Goal: Transaction & Acquisition: Book appointment/travel/reservation

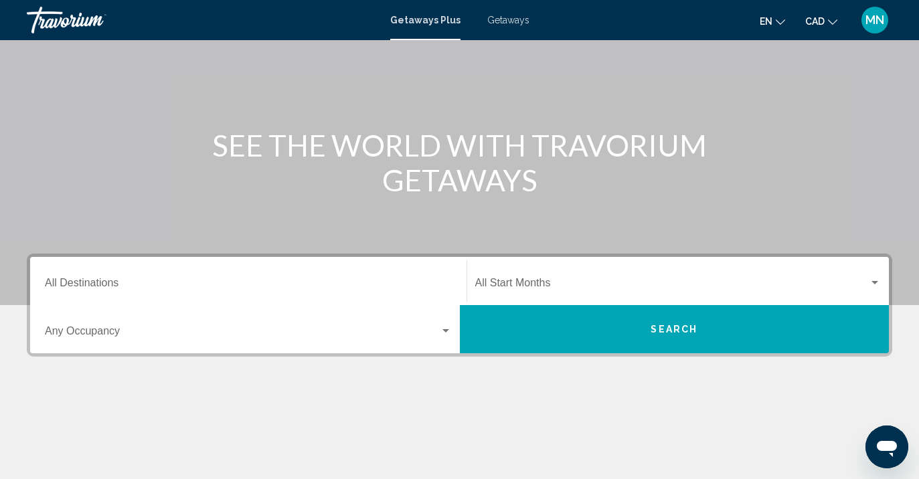
scroll to position [120, 0]
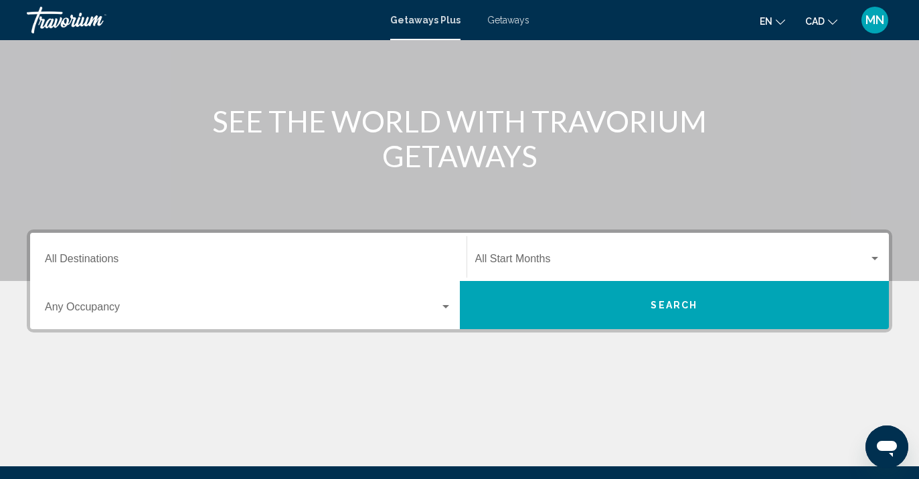
click at [601, 306] on button "Search" at bounding box center [675, 305] width 430 height 48
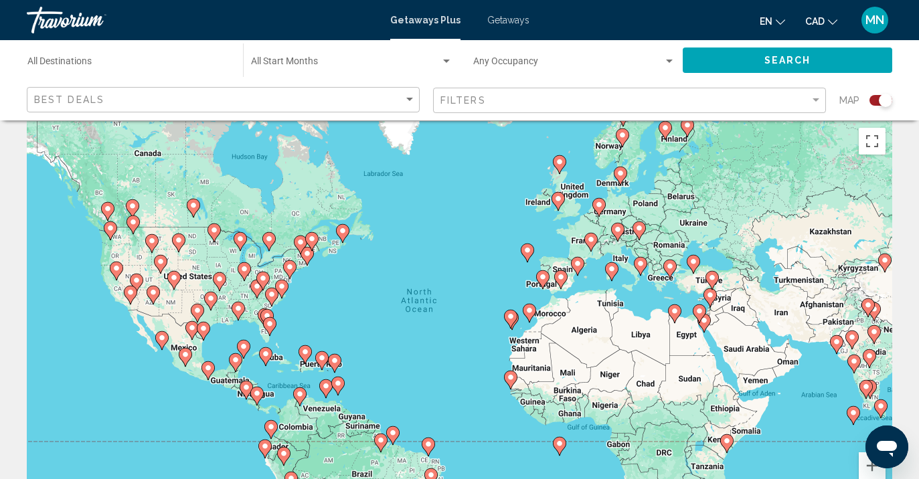
scroll to position [67, 0]
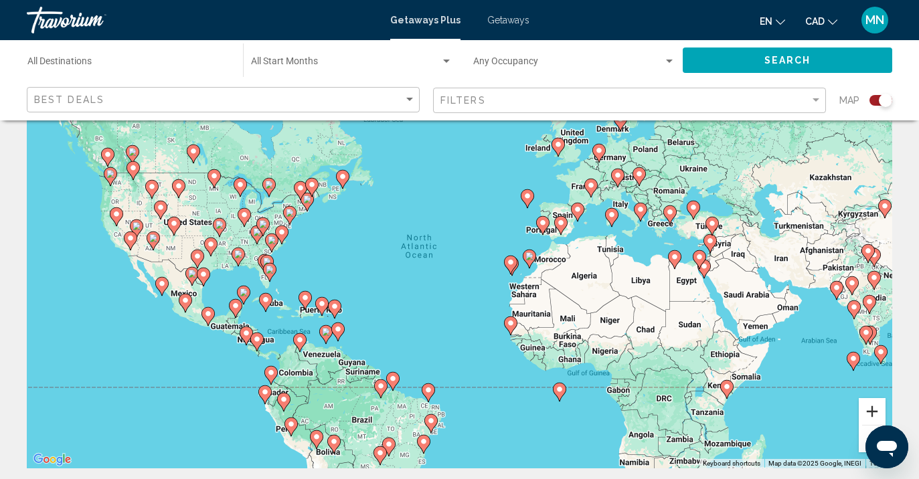
click at [872, 407] on button "Zoom in" at bounding box center [871, 411] width 27 height 27
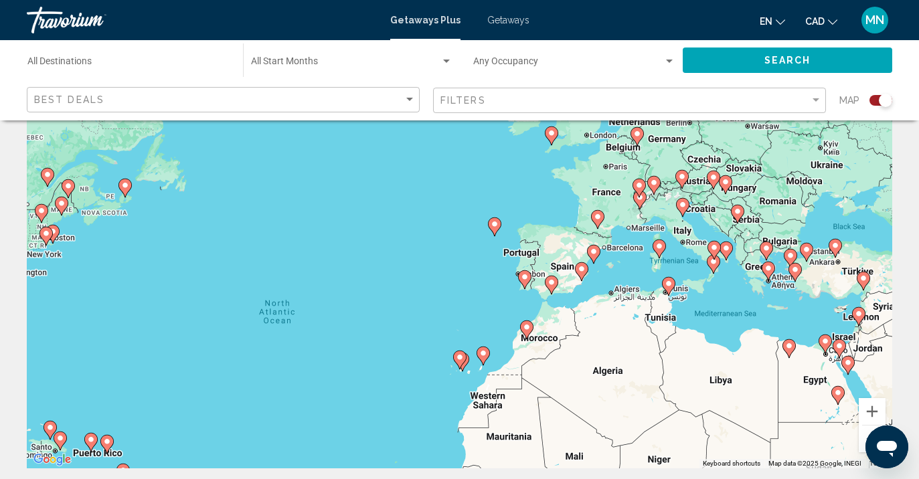
drag, startPoint x: 814, startPoint y: 314, endPoint x: 711, endPoint y: 402, distance: 135.3
click at [711, 402] on div "To activate drag with keyboard, press Alt + Enter. Once in keyboard drag state,…" at bounding box center [459, 267] width 865 height 401
click at [865, 411] on button "Zoom in" at bounding box center [871, 411] width 27 height 27
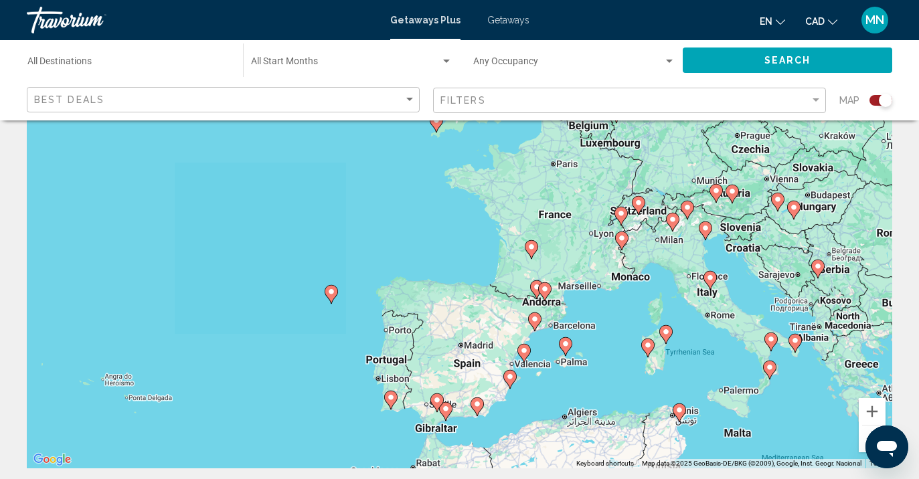
drag, startPoint x: 836, startPoint y: 242, endPoint x: 636, endPoint y: 340, distance: 222.9
click at [636, 340] on div "To activate drag with keyboard, press Alt + Enter. Once in keyboard drag state,…" at bounding box center [459, 267] width 865 height 401
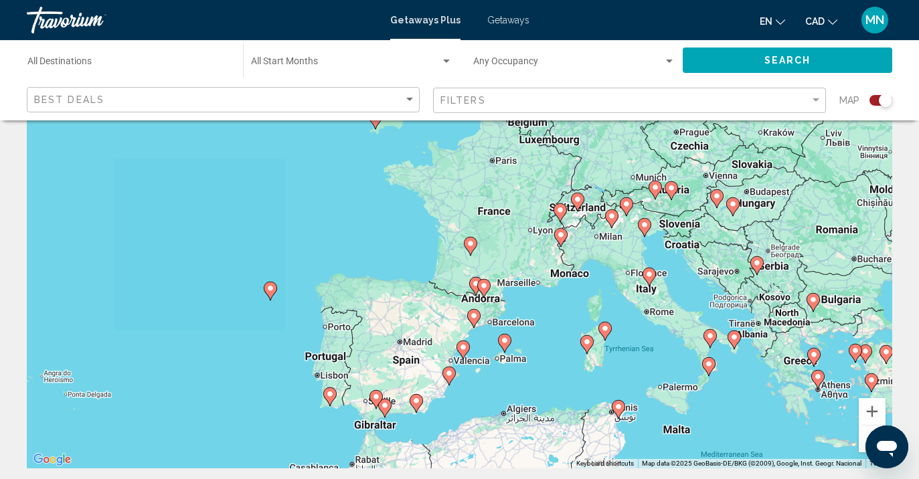
drag, startPoint x: 755, startPoint y: 321, endPoint x: 691, endPoint y: 318, distance: 63.6
click at [691, 318] on div "To activate drag with keyboard, press Alt + Enter. Once in keyboard drag state,…" at bounding box center [459, 267] width 865 height 401
click at [872, 407] on button "Zoom in" at bounding box center [871, 411] width 27 height 27
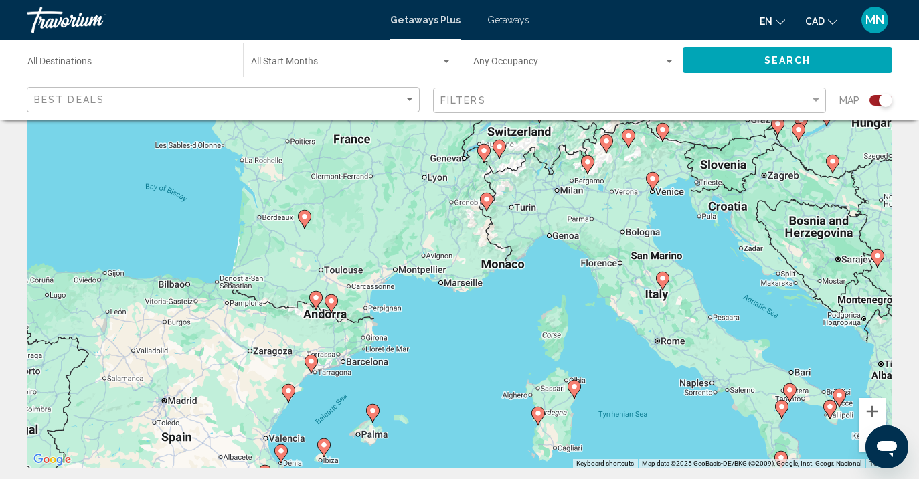
drag, startPoint x: 815, startPoint y: 329, endPoint x: 639, endPoint y: 313, distance: 176.6
click at [639, 313] on div "To activate drag with keyboard, press Alt + Enter. Once in keyboard drag state,…" at bounding box center [459, 267] width 865 height 401
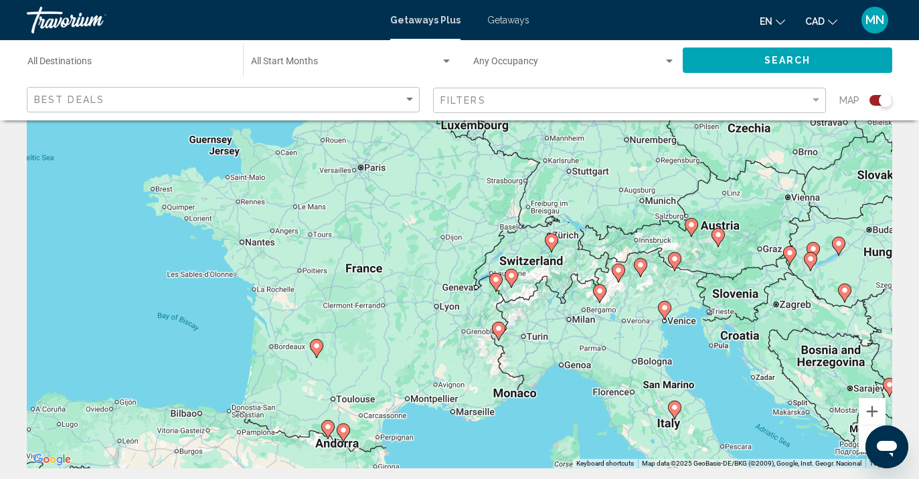
drag, startPoint x: 456, startPoint y: 372, endPoint x: 466, endPoint y: 503, distance: 131.5
click at [466, 412] on html "Skip to main content Getaways Plus Getaways en English Español Français Italian…" at bounding box center [459, 172] width 919 height 479
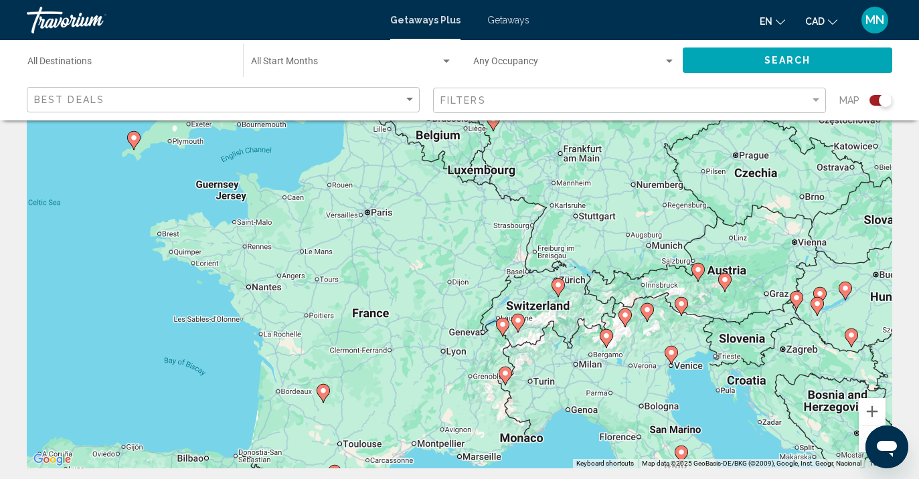
drag, startPoint x: 457, startPoint y: 371, endPoint x: 463, endPoint y: 417, distance: 46.6
click at [463, 417] on div "To activate drag with keyboard, press Alt + Enter. Once in keyboard drag state,…" at bounding box center [459, 267] width 865 height 401
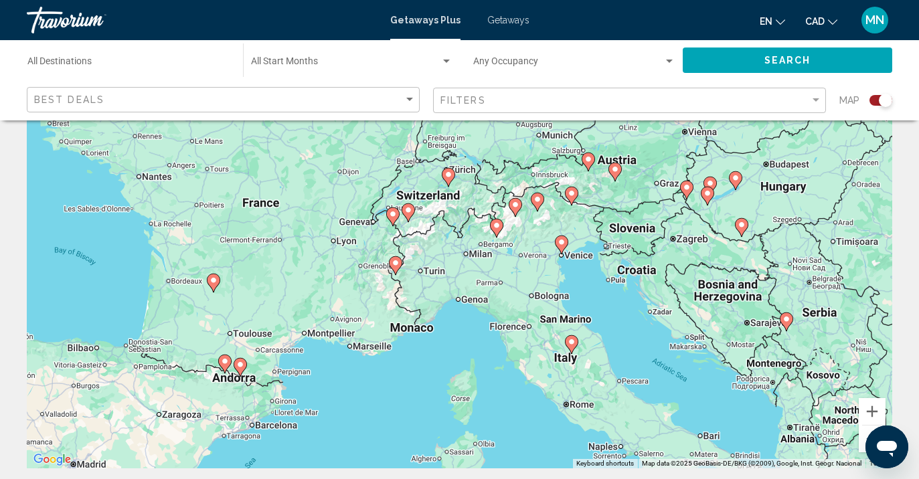
drag, startPoint x: 541, startPoint y: 440, endPoint x: 428, endPoint y: 327, distance: 159.4
click at [428, 327] on div "To activate drag with keyboard, press Alt + Enter. Once in keyboard drag state,…" at bounding box center [459, 267] width 865 height 401
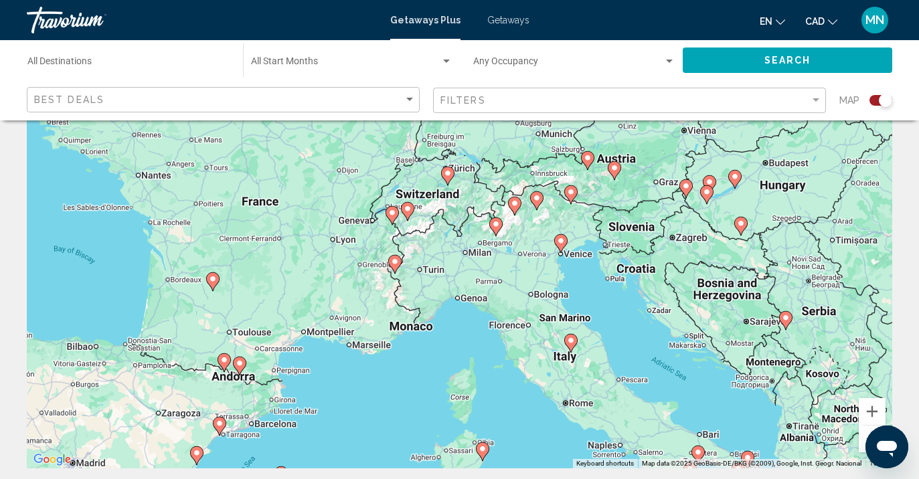
click at [562, 240] on image "Main content" at bounding box center [561, 241] width 8 height 8
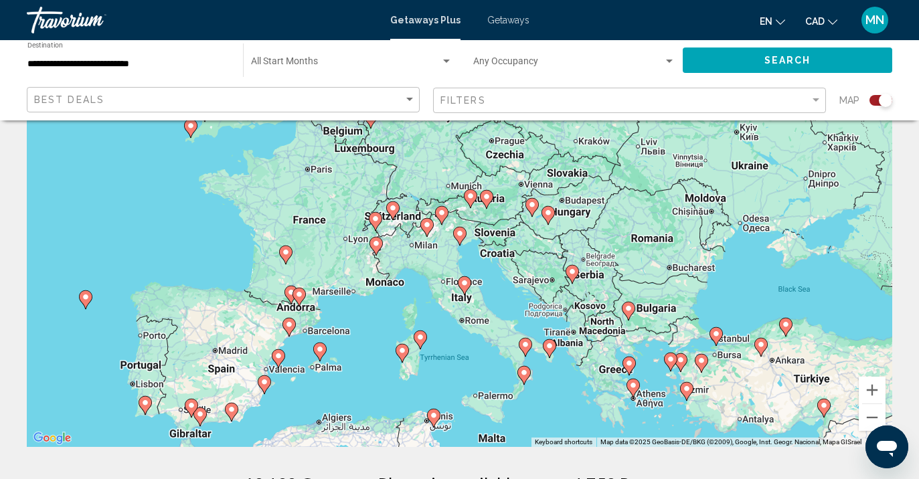
scroll to position [89, 0]
click at [872, 387] on button "Zoom in" at bounding box center [871, 389] width 27 height 27
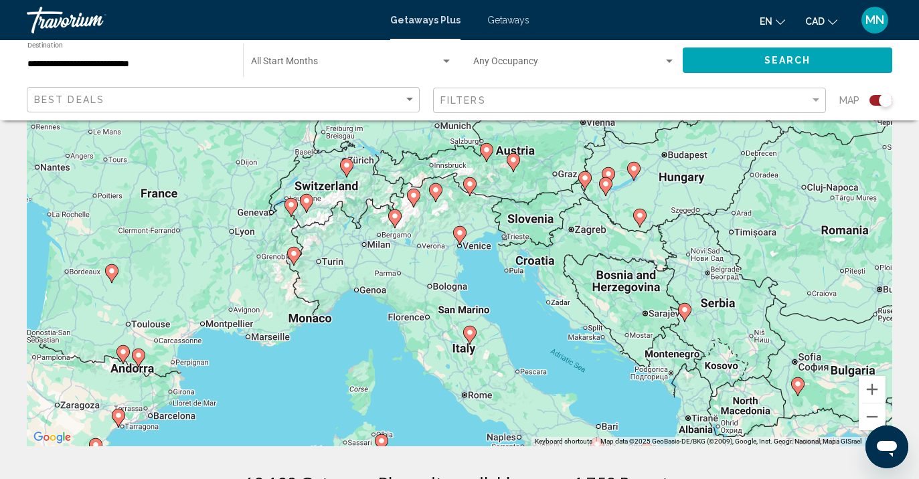
click at [460, 233] on image "Main content" at bounding box center [460, 233] width 8 height 8
type input "**********"
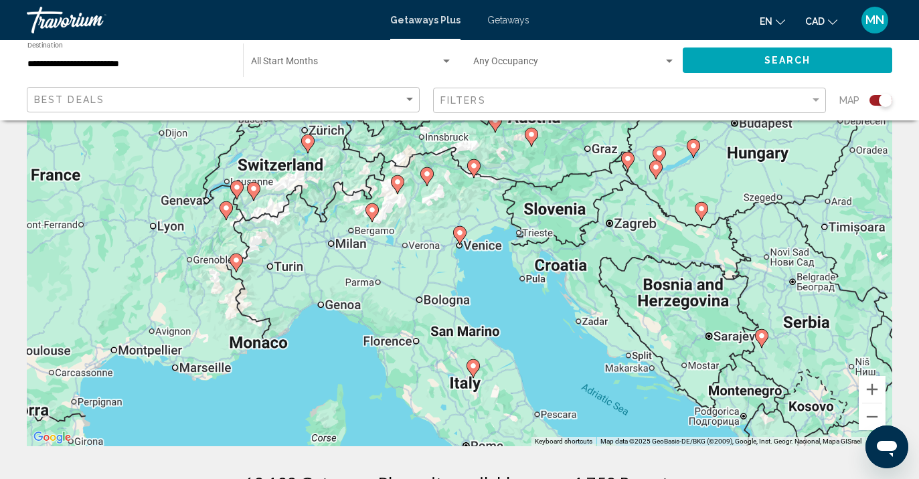
click at [460, 233] on image "Main content" at bounding box center [460, 233] width 8 height 8
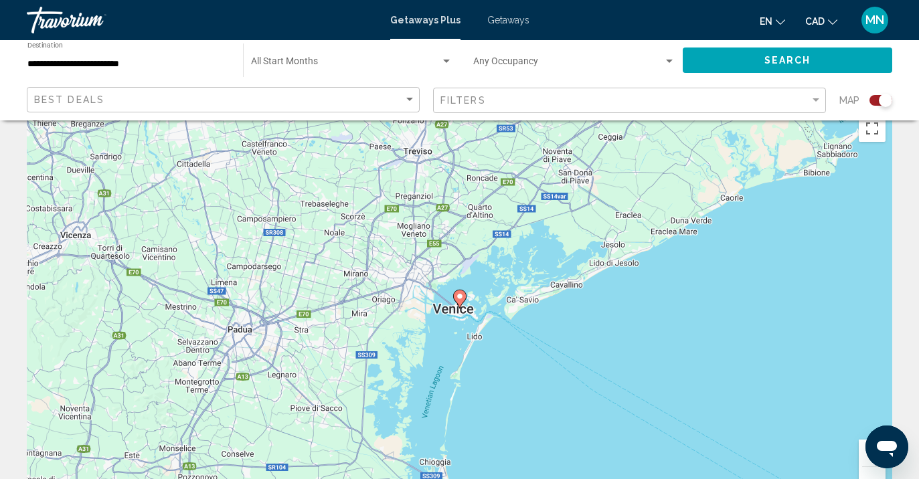
scroll to position [0, 0]
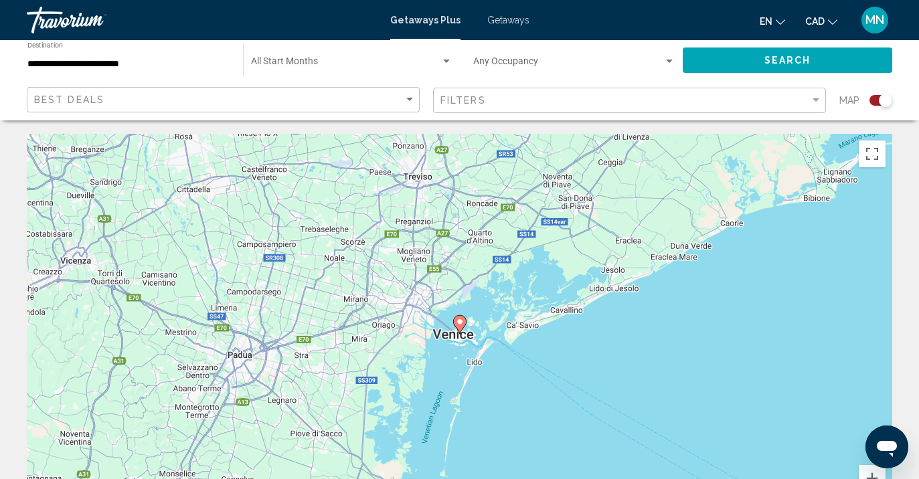
click at [763, 52] on button "Search" at bounding box center [786, 60] width 209 height 25
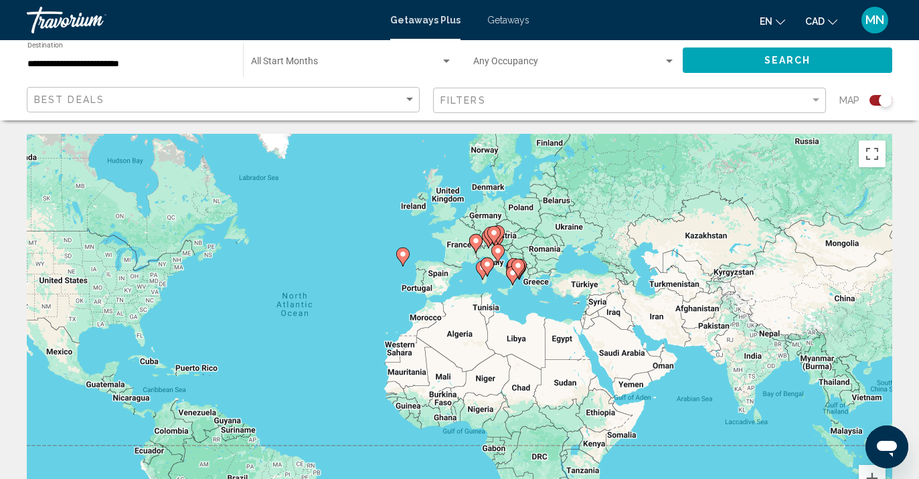
drag, startPoint x: 856, startPoint y: 378, endPoint x: 730, endPoint y: 369, distance: 126.8
click at [730, 369] on div "To activate drag with keyboard, press Alt + Enter. Once in keyboard drag state,…" at bounding box center [459, 334] width 865 height 401
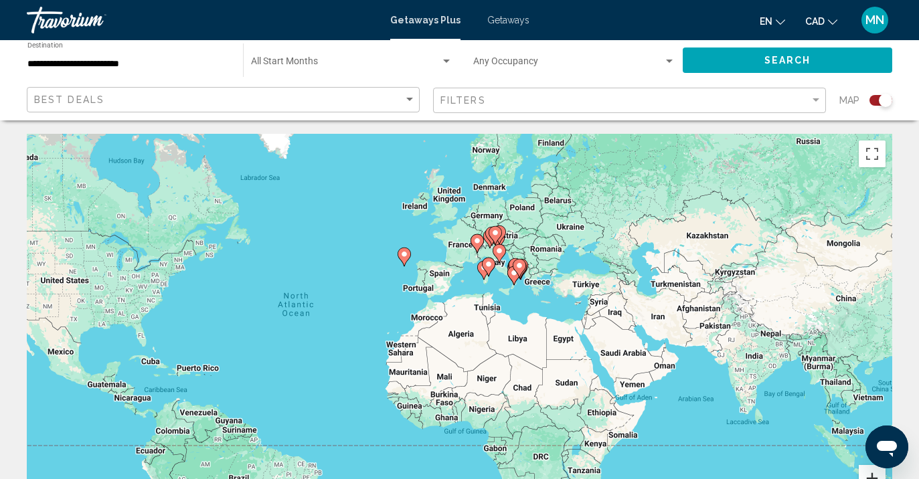
click at [865, 470] on button "Zoom in" at bounding box center [871, 478] width 27 height 27
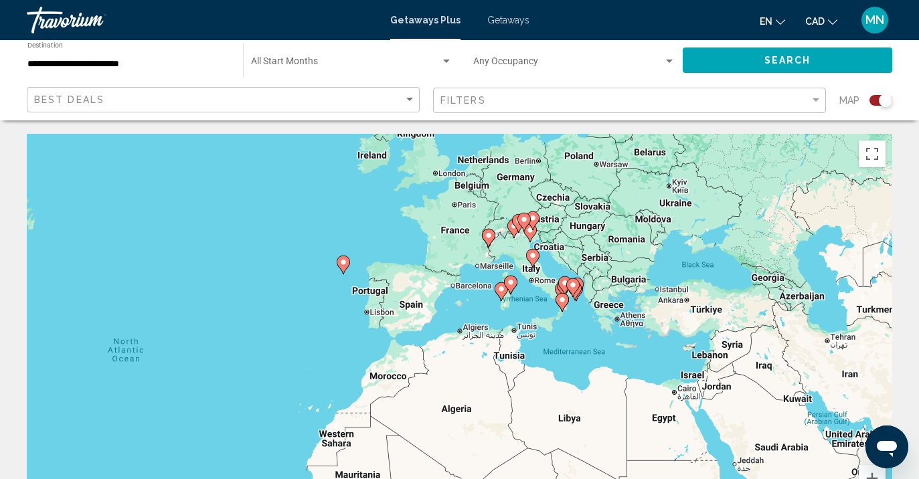
drag, startPoint x: 651, startPoint y: 253, endPoint x: 646, endPoint y: 329, distance: 75.8
click at [646, 329] on div "To activate drag with keyboard, press Alt + Enter. Once in keyboard drag state,…" at bounding box center [459, 334] width 865 height 401
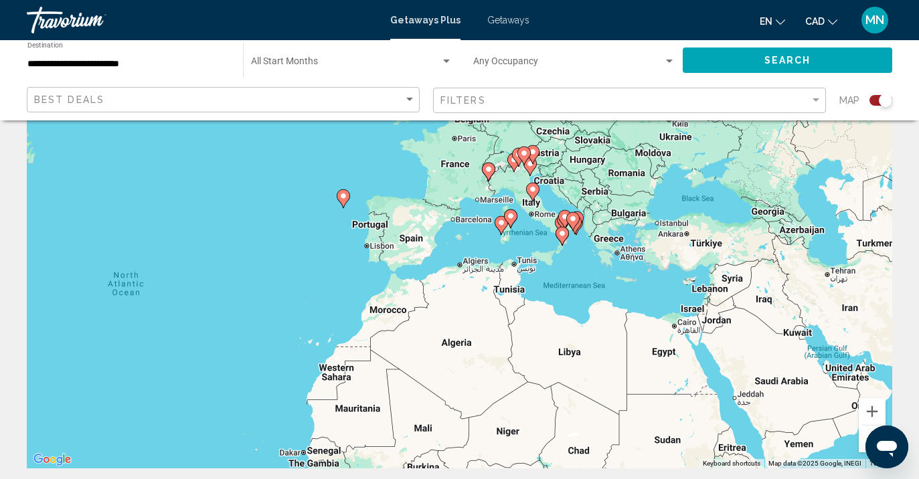
scroll to position [69, 0]
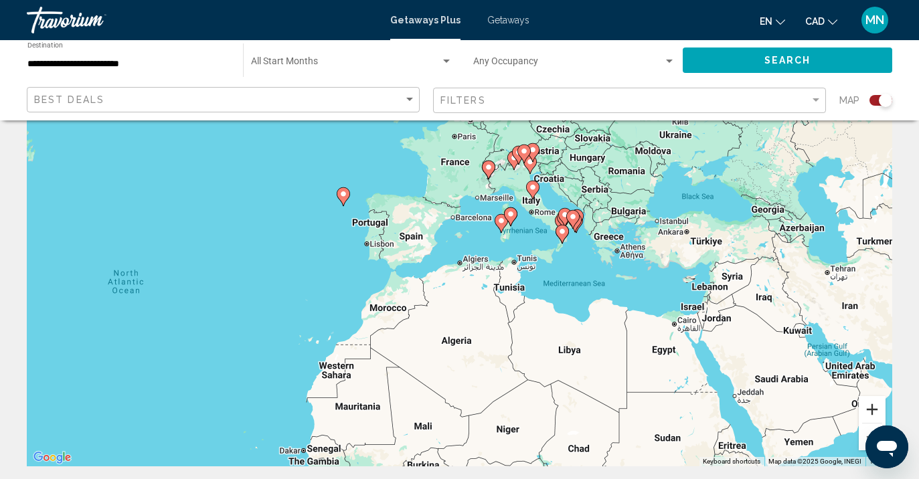
click at [870, 407] on button "Zoom in" at bounding box center [871, 409] width 27 height 27
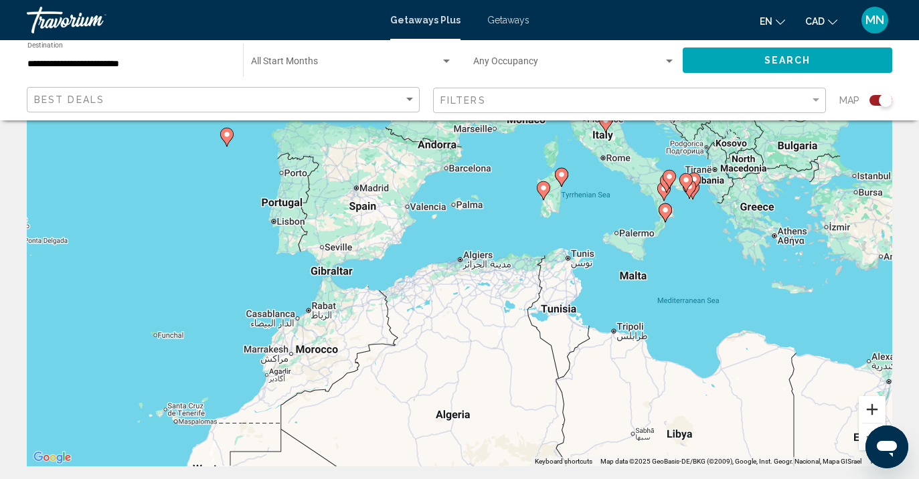
click at [870, 407] on button "Zoom in" at bounding box center [871, 409] width 27 height 27
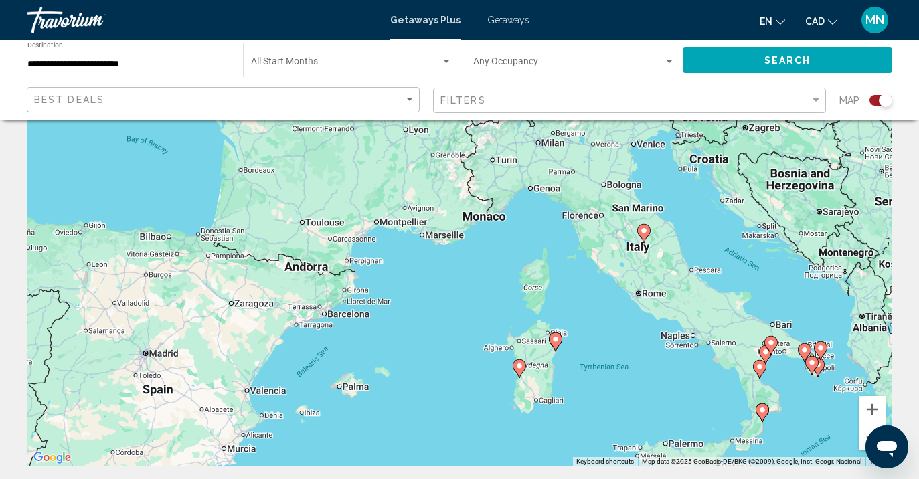
drag, startPoint x: 730, startPoint y: 226, endPoint x: 622, endPoint y: 472, distance: 268.7
click at [555, 337] on image "Main content" at bounding box center [555, 339] width 8 height 8
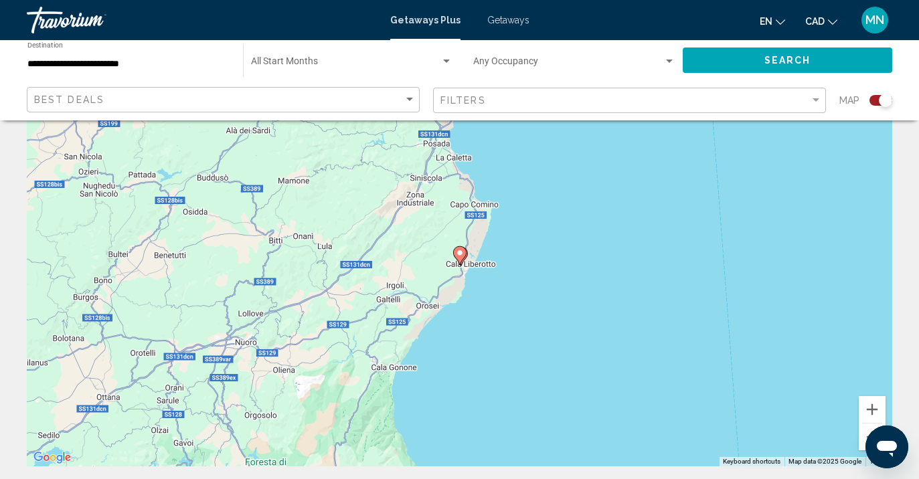
click at [462, 258] on icon "Main content" at bounding box center [459, 255] width 12 height 17
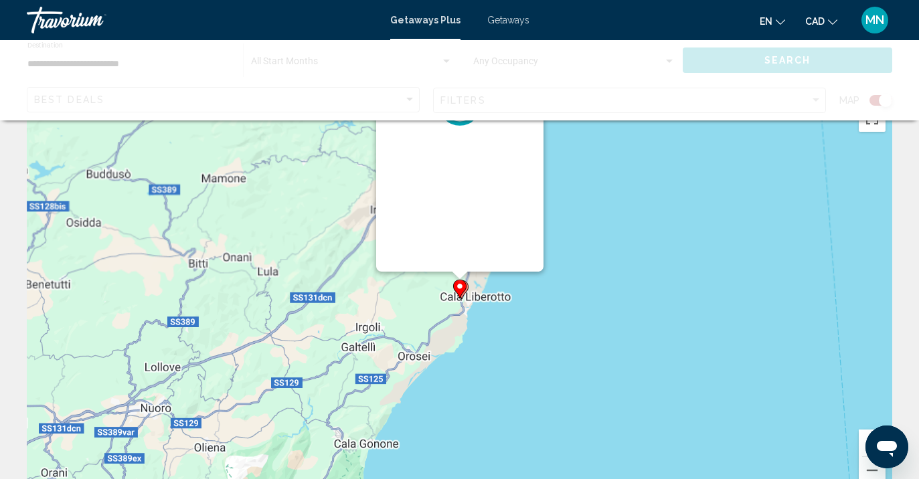
scroll to position [0, 0]
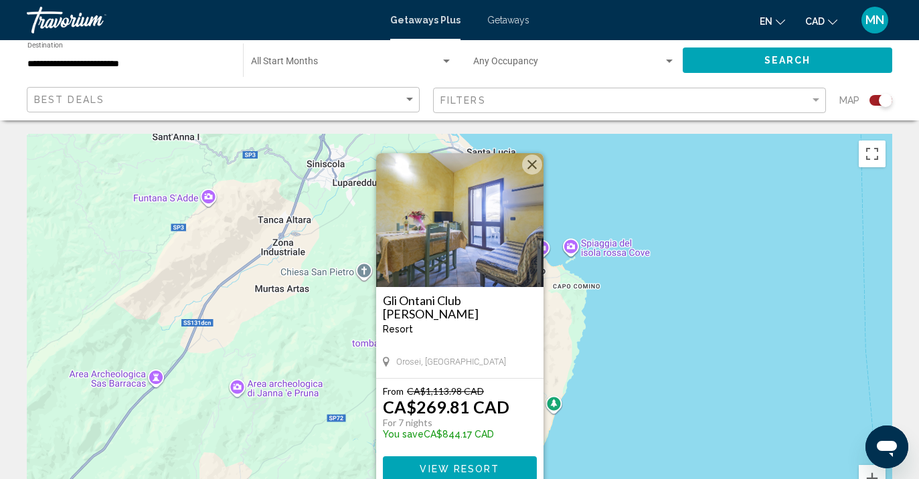
click at [470, 258] on img "Main content" at bounding box center [459, 220] width 167 height 134
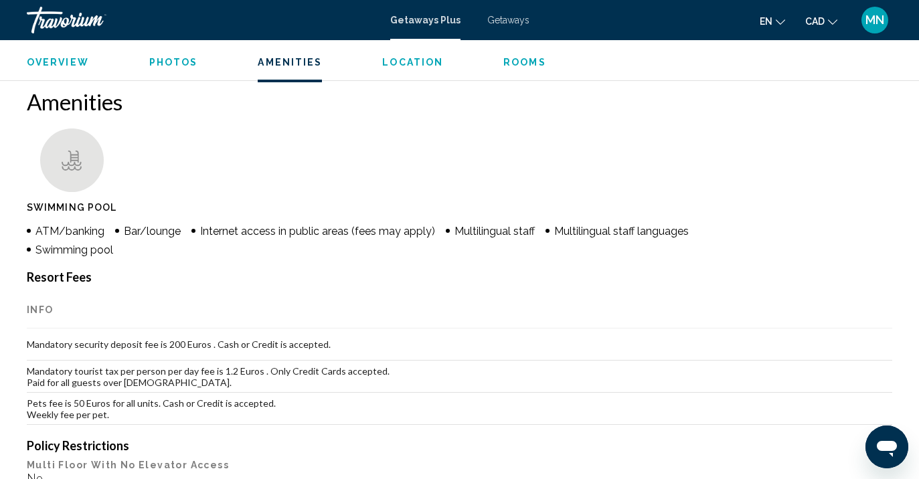
scroll to position [1188, 0]
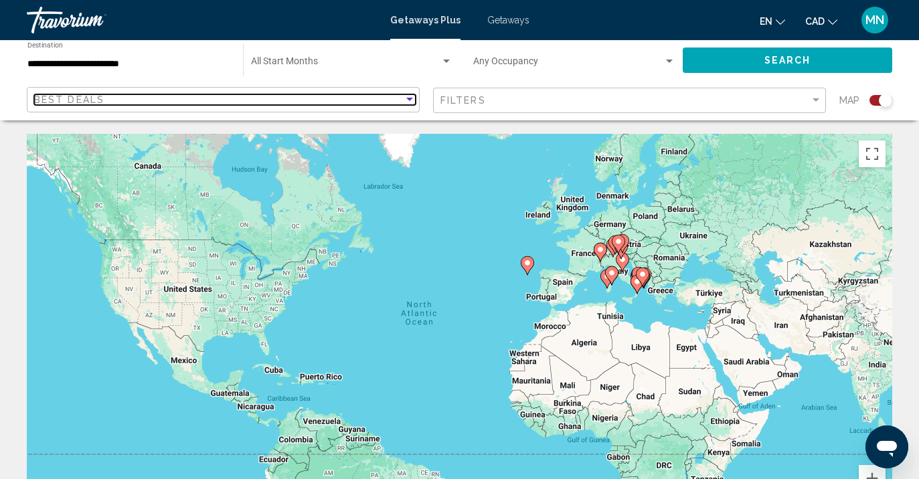
click at [397, 94] on div "Best Deals" at bounding box center [218, 99] width 369 height 11
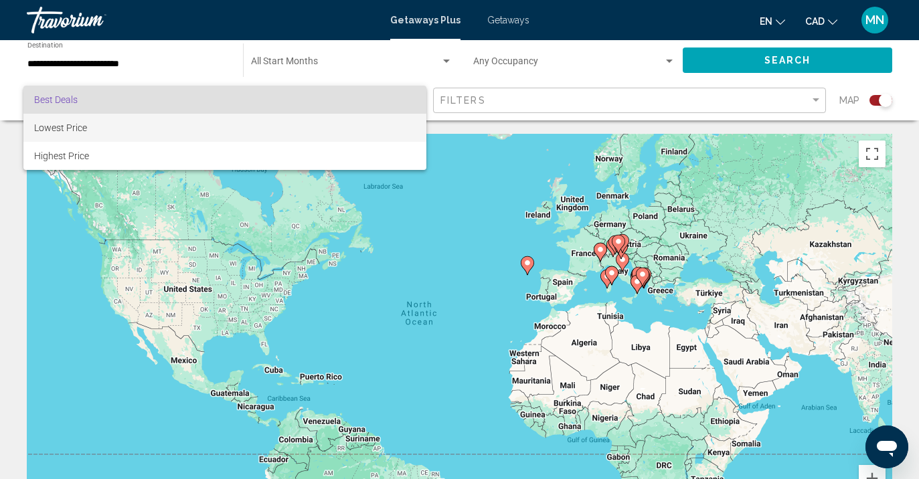
click at [359, 135] on span "Lowest Price" at bounding box center [224, 128] width 381 height 28
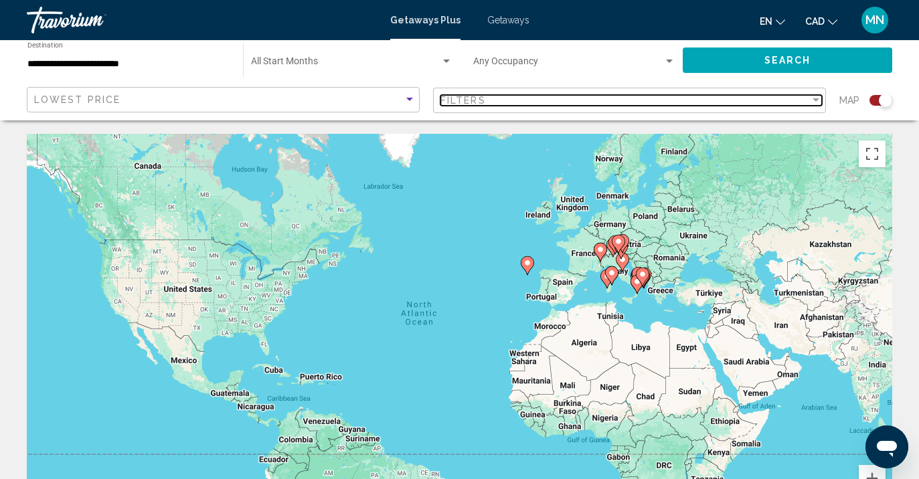
click at [816, 96] on div "Filter" at bounding box center [816, 100] width 12 height 11
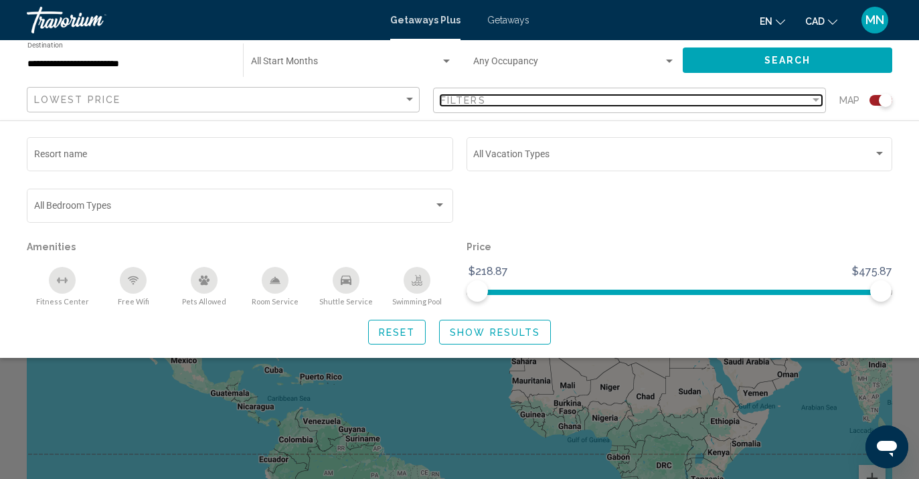
click at [816, 96] on div "Filter" at bounding box center [816, 100] width 12 height 11
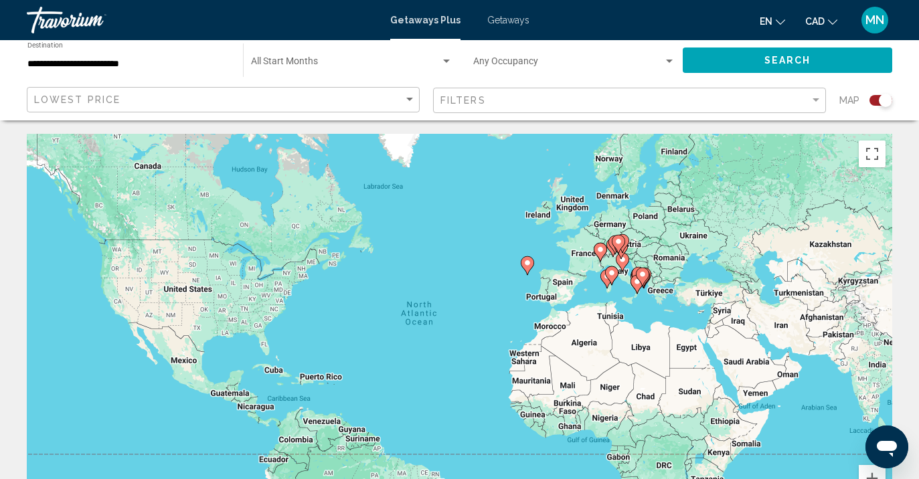
click at [811, 64] on button "Search" at bounding box center [786, 60] width 209 height 25
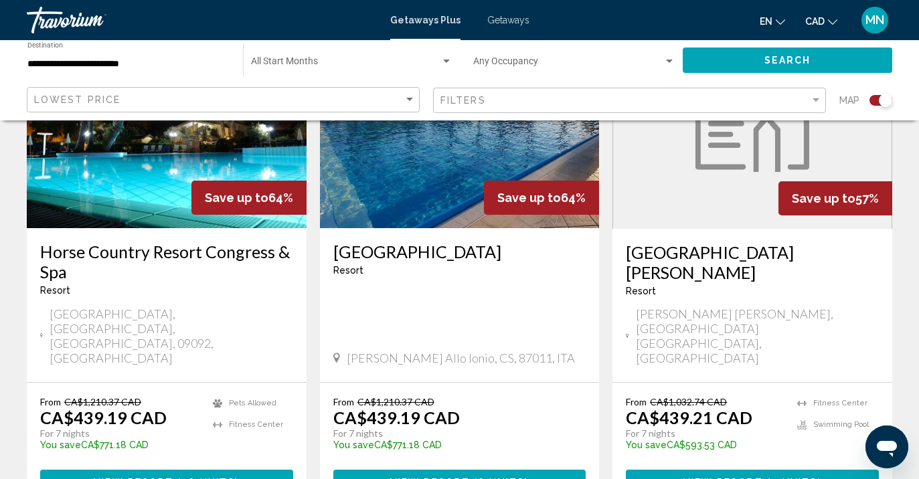
scroll to position [2024, 0]
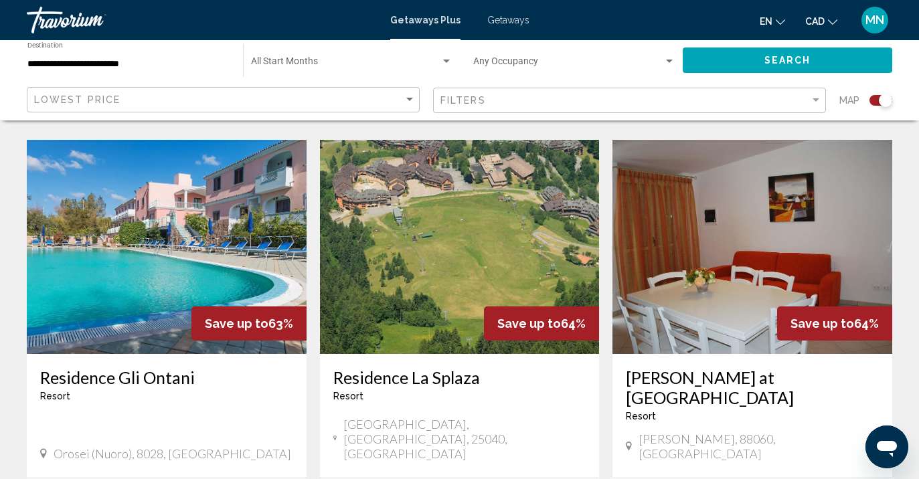
scroll to position [1465, 0]
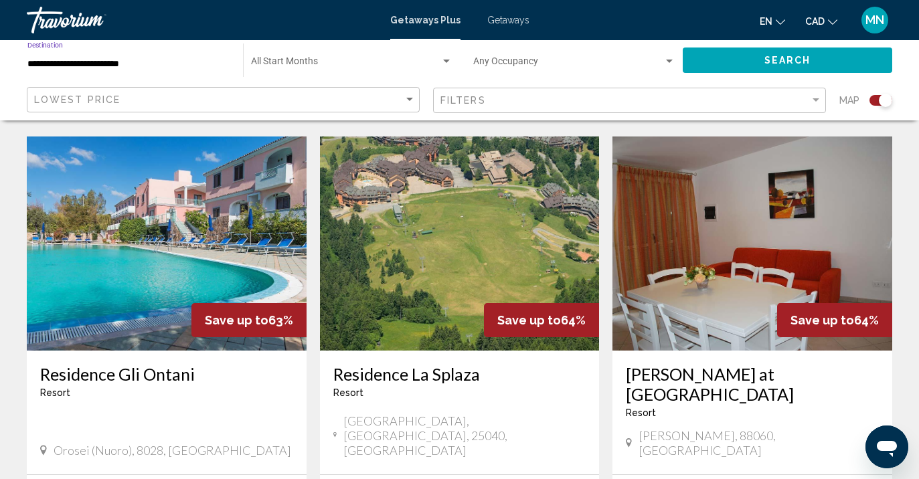
click at [130, 63] on input "**********" at bounding box center [128, 64] width 202 height 11
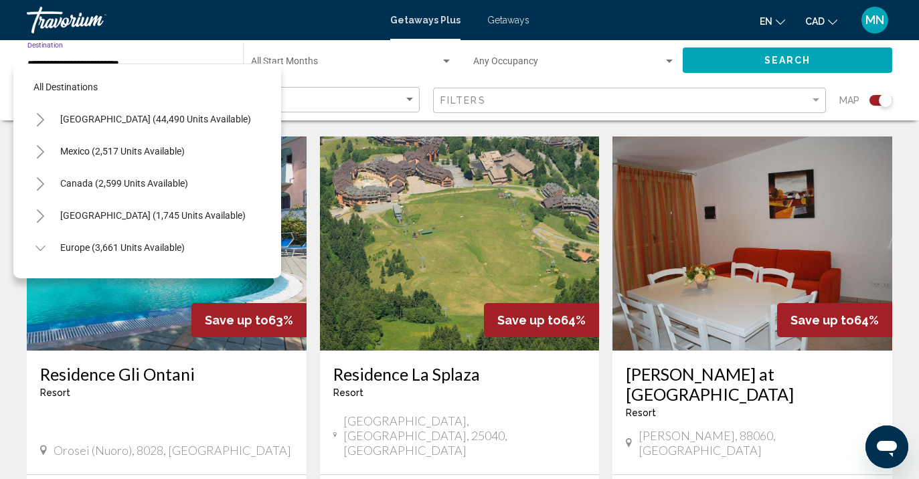
scroll to position [401, 0]
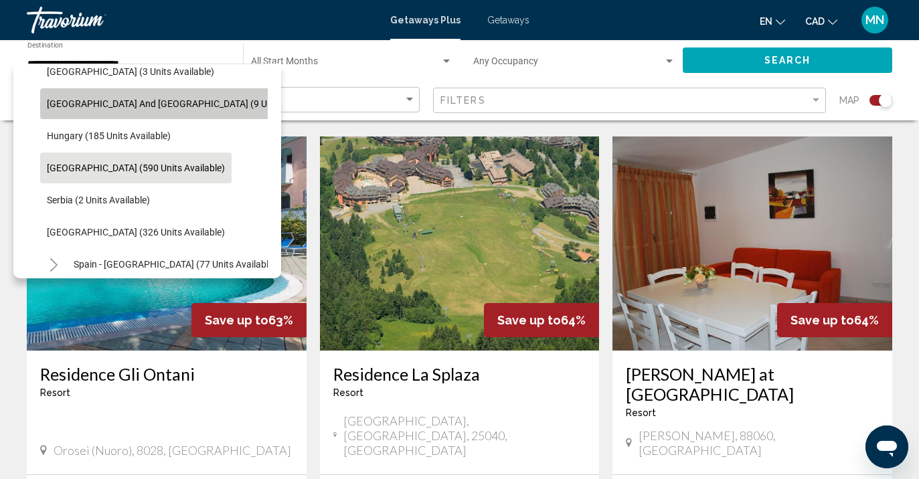
click at [165, 109] on button "[GEOGRAPHIC_DATA] and [GEOGRAPHIC_DATA] (9 units available)" at bounding box center [186, 103] width 292 height 31
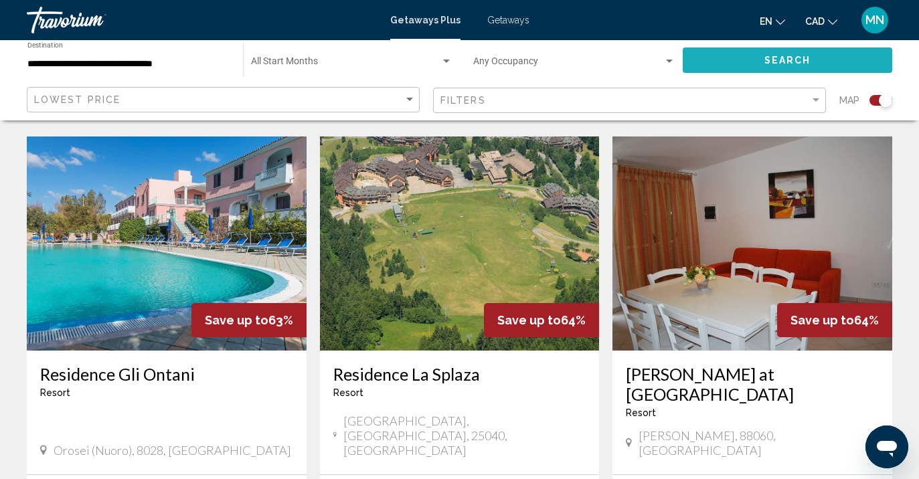
click at [736, 66] on button "Search" at bounding box center [786, 60] width 209 height 25
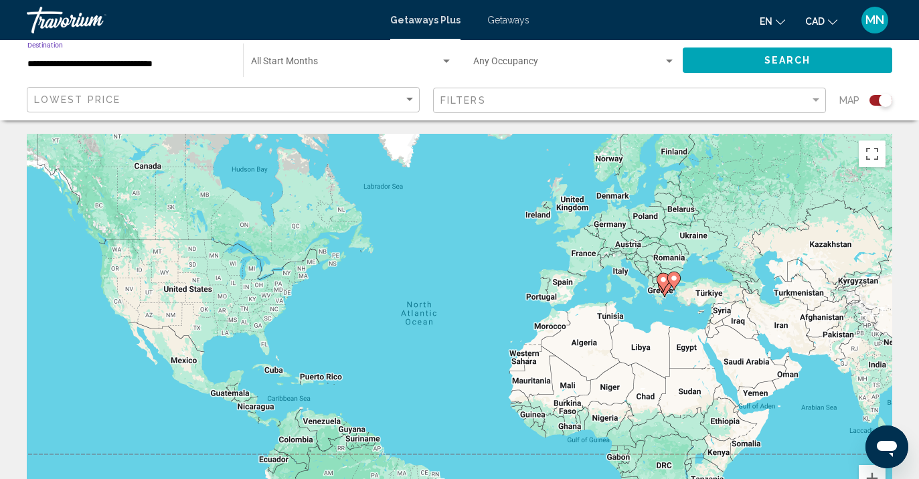
click at [168, 63] on input "**********" at bounding box center [128, 64] width 202 height 11
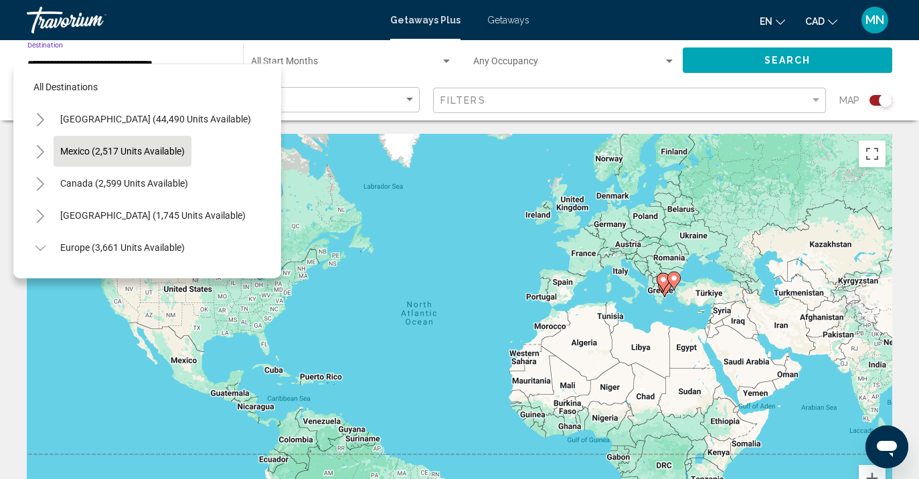
click at [162, 149] on span "Mexico (2,517 units available)" at bounding box center [122, 151] width 124 height 11
type input "**********"
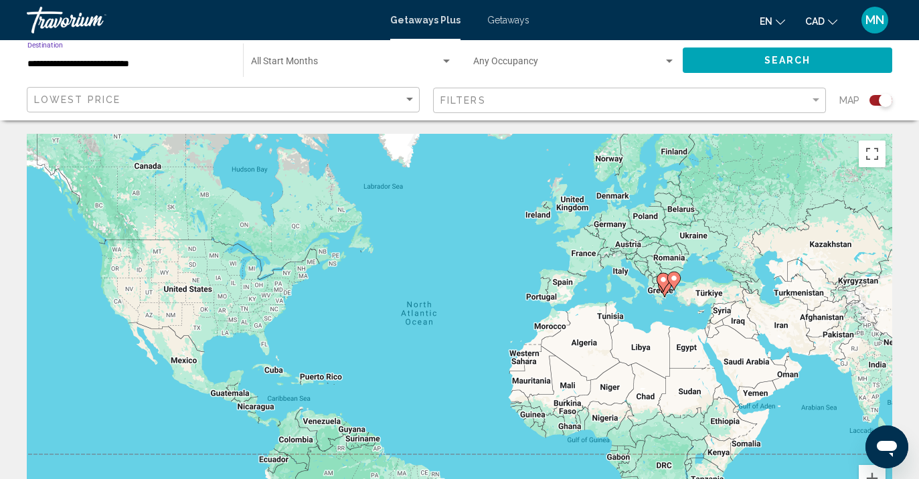
click at [737, 64] on button "Search" at bounding box center [786, 60] width 209 height 25
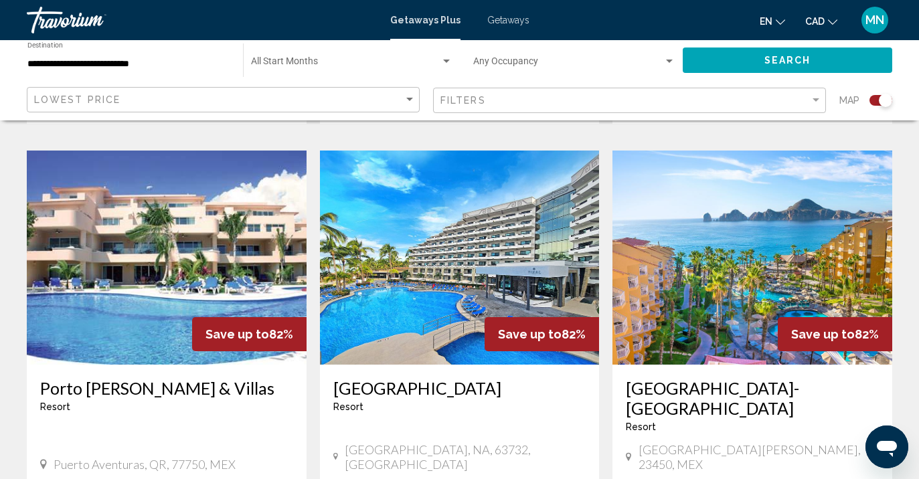
scroll to position [1468, 0]
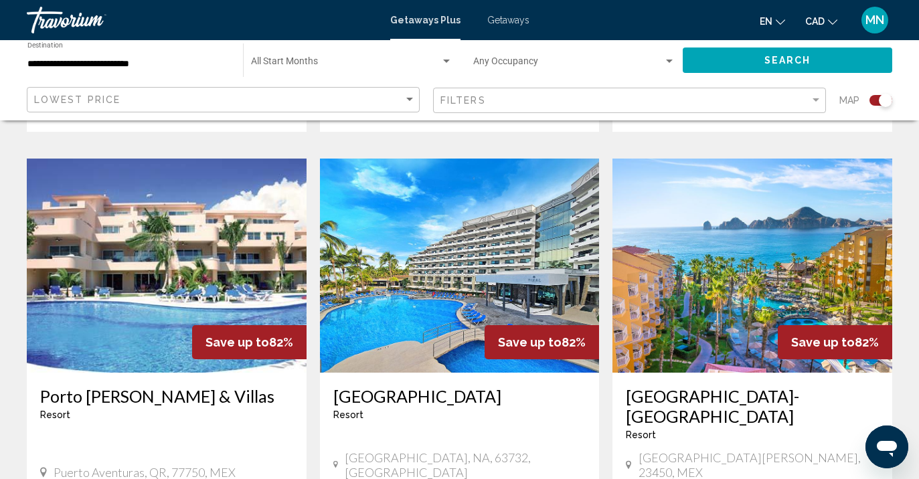
click at [735, 249] on img "Main content" at bounding box center [752, 266] width 280 height 214
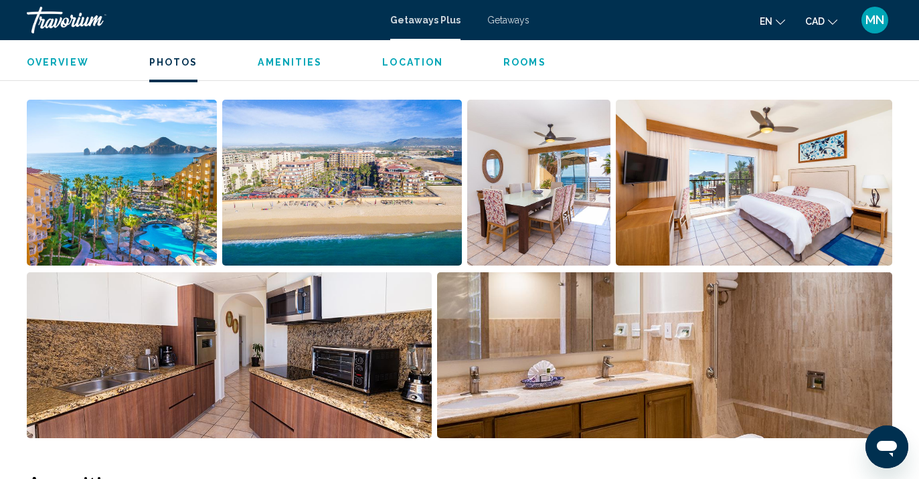
scroll to position [865, 0]
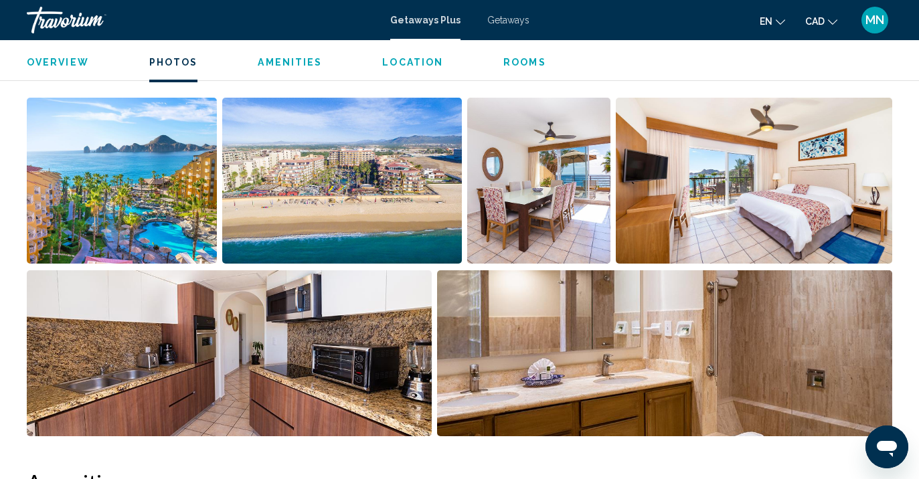
click at [334, 201] on img "Open full-screen image slider" at bounding box center [342, 181] width 240 height 166
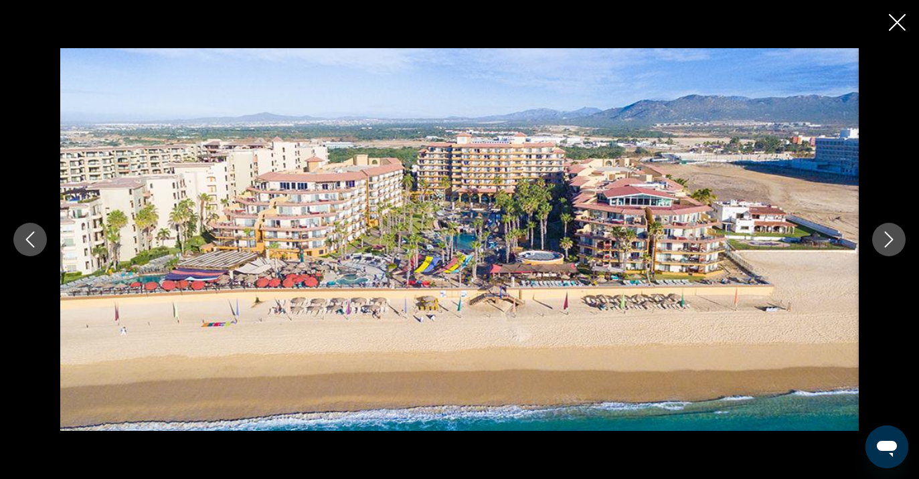
click at [882, 230] on button "Next image" at bounding box center [888, 239] width 33 height 33
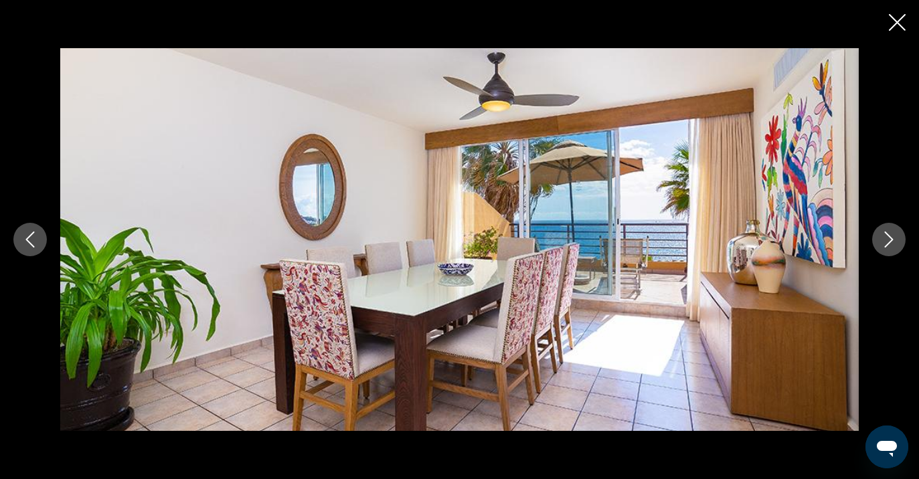
click at [882, 230] on button "Next image" at bounding box center [888, 239] width 33 height 33
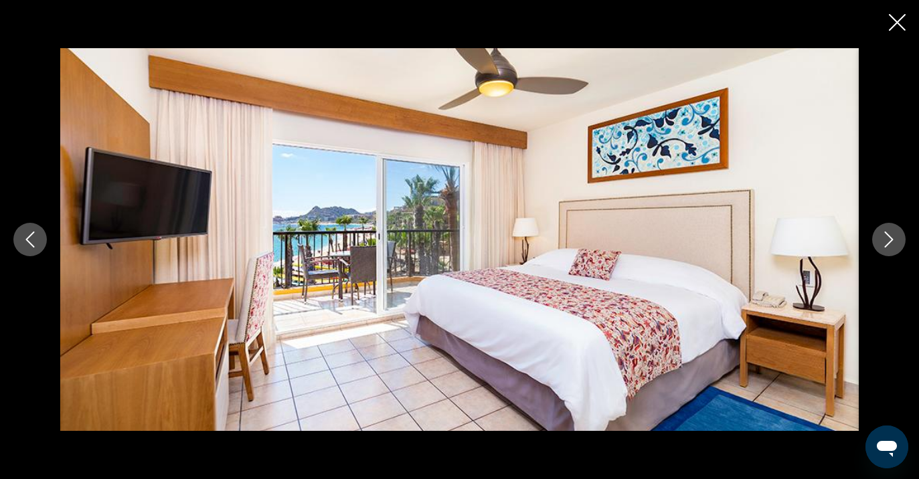
click at [882, 230] on button "Next image" at bounding box center [888, 239] width 33 height 33
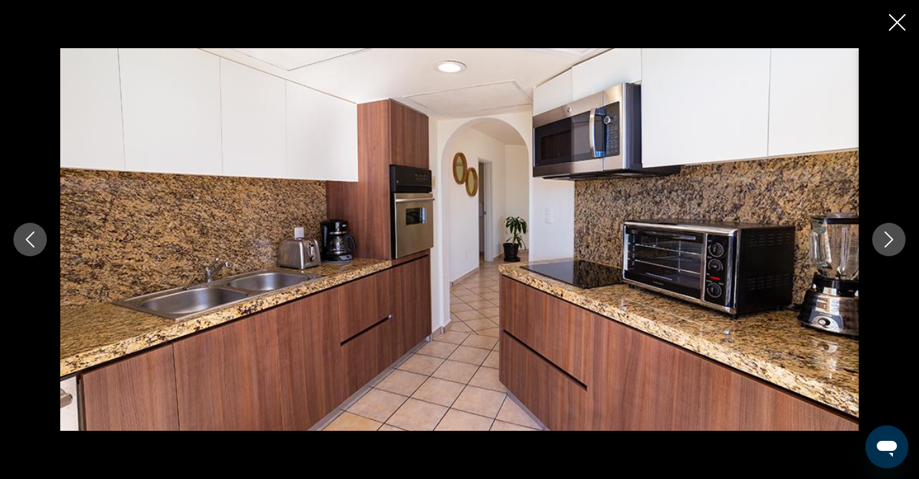
click at [882, 230] on button "Next image" at bounding box center [888, 239] width 33 height 33
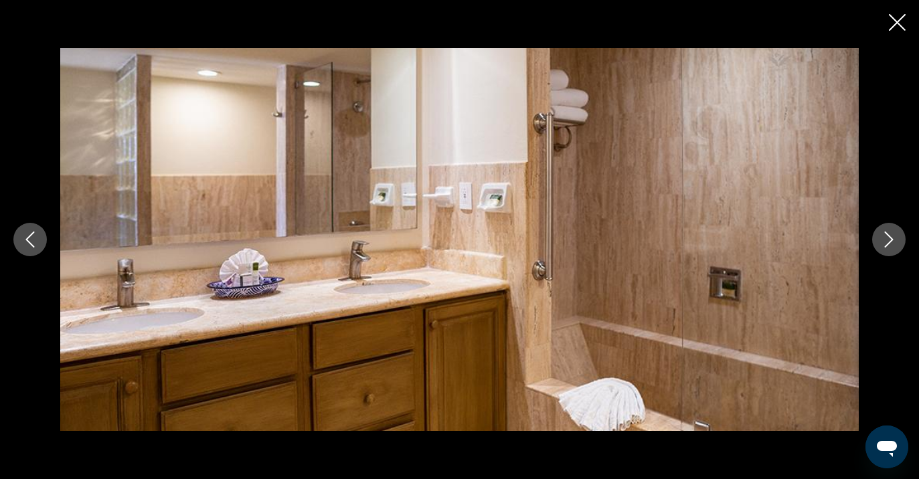
click at [882, 230] on button "Next image" at bounding box center [888, 239] width 33 height 33
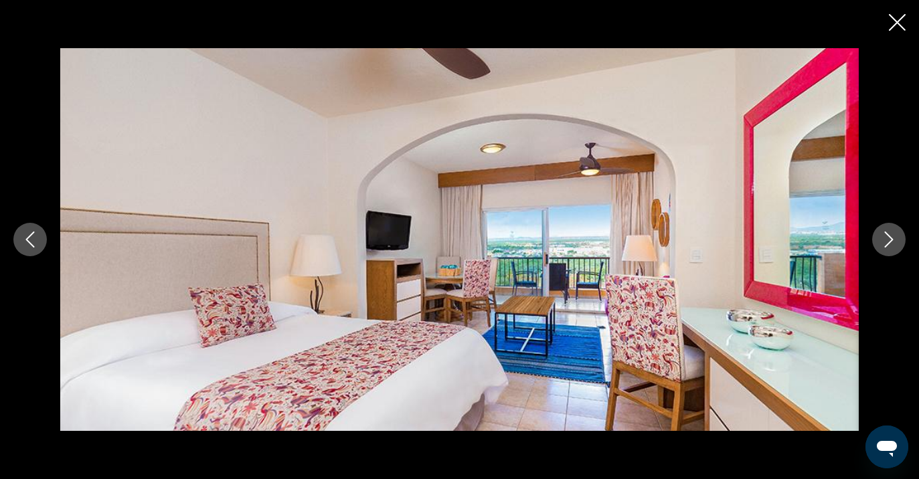
click at [882, 230] on button "Next image" at bounding box center [888, 239] width 33 height 33
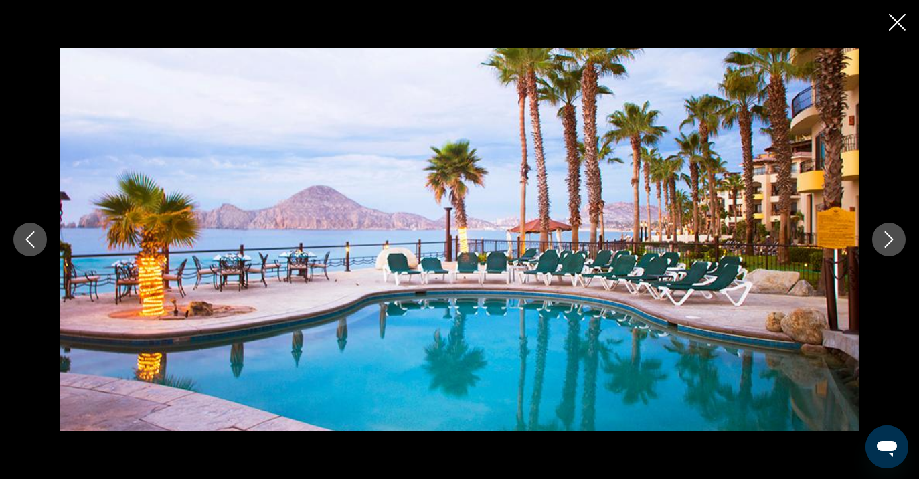
click at [882, 230] on button "Next image" at bounding box center [888, 239] width 33 height 33
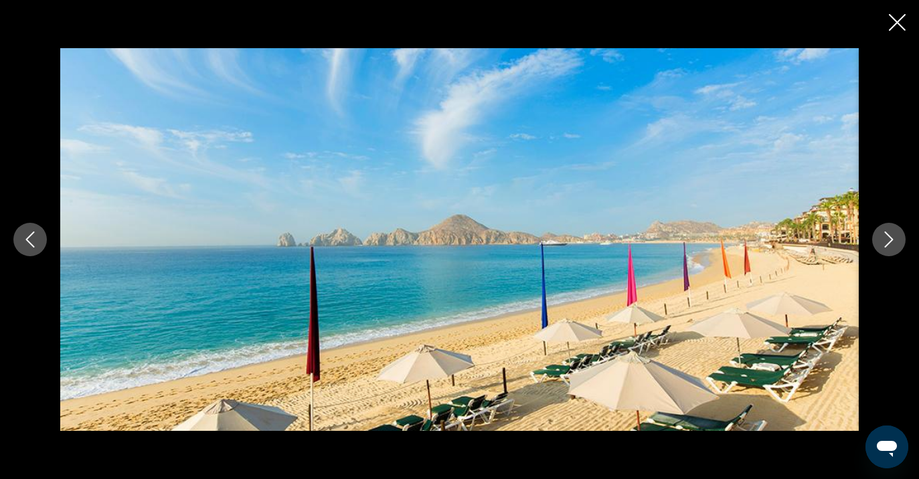
click at [860, 225] on div "Main content" at bounding box center [459, 239] width 919 height 383
click at [883, 235] on icon "Next image" at bounding box center [888, 239] width 16 height 16
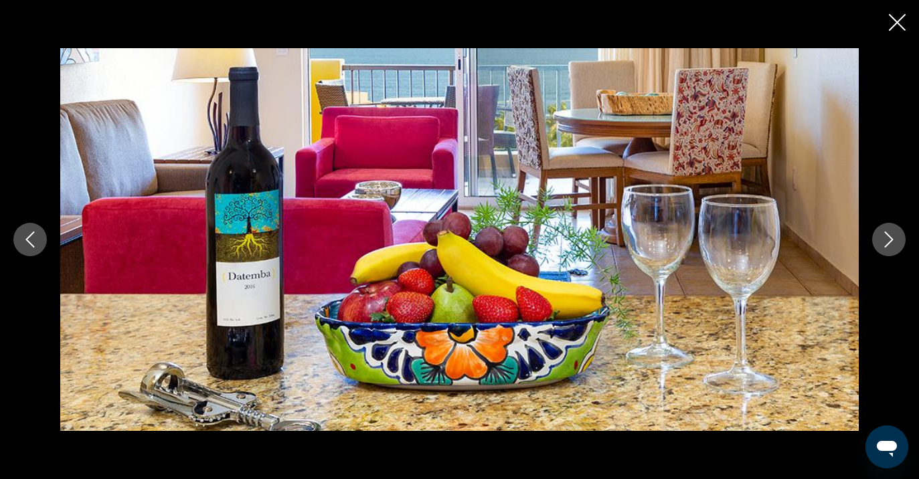
click at [883, 235] on icon "Next image" at bounding box center [888, 239] width 16 height 16
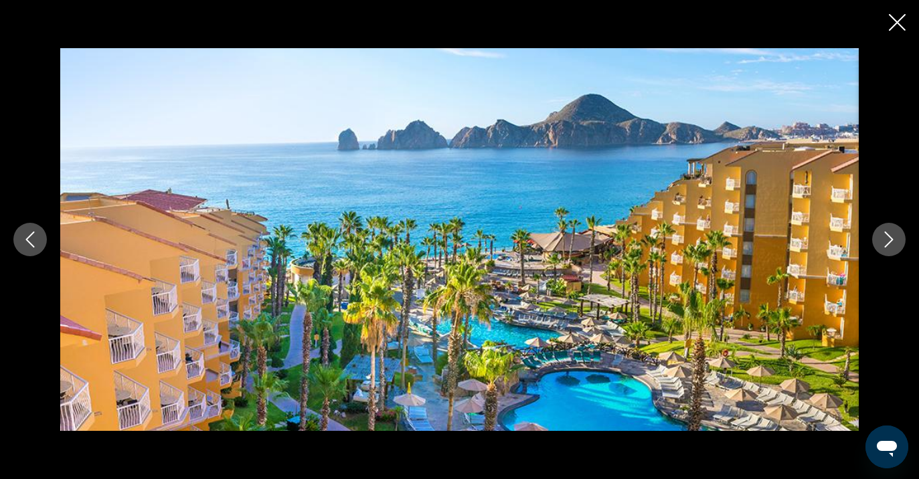
click at [898, 20] on icon "Close slideshow" at bounding box center [897, 22] width 17 height 17
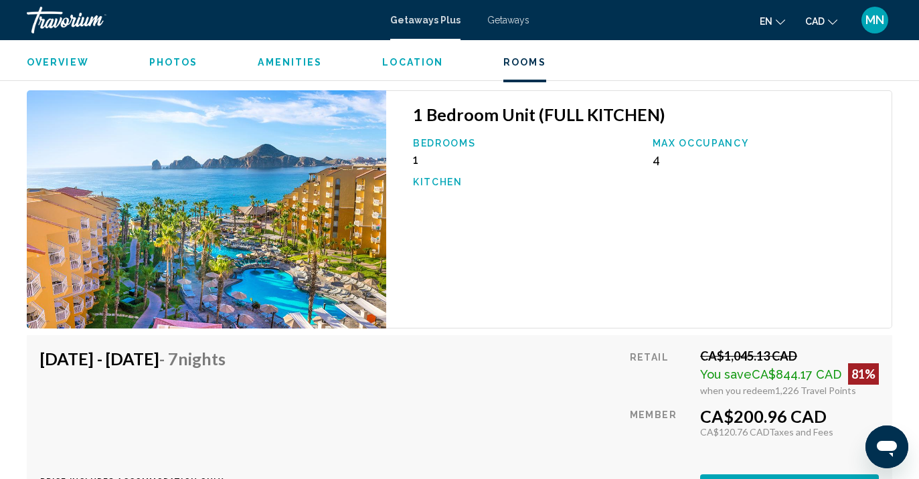
scroll to position [5295, 0]
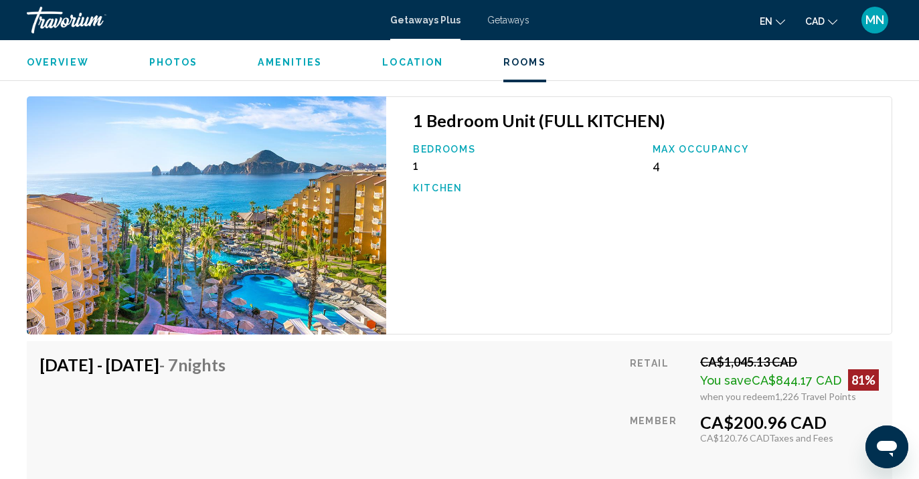
click at [511, 21] on span "Getaways" at bounding box center [508, 20] width 42 height 11
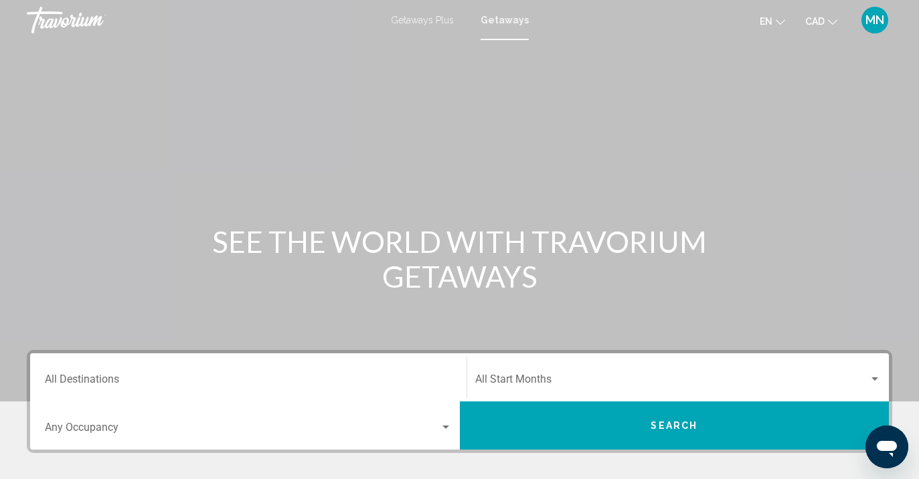
click at [652, 417] on button "Search" at bounding box center [675, 425] width 430 height 48
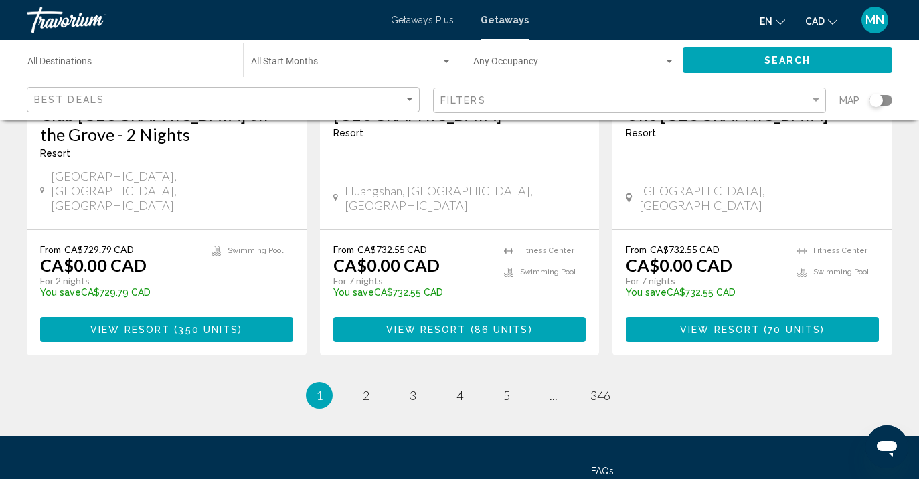
scroll to position [1822, 0]
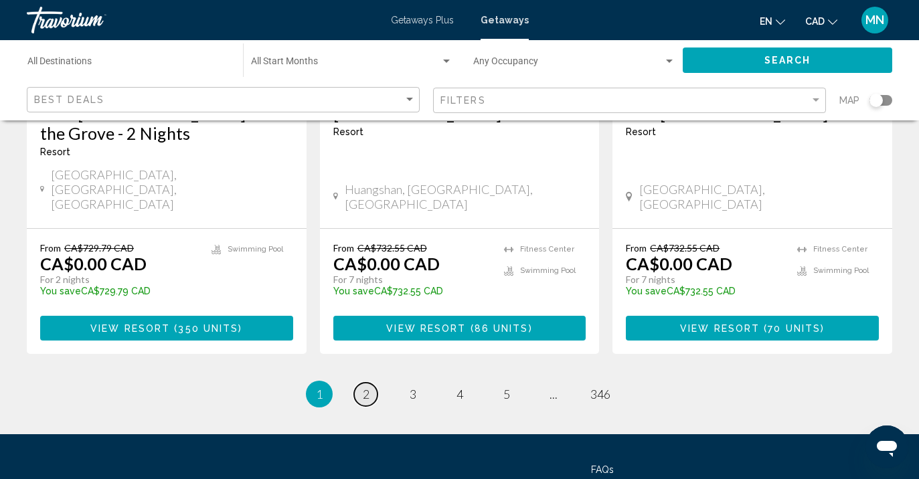
click at [369, 383] on link "page 2" at bounding box center [365, 394] width 23 height 23
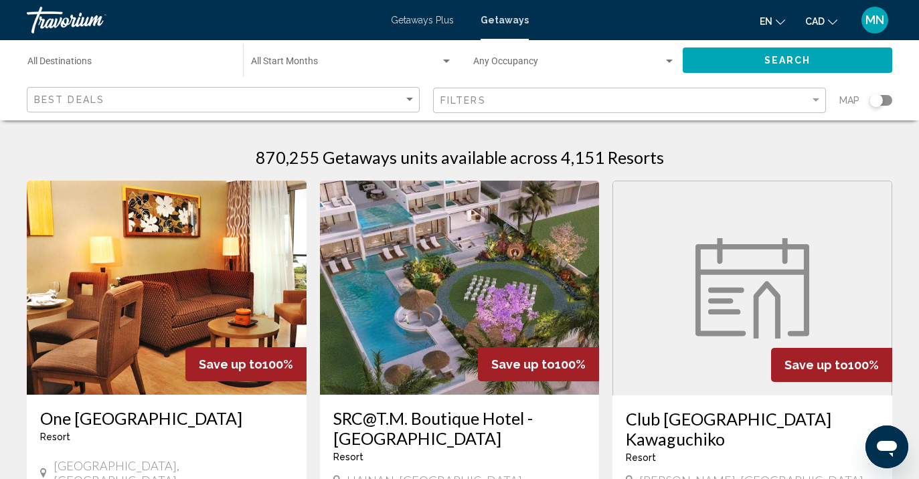
click at [78, 66] on input "Destination All Destinations" at bounding box center [128, 64] width 202 height 11
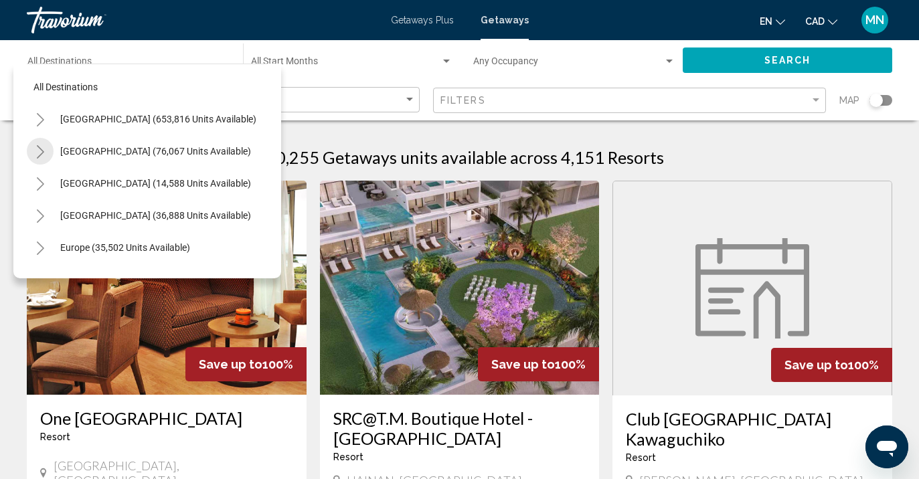
click at [41, 149] on icon "Toggle Mexico (76,067 units available)" at bounding box center [40, 151] width 10 height 13
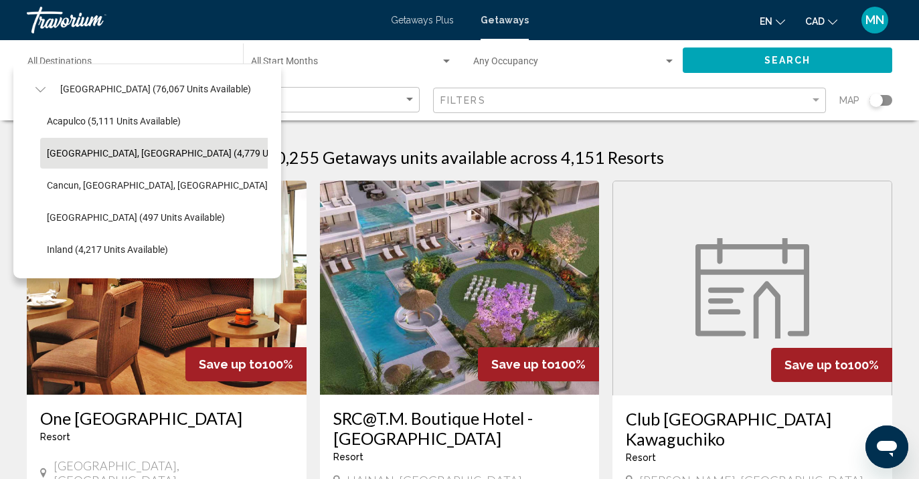
scroll to position [64, 0]
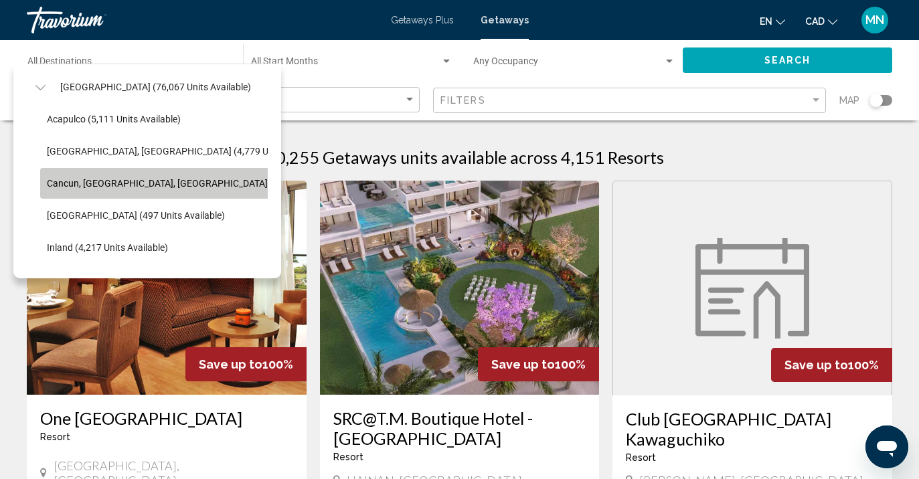
click at [125, 182] on span "Cancun, [GEOGRAPHIC_DATA], [GEOGRAPHIC_DATA] (35,788 units available)" at bounding box center [207, 183] width 321 height 11
type input "**********"
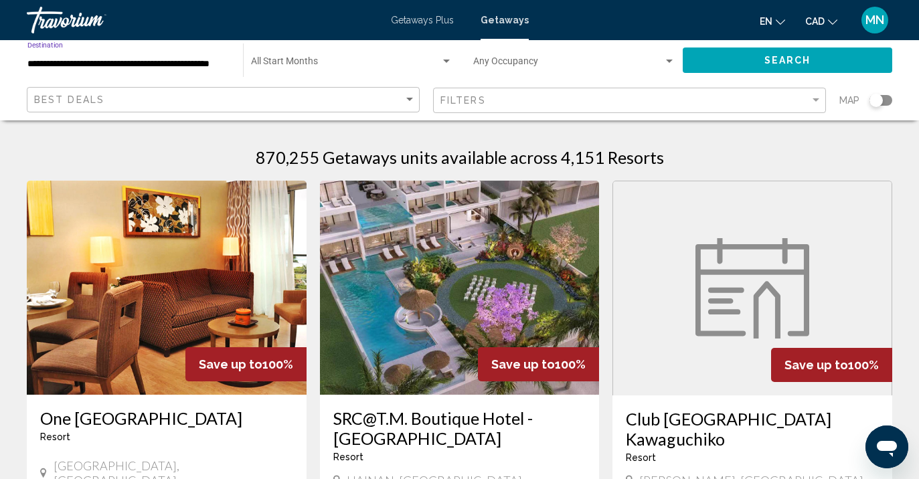
click at [771, 63] on span "Search" at bounding box center [787, 61] width 47 height 11
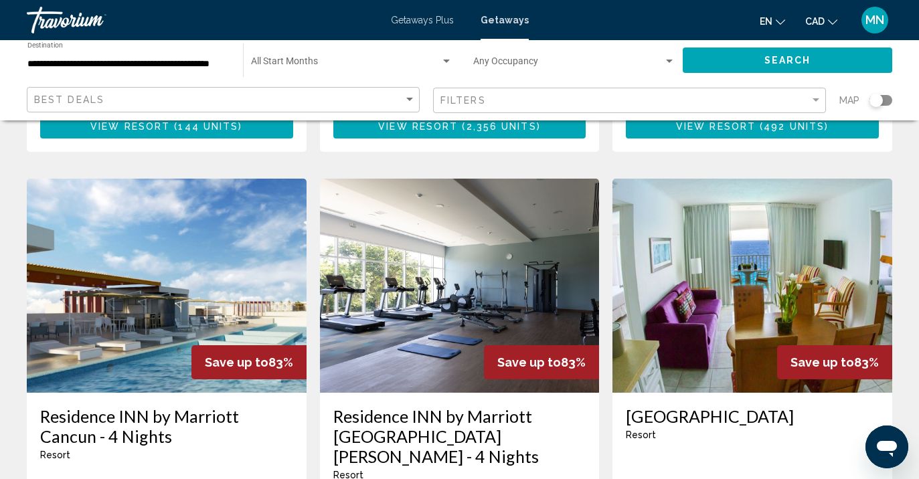
scroll to position [1540, 0]
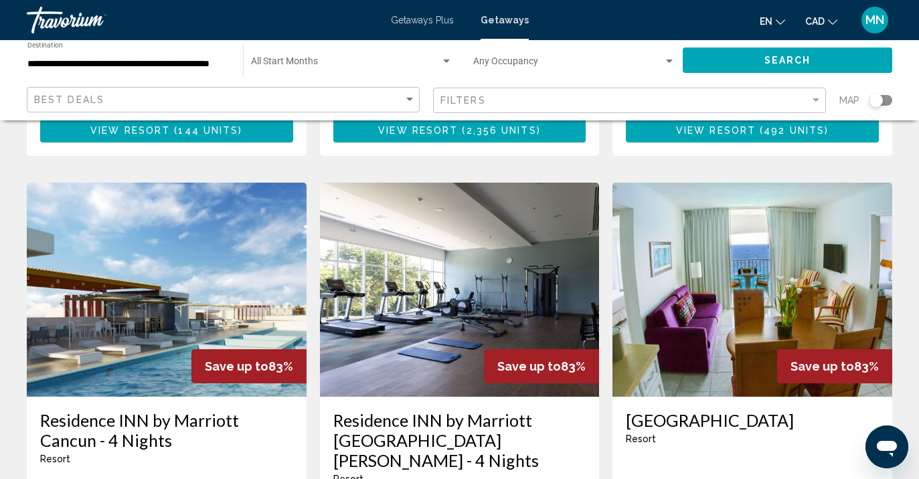
click at [748, 246] on img "Main content" at bounding box center [752, 290] width 280 height 214
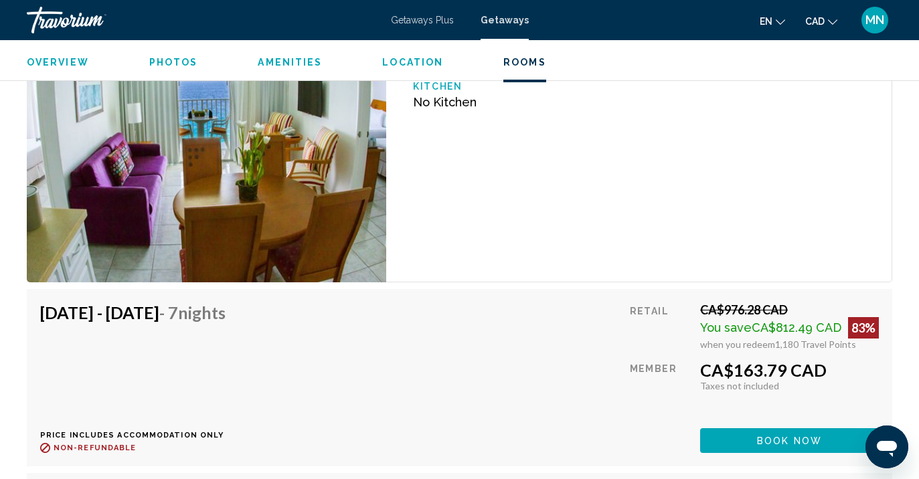
scroll to position [2648, 0]
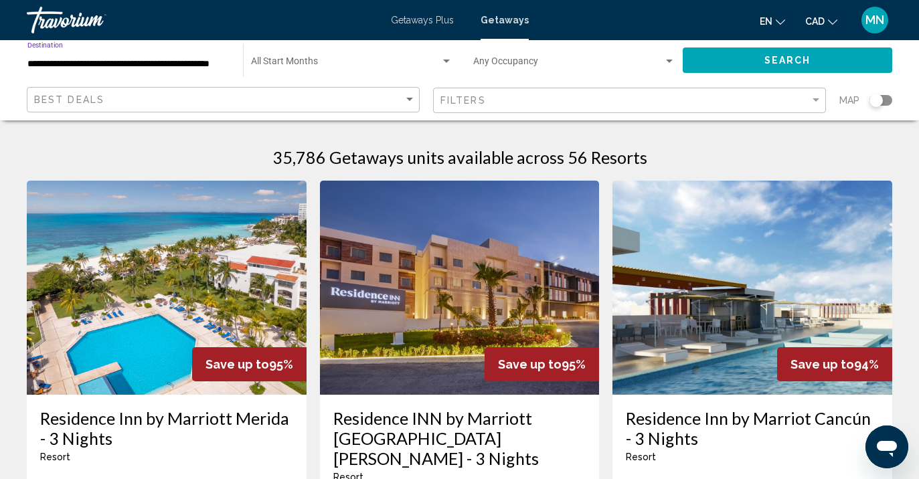
click at [185, 60] on input "**********" at bounding box center [128, 64] width 202 height 11
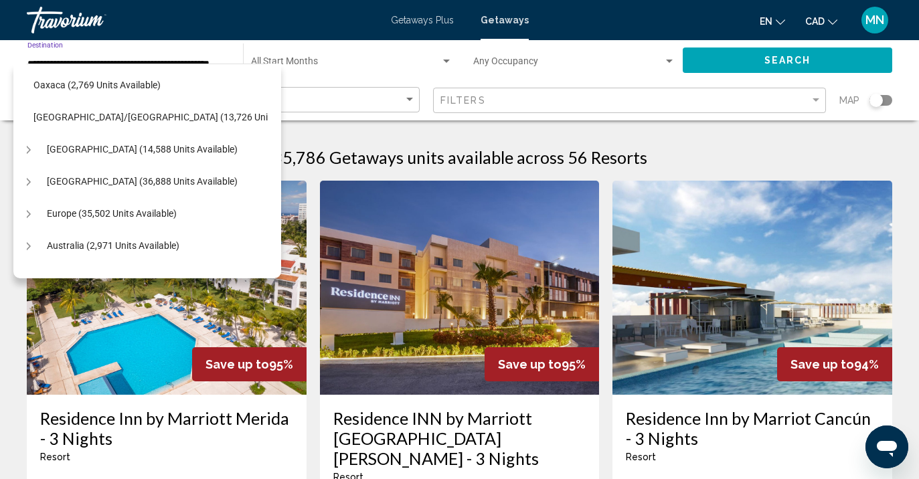
scroll to position [359, 13]
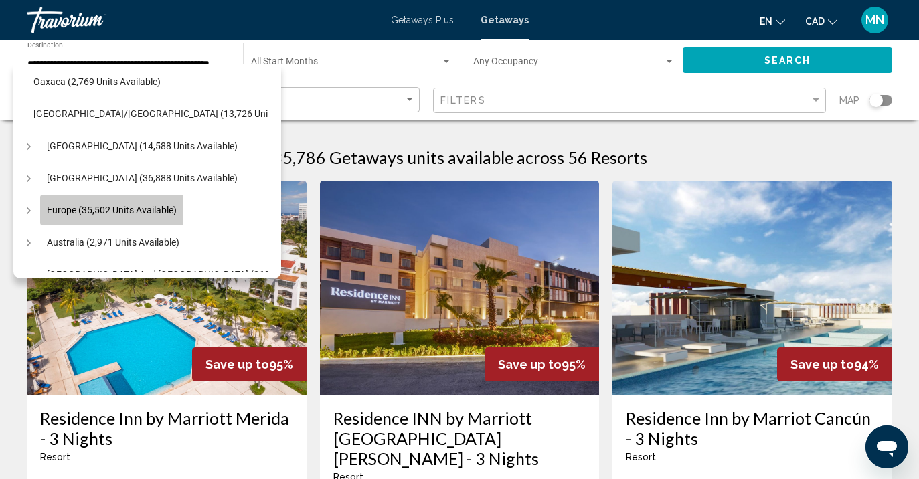
click at [148, 213] on span "Europe (35,502 units available)" at bounding box center [112, 210] width 130 height 11
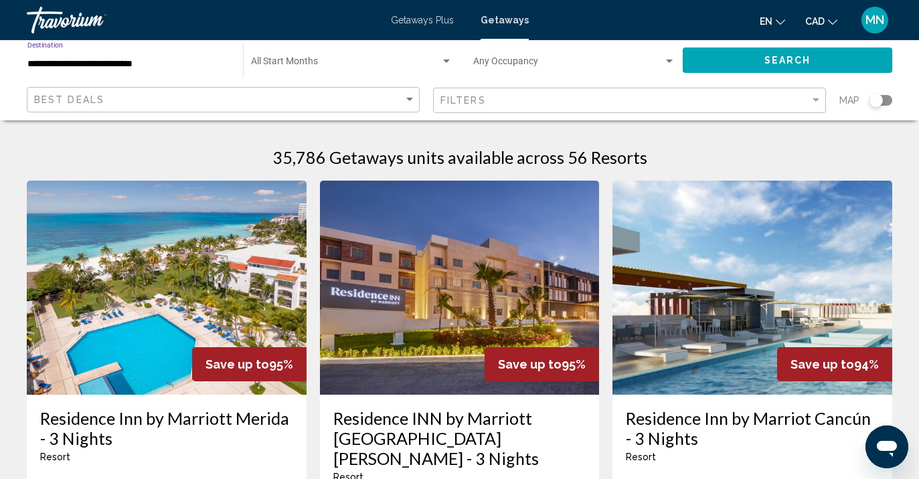
click at [153, 66] on input "**********" at bounding box center [128, 64] width 202 height 11
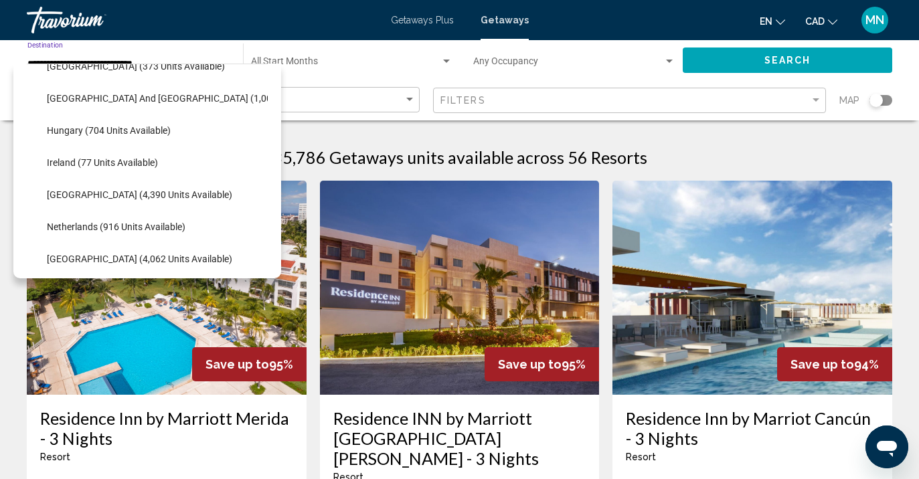
scroll to position [763, 0]
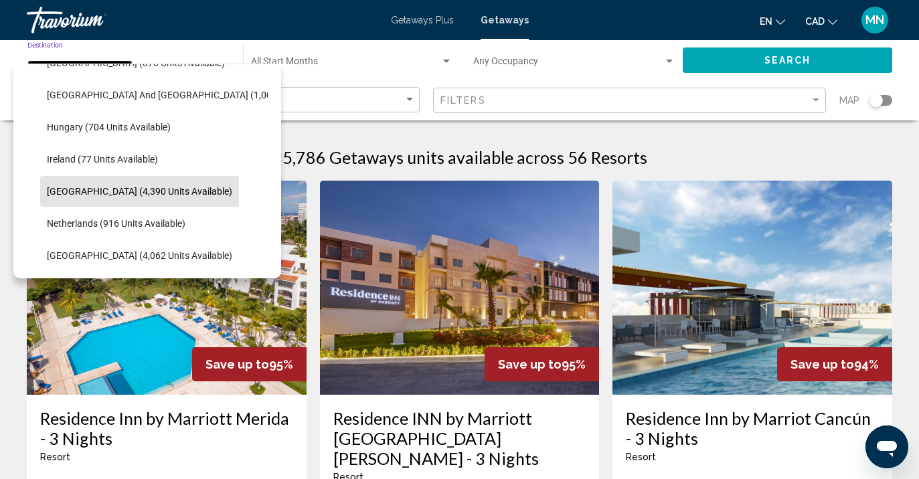
click at [120, 183] on button "[GEOGRAPHIC_DATA] (4,390 units available)" at bounding box center [139, 191] width 199 height 31
type input "**********"
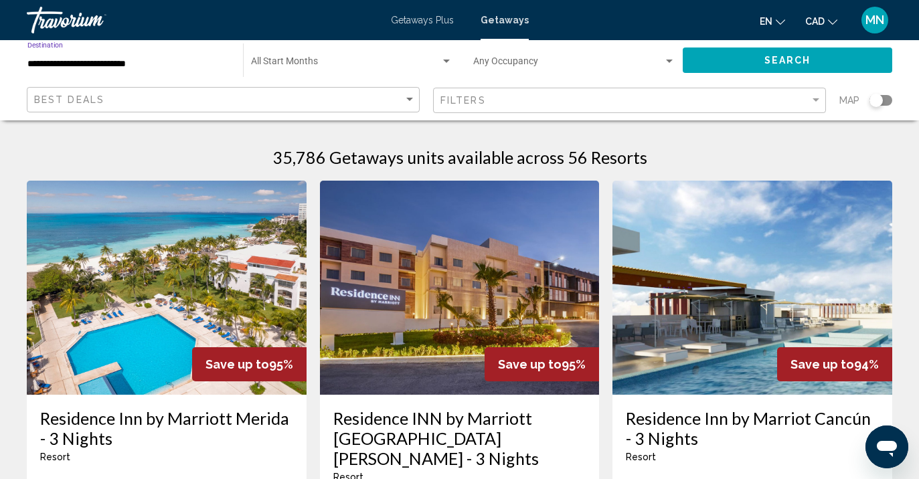
click at [754, 63] on button "Search" at bounding box center [786, 60] width 209 height 25
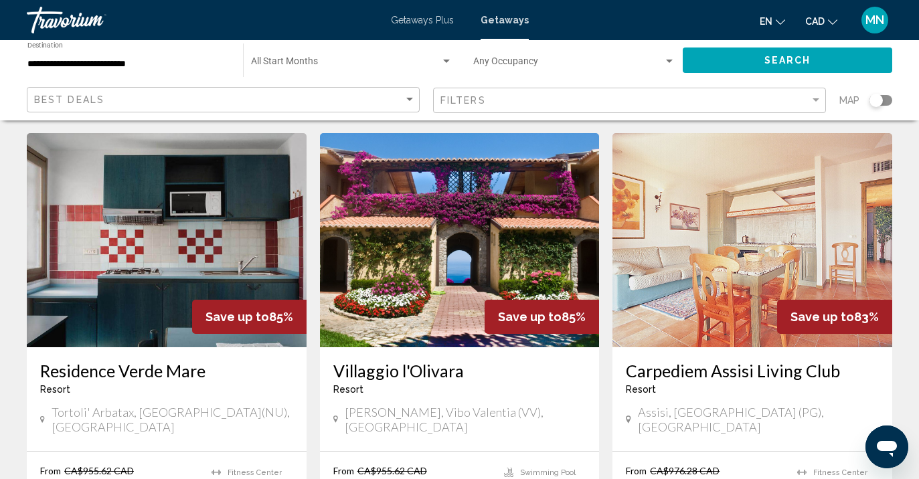
scroll to position [536, 0]
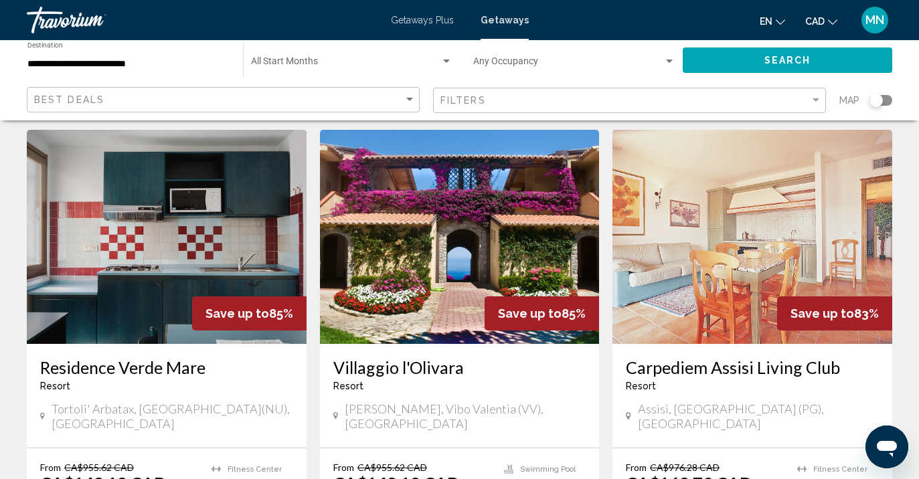
click at [443, 280] on img "Main content" at bounding box center [460, 237] width 280 height 214
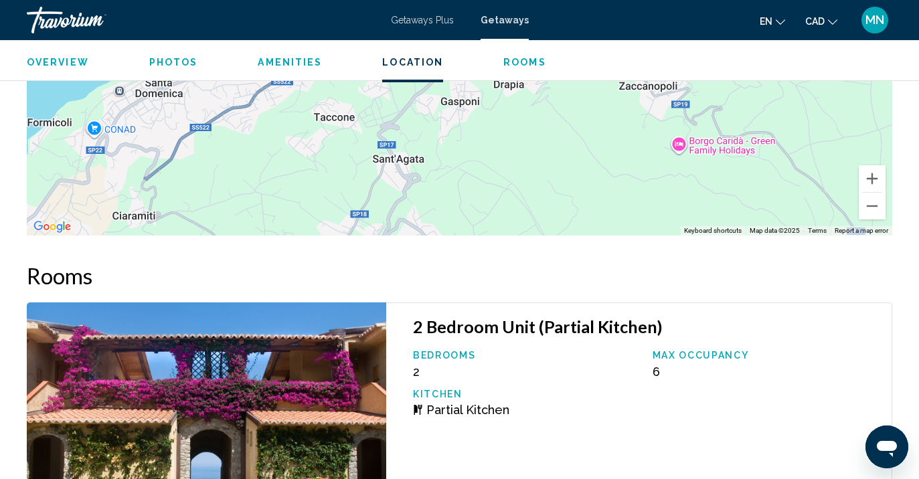
scroll to position [2512, 0]
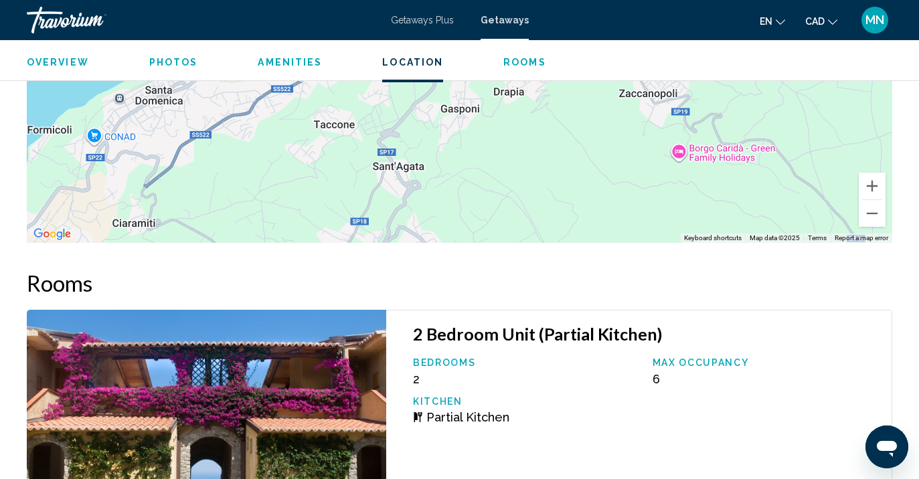
click at [181, 63] on span "Photos" at bounding box center [173, 62] width 49 height 11
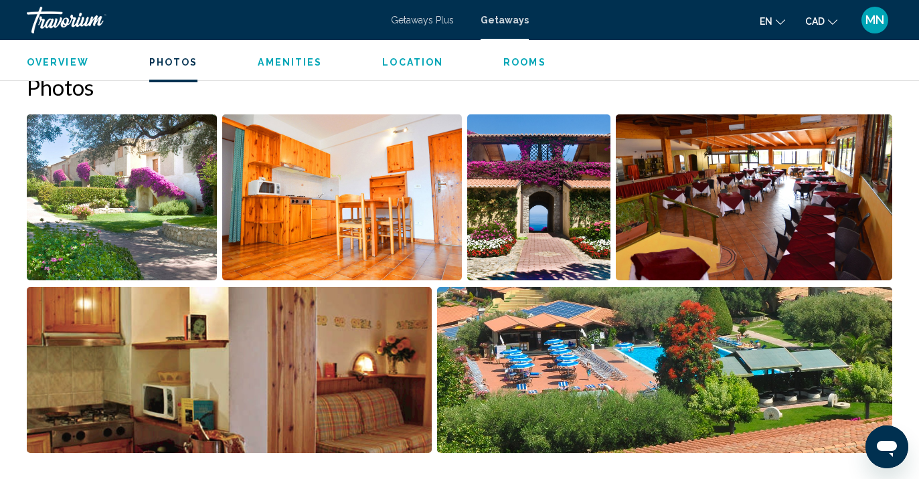
scroll to position [820, 0]
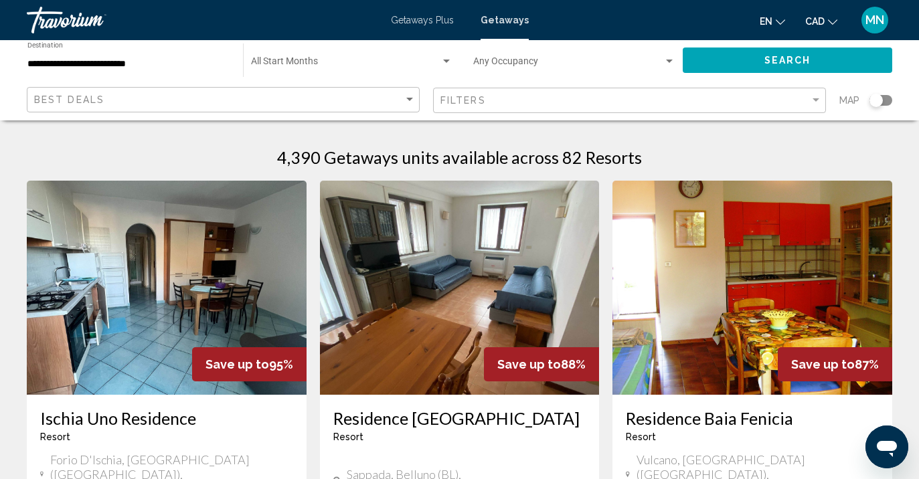
click at [132, 60] on input "**********" at bounding box center [128, 64] width 202 height 11
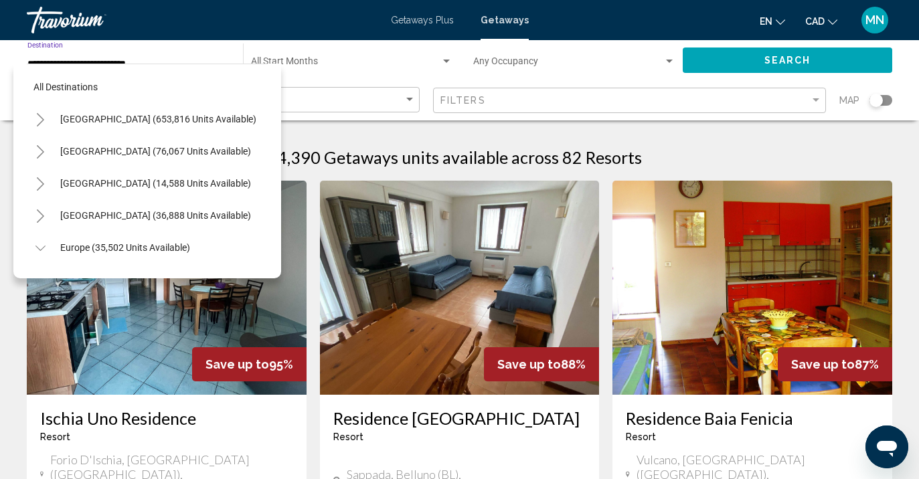
scroll to position [465, 0]
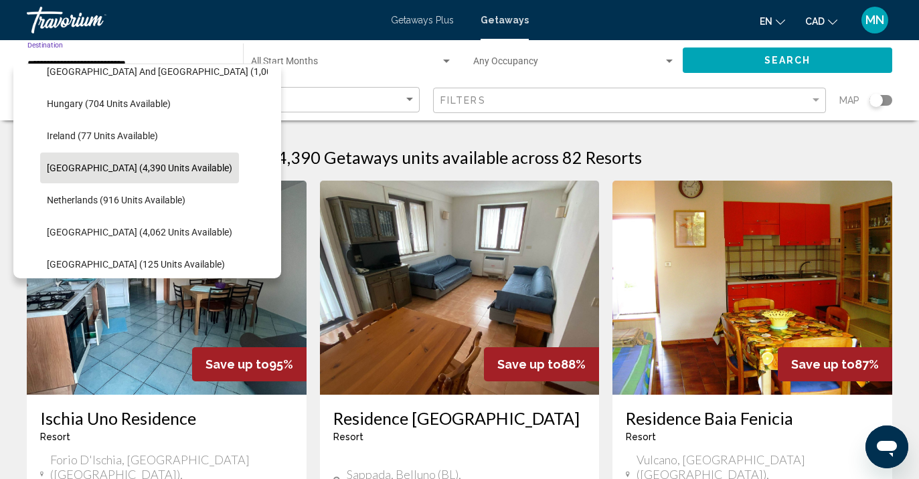
click at [93, 166] on span "[GEOGRAPHIC_DATA] (4,390 units available)" at bounding box center [139, 168] width 185 height 11
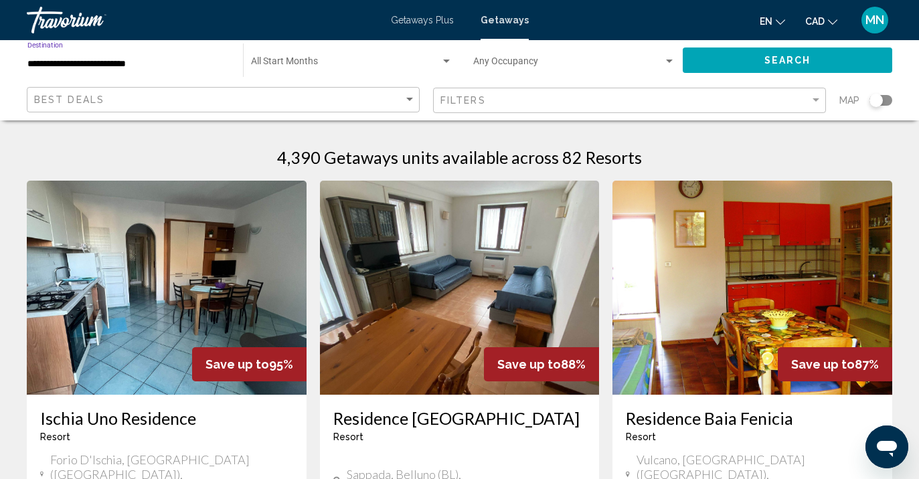
click at [130, 65] on input "**********" at bounding box center [128, 64] width 202 height 11
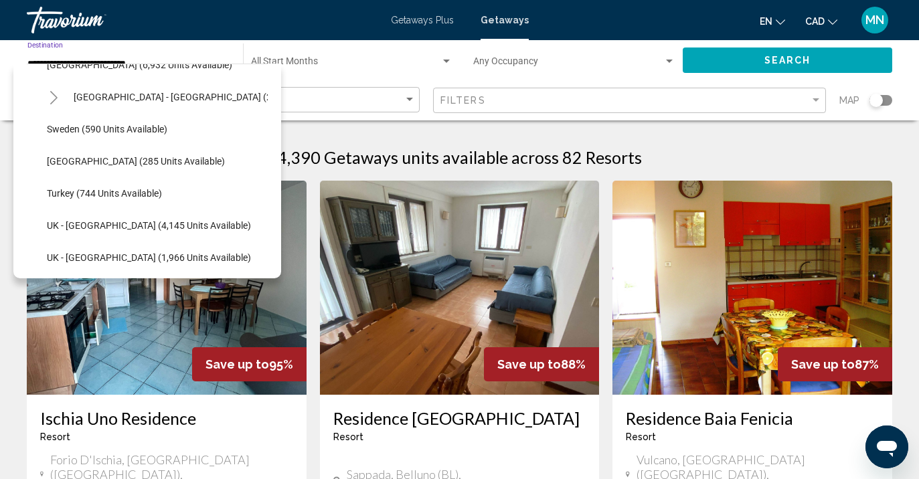
scroll to position [730, 0]
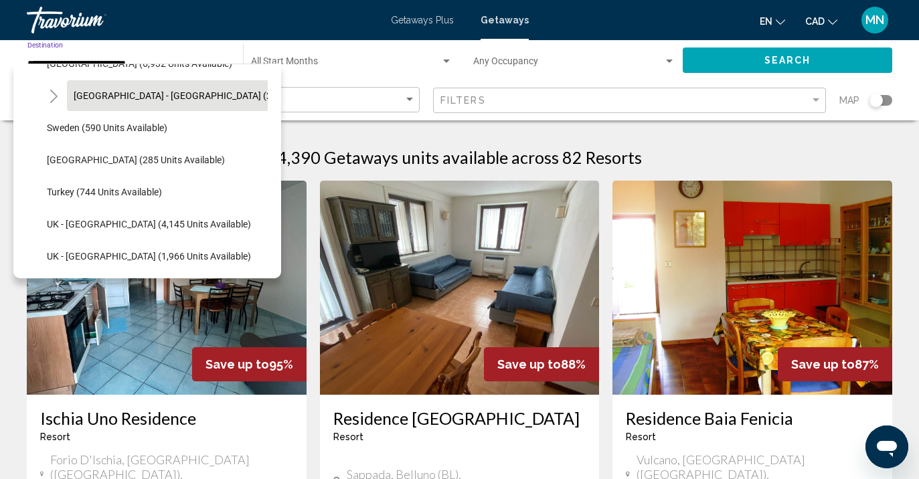
click at [178, 90] on span "[GEOGRAPHIC_DATA] - [GEOGRAPHIC_DATA] (2,555 units available)" at bounding box center [215, 95] width 282 height 11
type input "**********"
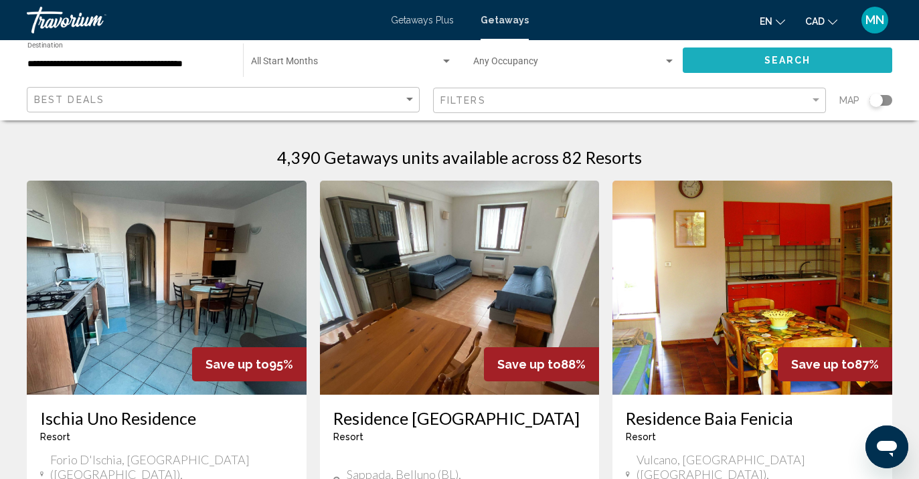
click at [754, 62] on button "Search" at bounding box center [786, 60] width 209 height 25
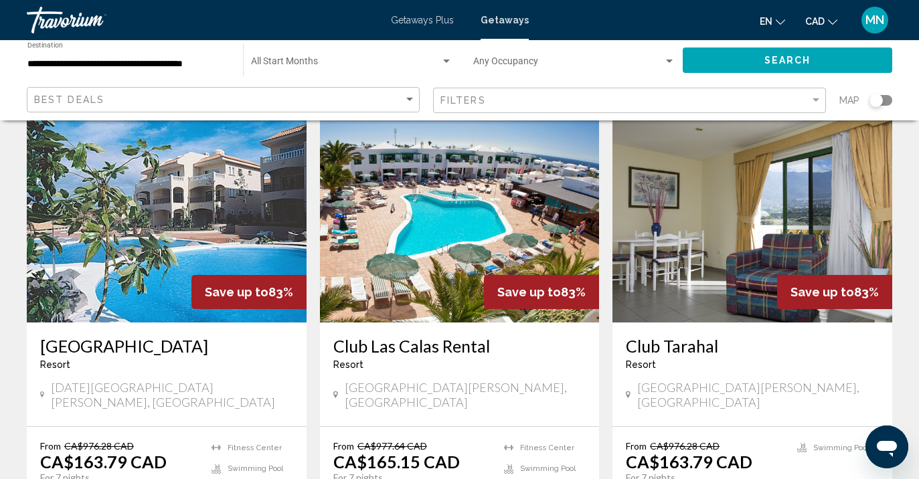
scroll to position [561, 0]
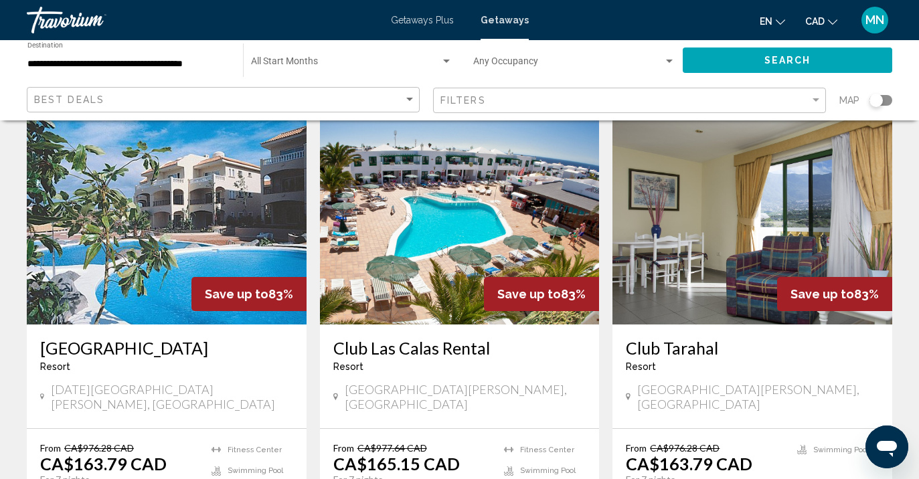
click at [439, 195] on img "Main content" at bounding box center [460, 217] width 280 height 214
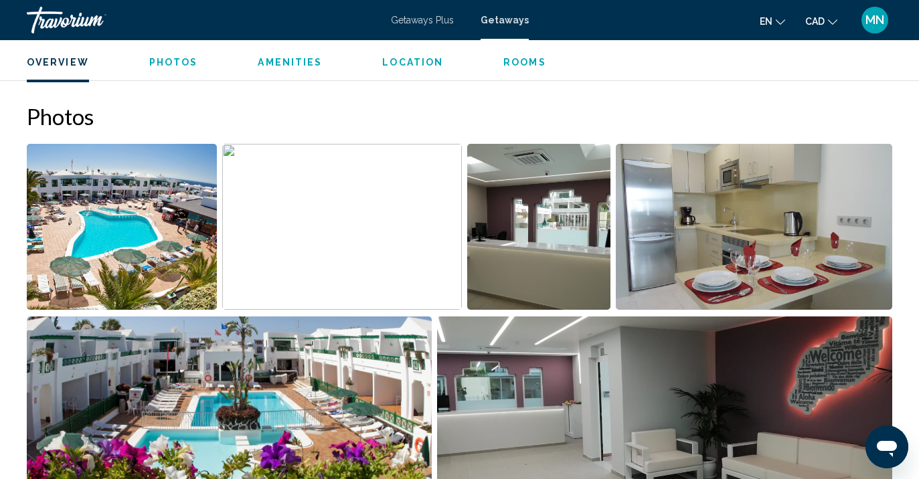
scroll to position [820, 0]
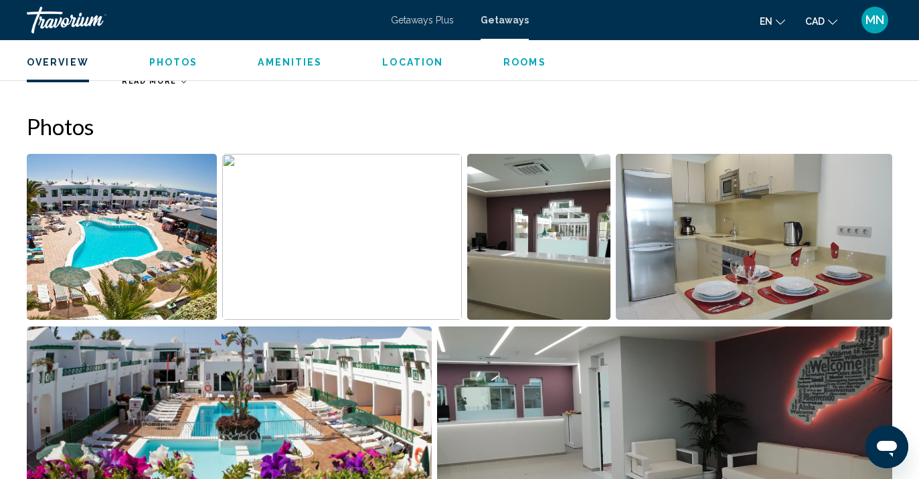
click at [688, 215] on img "Open full-screen image slider" at bounding box center [754, 237] width 277 height 166
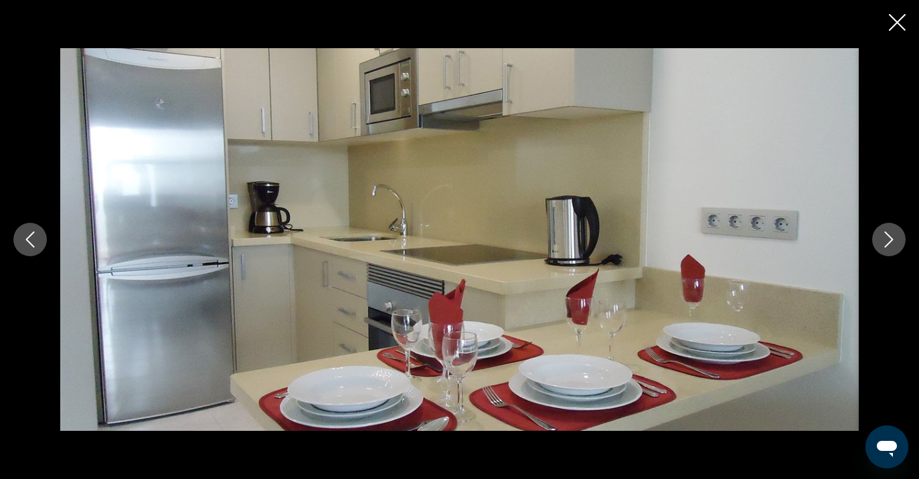
click at [885, 224] on button "Next image" at bounding box center [888, 239] width 33 height 33
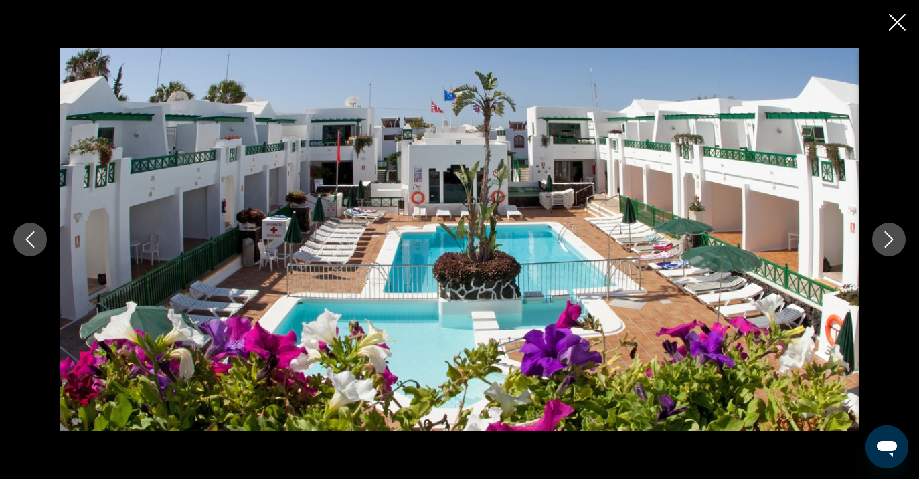
click at [885, 229] on button "Next image" at bounding box center [888, 239] width 33 height 33
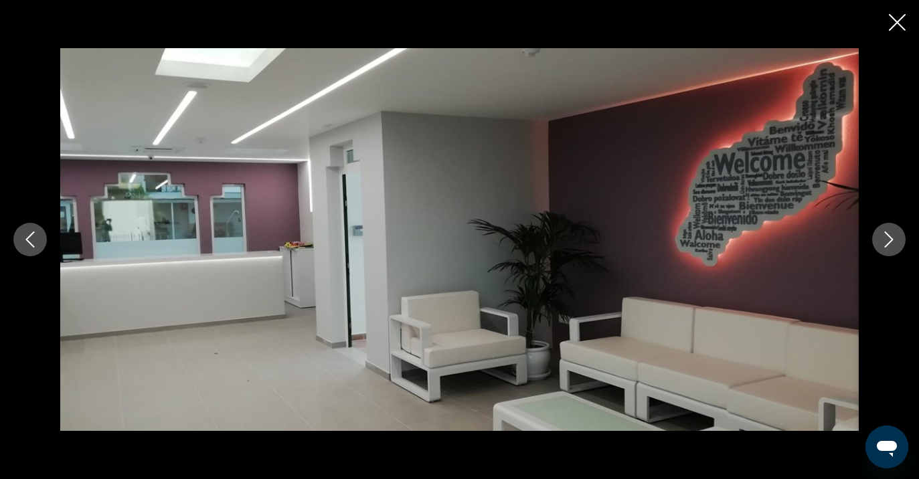
click at [885, 229] on button "Next image" at bounding box center [888, 239] width 33 height 33
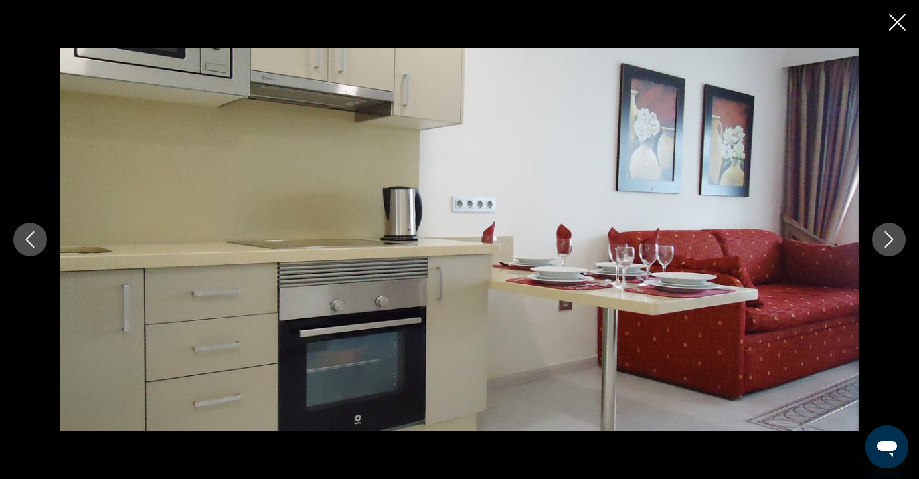
click at [885, 229] on button "Next image" at bounding box center [888, 239] width 33 height 33
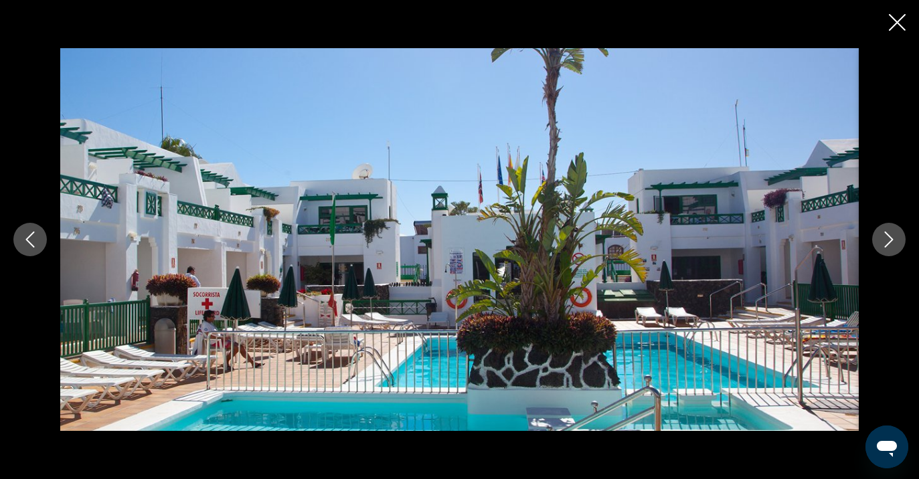
click at [885, 229] on button "Next image" at bounding box center [888, 239] width 33 height 33
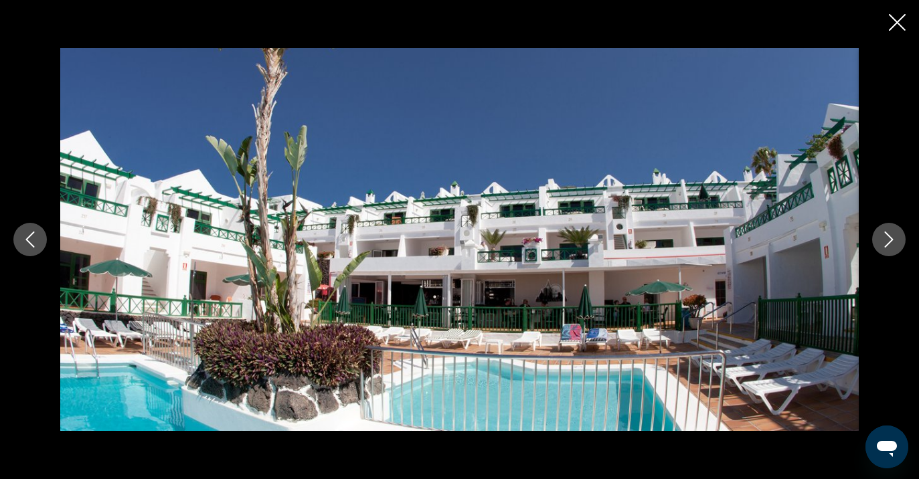
click at [885, 229] on button "Next image" at bounding box center [888, 239] width 33 height 33
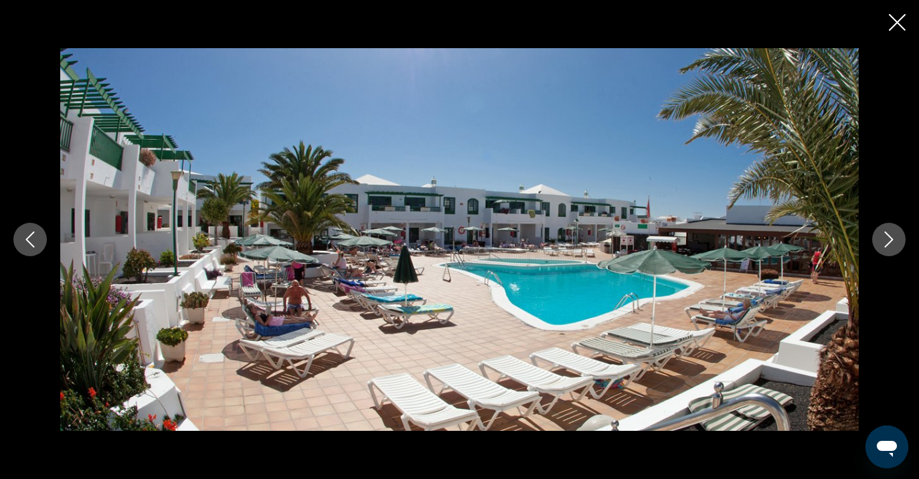
click at [885, 229] on button "Next image" at bounding box center [888, 239] width 33 height 33
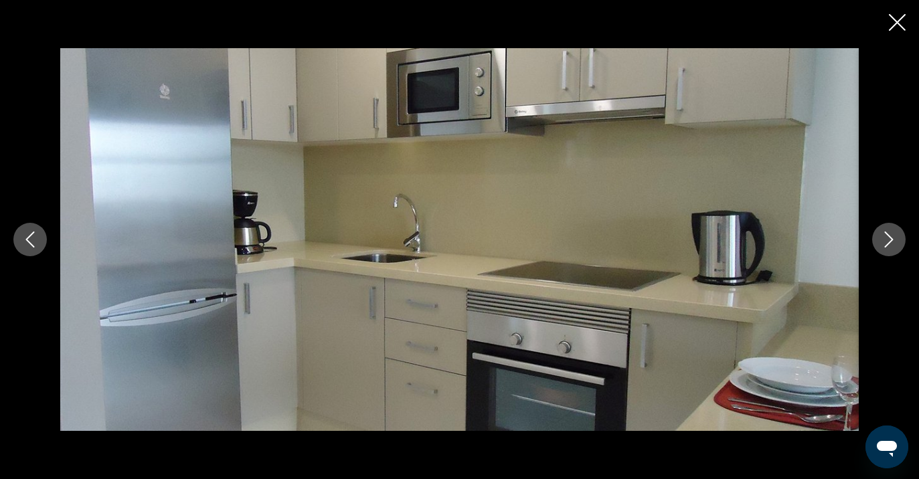
click at [885, 229] on button "Next image" at bounding box center [888, 239] width 33 height 33
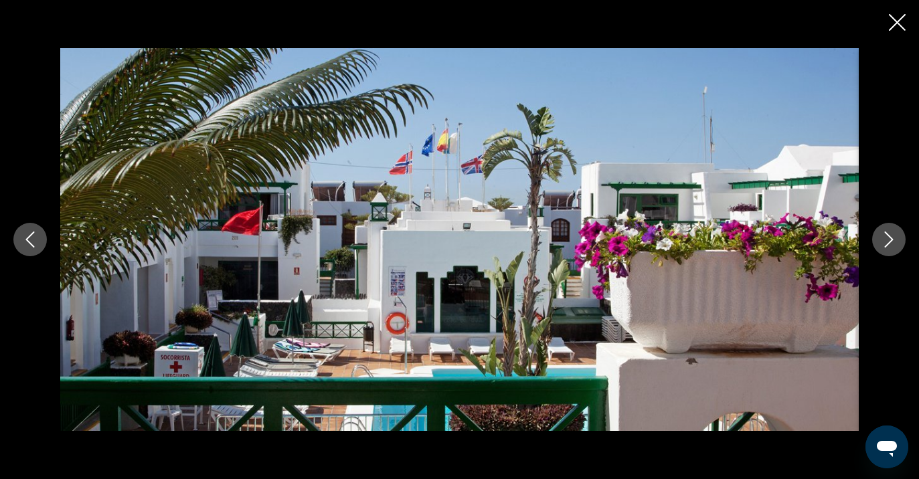
click at [885, 229] on button "Next image" at bounding box center [888, 239] width 33 height 33
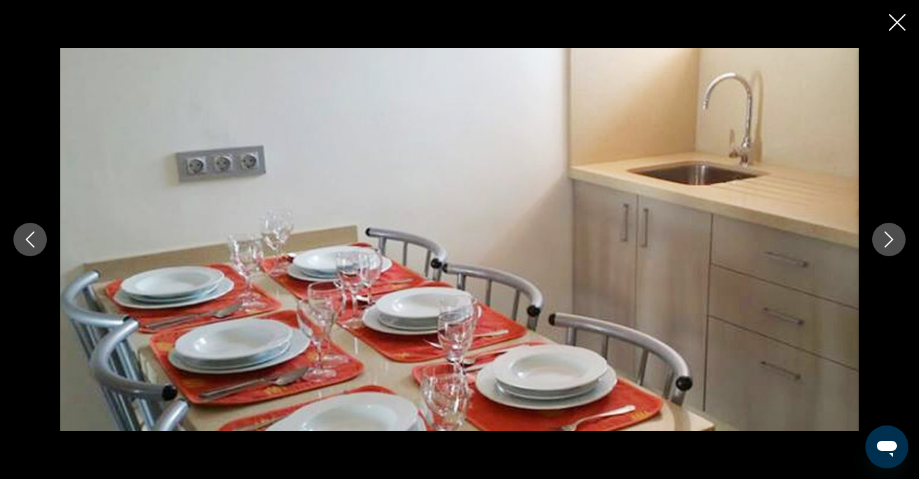
click at [885, 229] on button "Next image" at bounding box center [888, 239] width 33 height 33
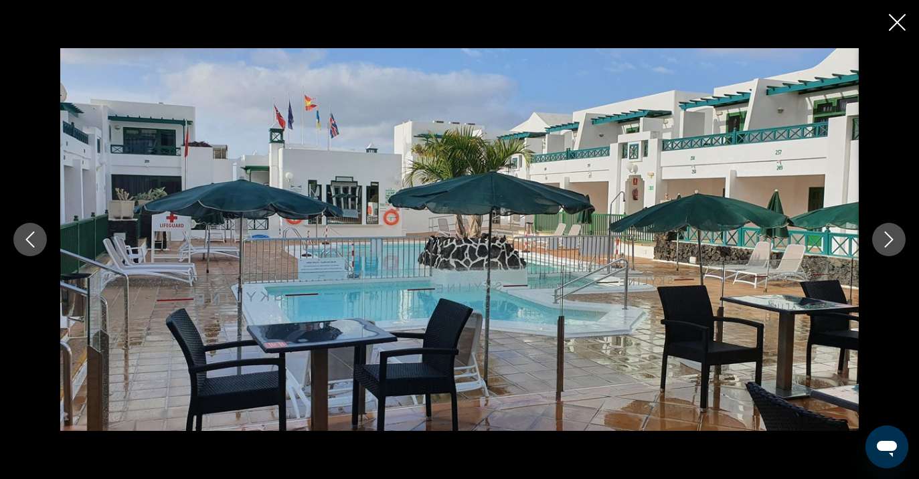
click at [885, 229] on button "Next image" at bounding box center [888, 239] width 33 height 33
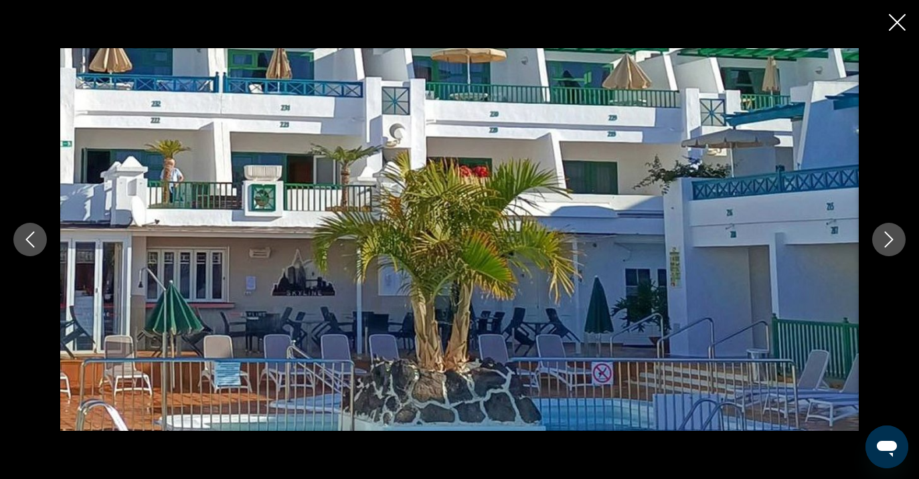
click at [885, 229] on button "Next image" at bounding box center [888, 239] width 33 height 33
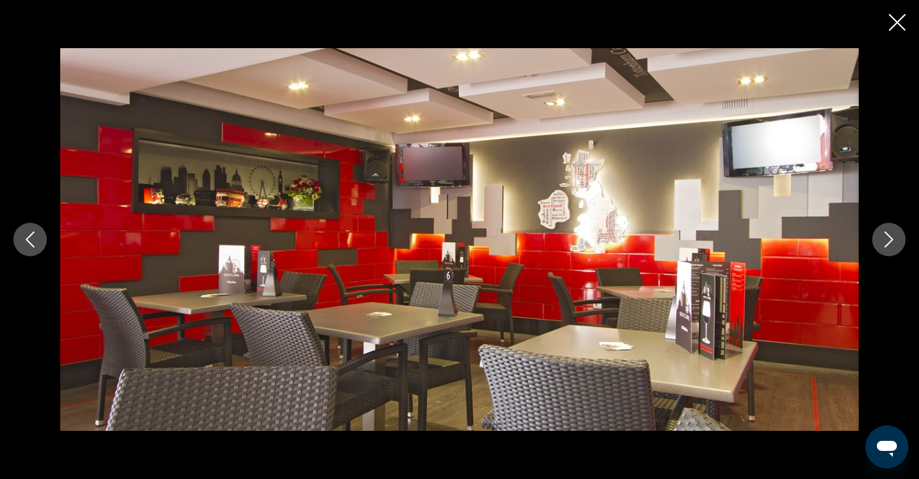
click at [885, 229] on button "Next image" at bounding box center [888, 239] width 33 height 33
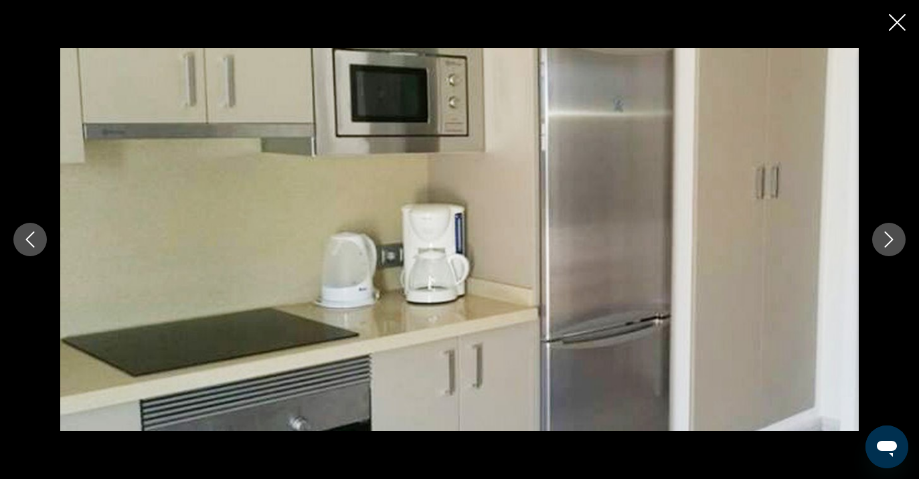
click at [885, 229] on button "Next image" at bounding box center [888, 239] width 33 height 33
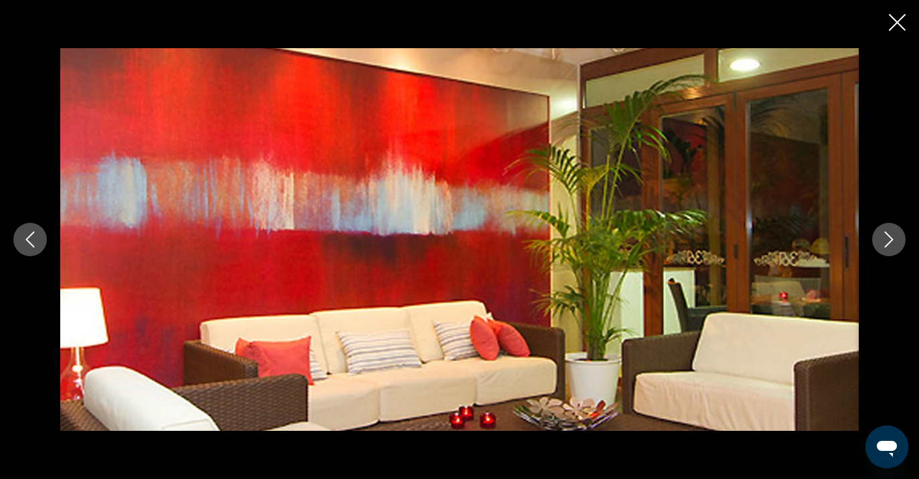
click at [885, 229] on button "Next image" at bounding box center [888, 239] width 33 height 33
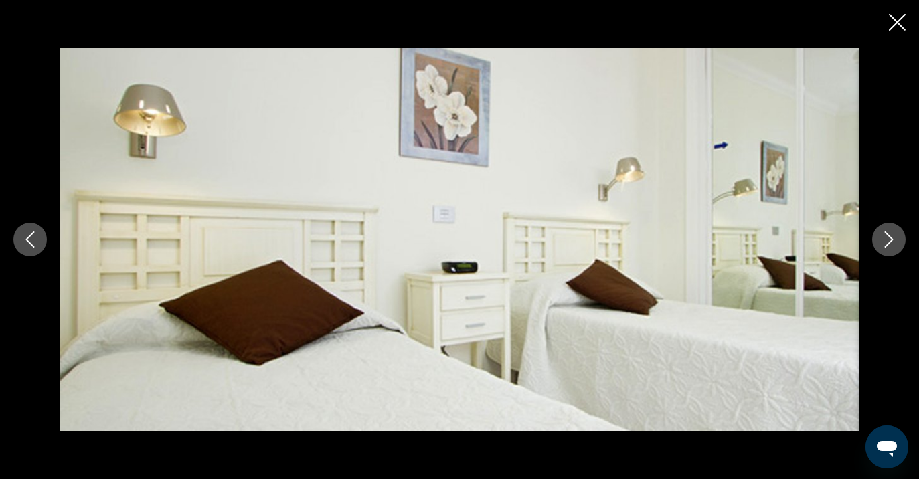
click at [885, 229] on button "Next image" at bounding box center [888, 239] width 33 height 33
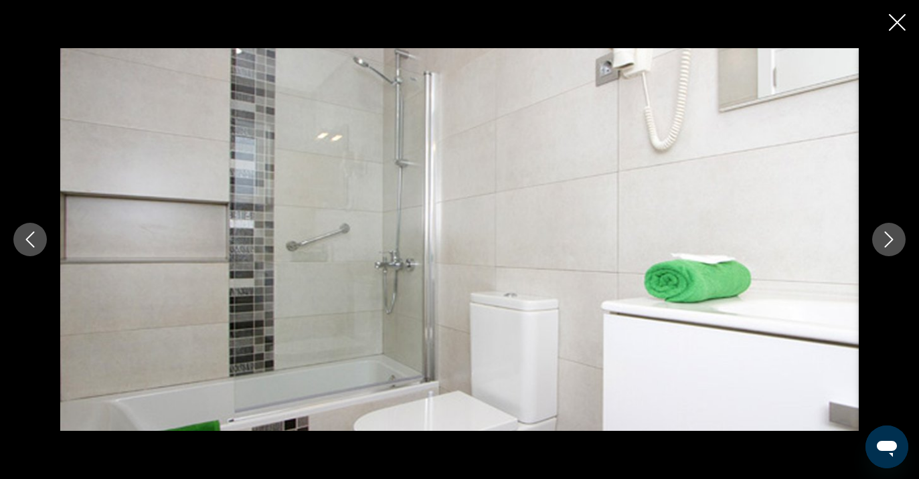
click at [885, 229] on button "Next image" at bounding box center [888, 239] width 33 height 33
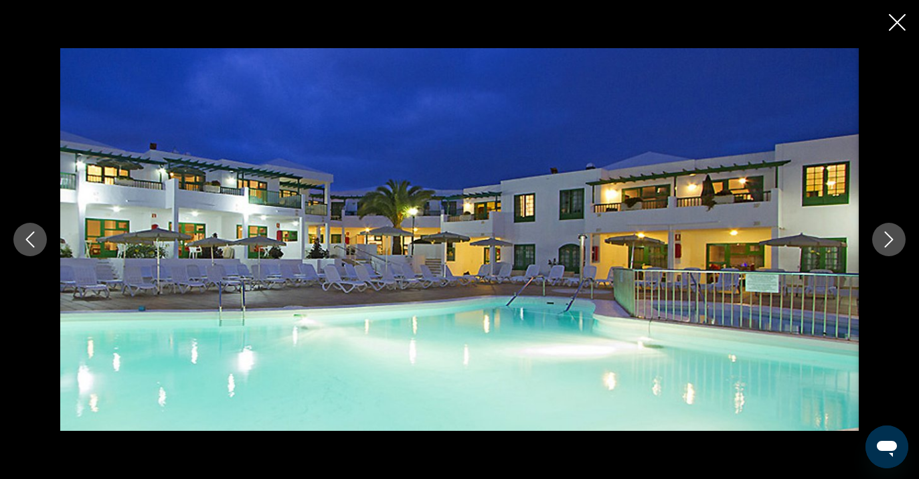
click at [885, 229] on button "Next image" at bounding box center [888, 239] width 33 height 33
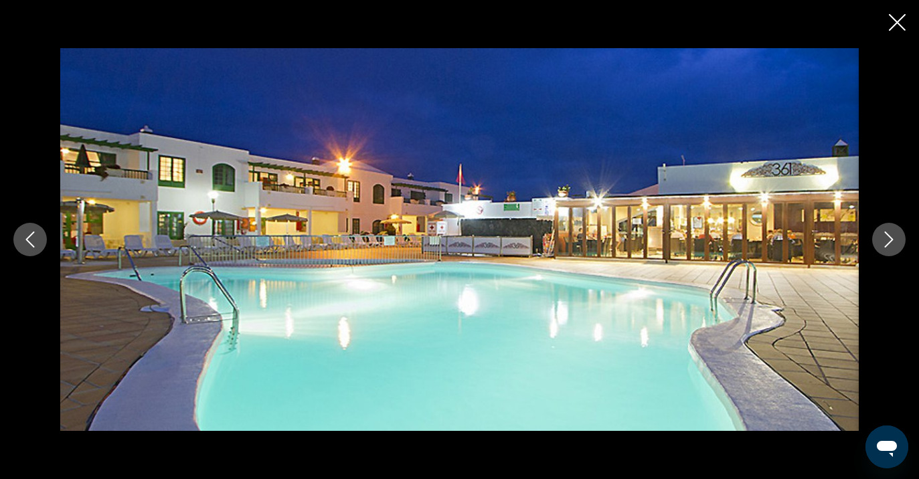
click at [885, 229] on button "Next image" at bounding box center [888, 239] width 33 height 33
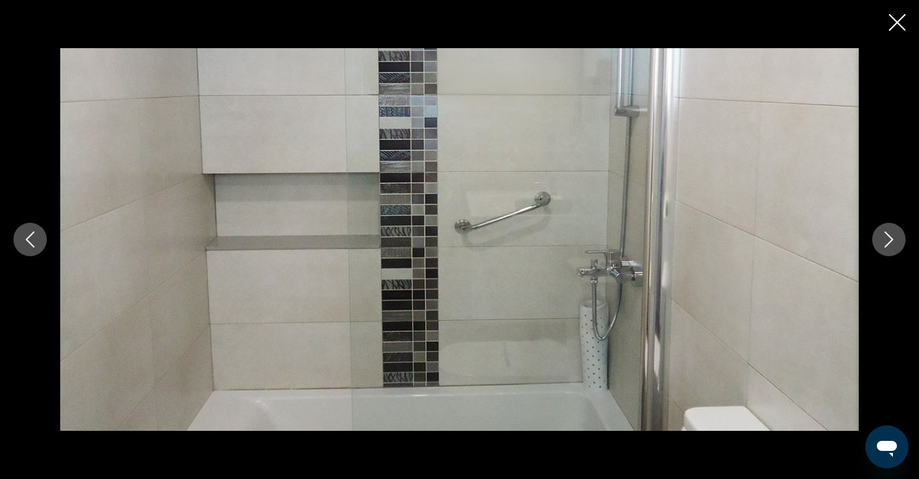
click at [885, 229] on button "Next image" at bounding box center [888, 239] width 33 height 33
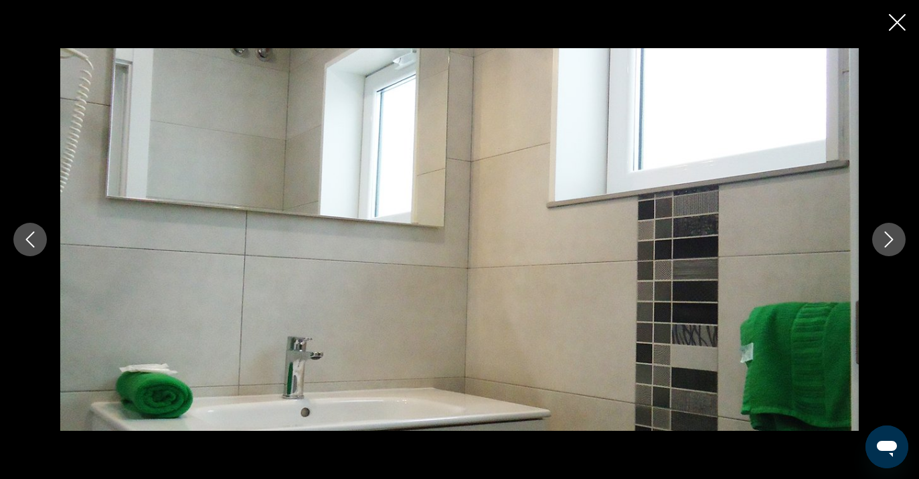
click at [885, 229] on button "Next image" at bounding box center [888, 239] width 33 height 33
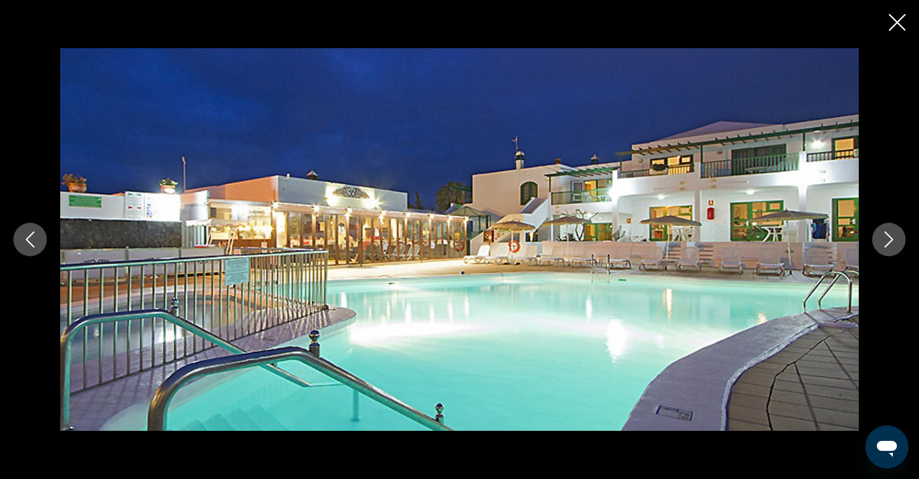
click at [885, 229] on button "Next image" at bounding box center [888, 239] width 33 height 33
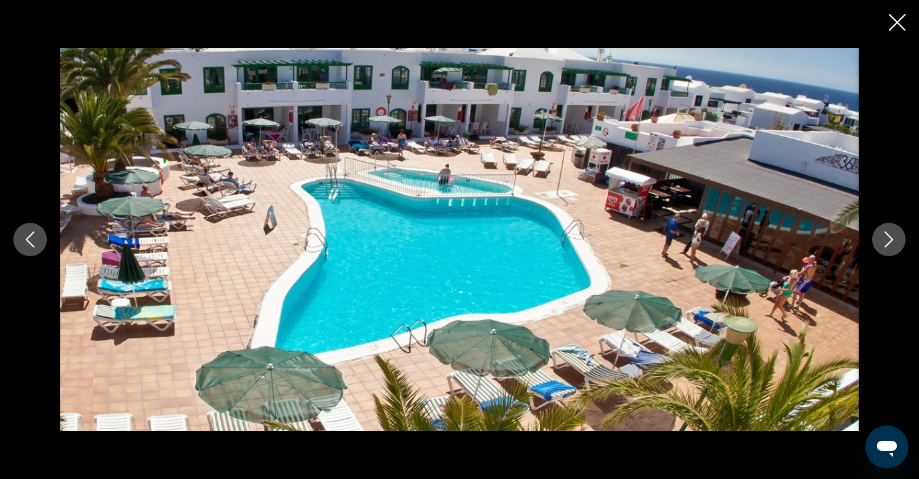
click at [895, 21] on icon "Close slideshow" at bounding box center [897, 22] width 17 height 17
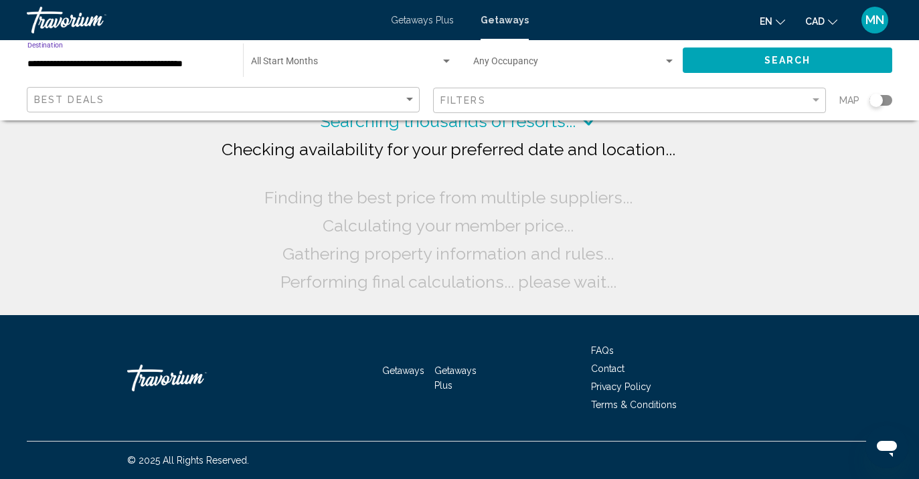
click at [112, 68] on input "**********" at bounding box center [128, 64] width 202 height 11
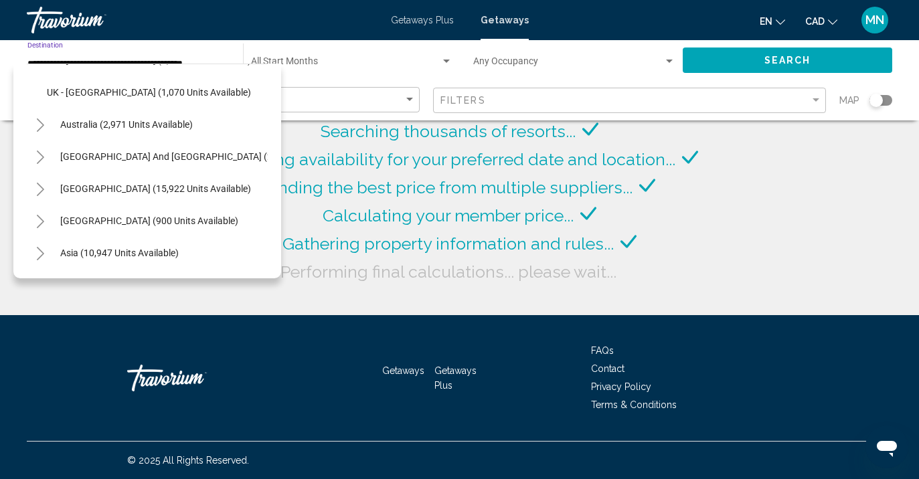
scroll to position [1053, 0]
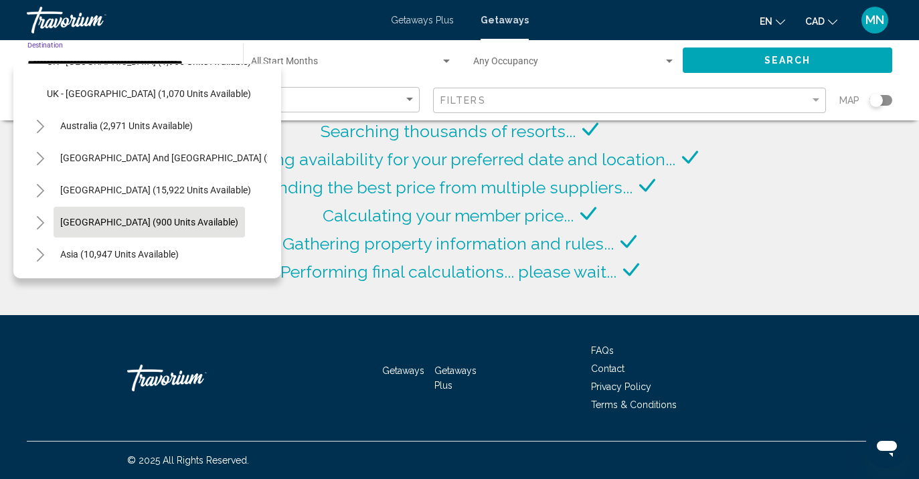
click at [122, 225] on span "[GEOGRAPHIC_DATA] (900 units available)" at bounding box center [149, 222] width 178 height 11
type input "**********"
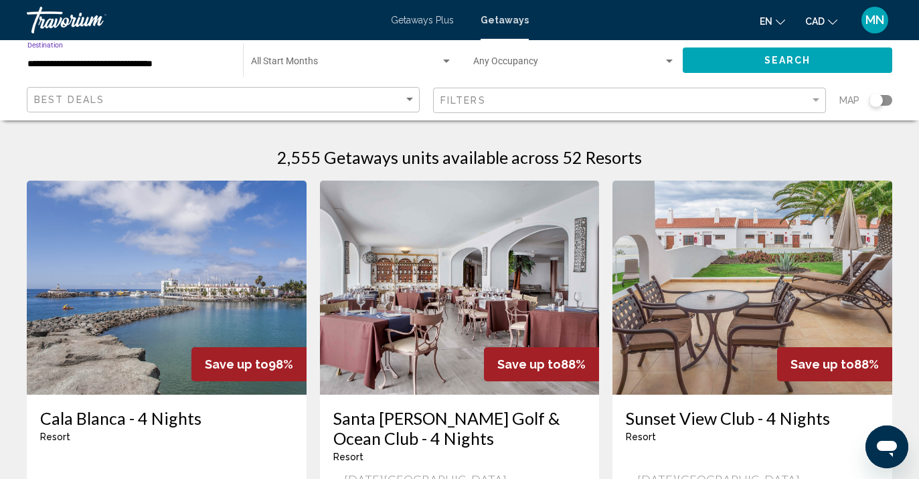
click at [726, 68] on button "Search" at bounding box center [786, 60] width 209 height 25
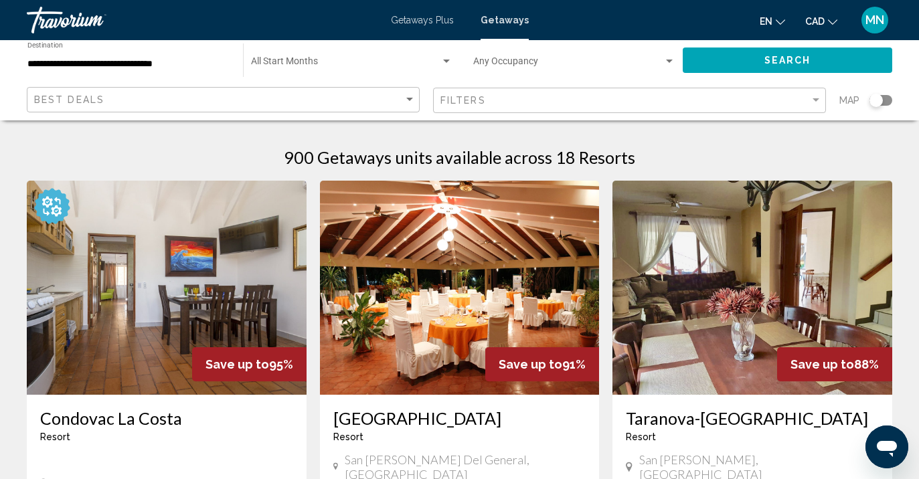
scroll to position [15, 0]
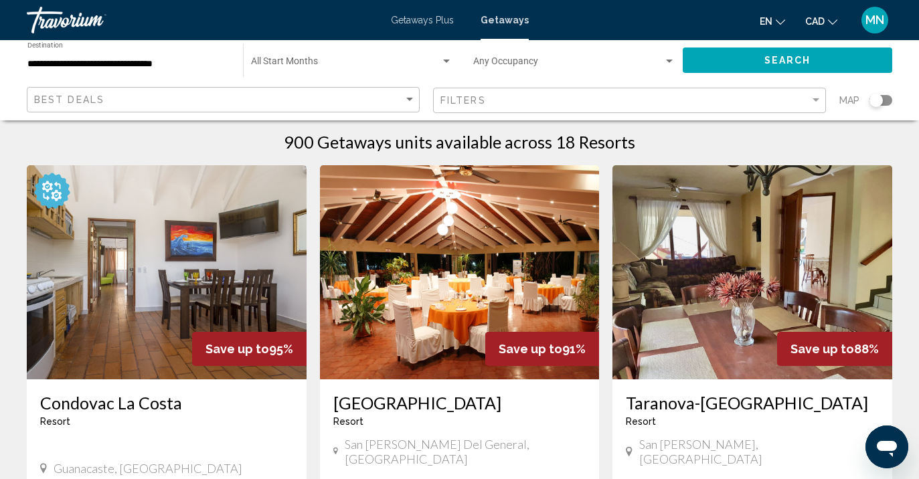
click at [219, 328] on img "Main content" at bounding box center [167, 272] width 280 height 214
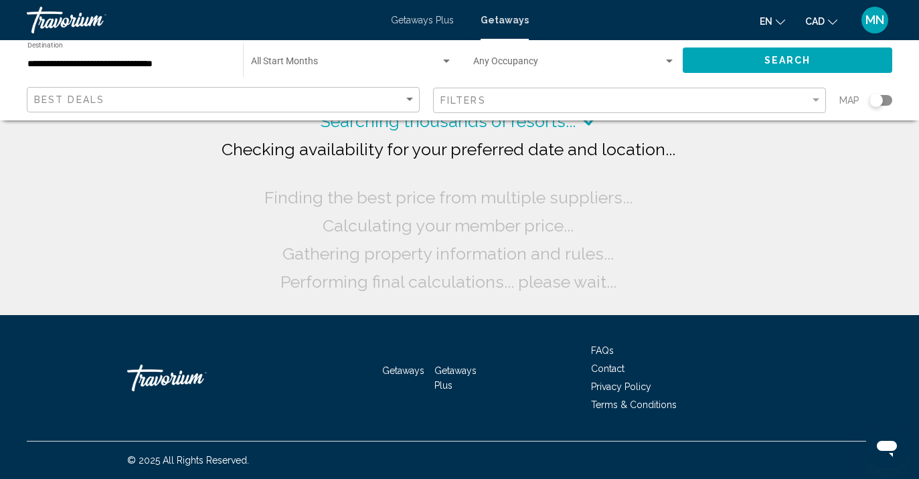
click at [126, 62] on input "**********" at bounding box center [128, 64] width 202 height 11
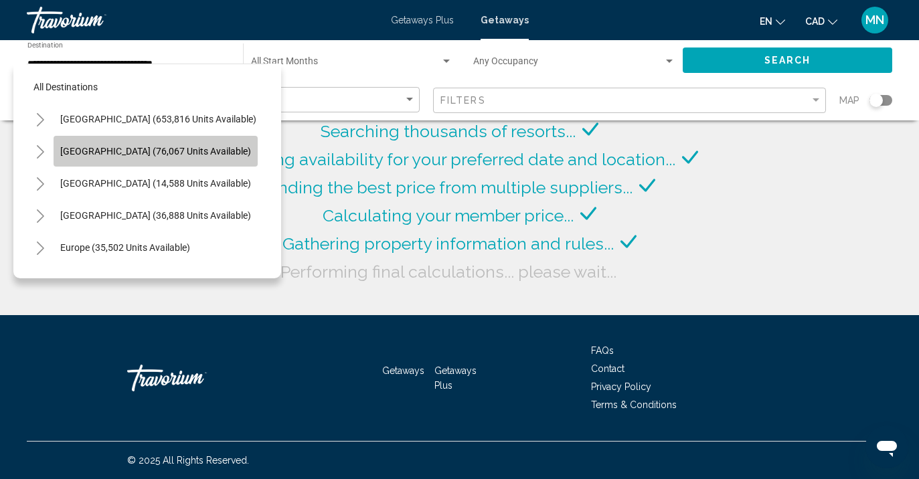
click at [159, 153] on span "[GEOGRAPHIC_DATA] (76,067 units available)" at bounding box center [155, 151] width 191 height 11
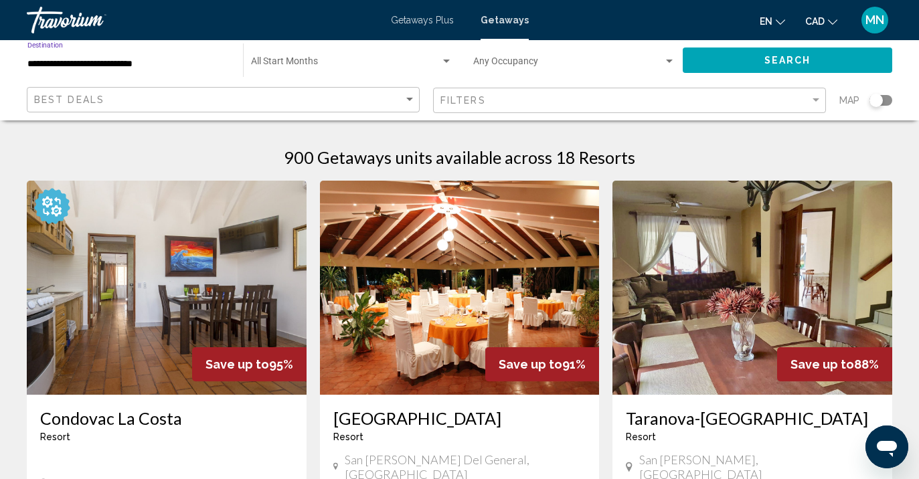
click at [151, 70] on div "**********" at bounding box center [128, 60] width 202 height 37
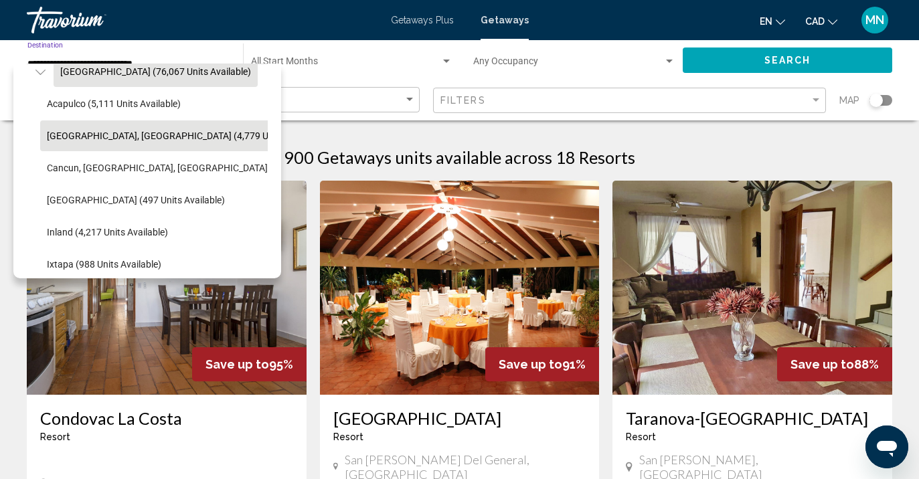
scroll to position [80, 0]
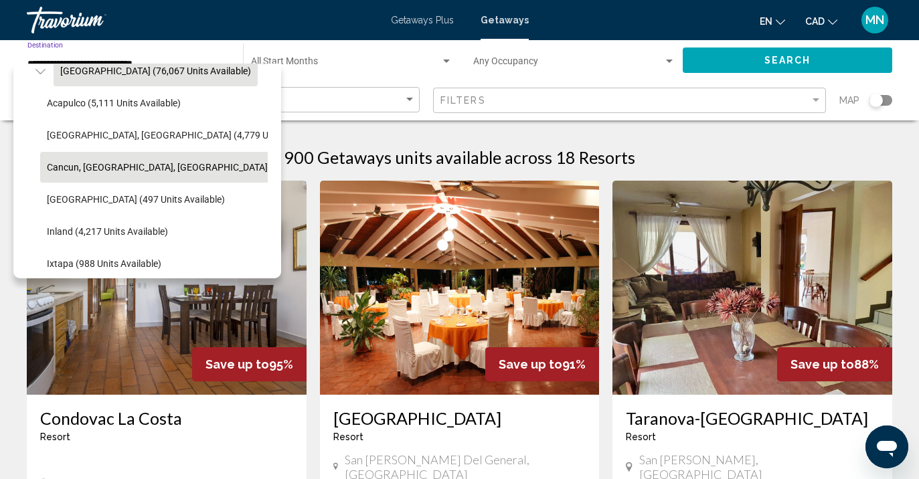
click at [212, 169] on span "Cancun, [GEOGRAPHIC_DATA], [GEOGRAPHIC_DATA] (35,788 units available)" at bounding box center [207, 167] width 321 height 11
type input "**********"
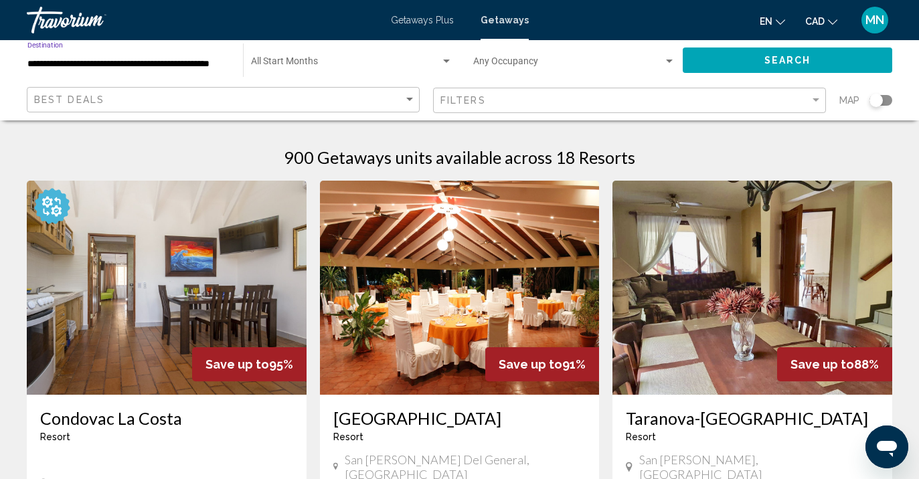
click at [450, 59] on div "Search widget" at bounding box center [446, 61] width 12 height 11
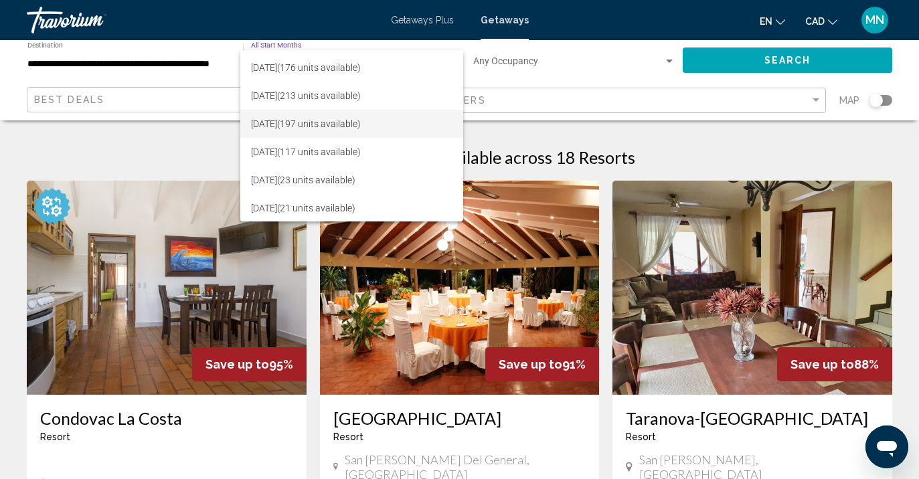
scroll to position [59, 0]
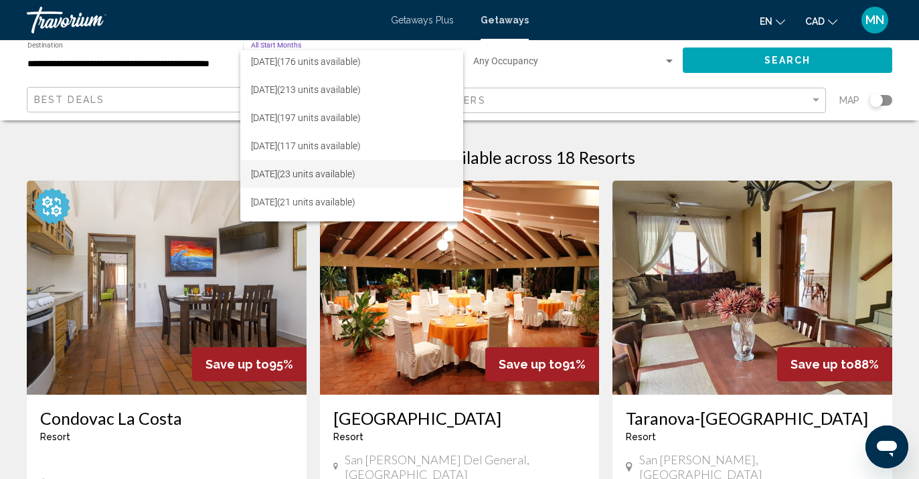
click at [389, 171] on span "[DATE] (23 units available)" at bounding box center [351, 174] width 201 height 28
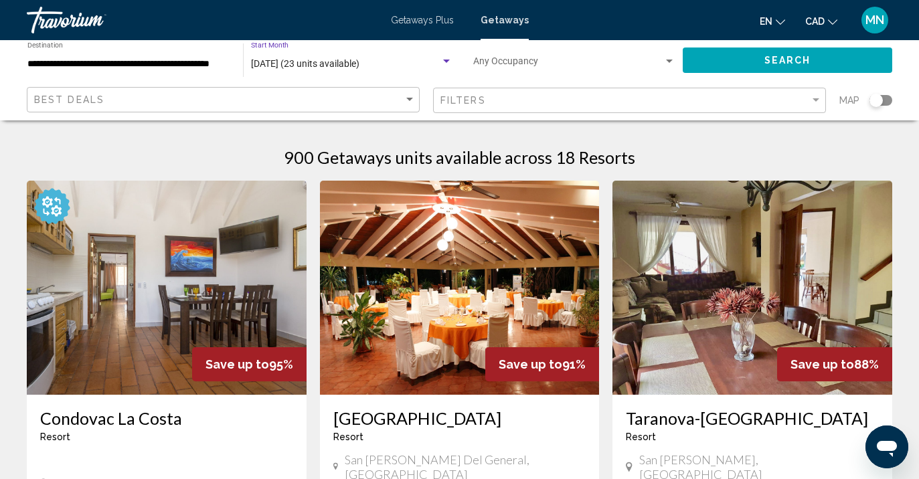
click at [826, 60] on button "Search" at bounding box center [786, 60] width 209 height 25
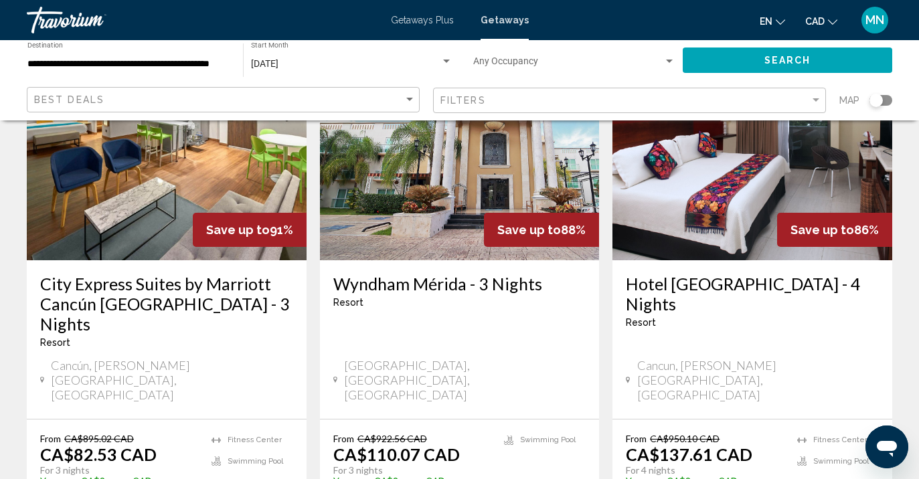
scroll to position [132, 0]
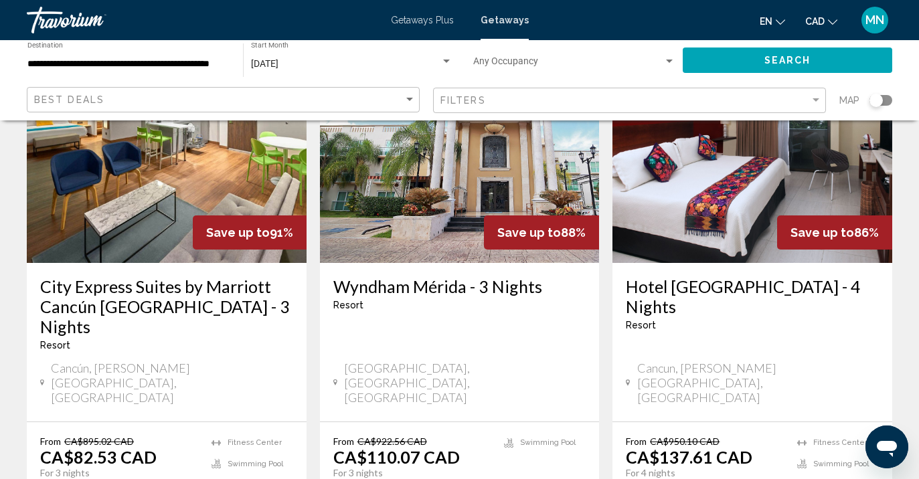
click at [752, 234] on img "Main content" at bounding box center [752, 156] width 280 height 214
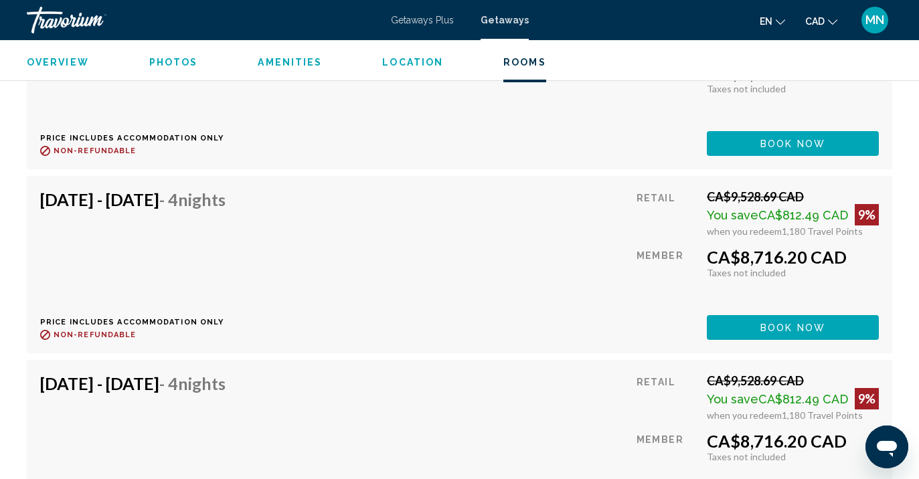
scroll to position [9964, 0]
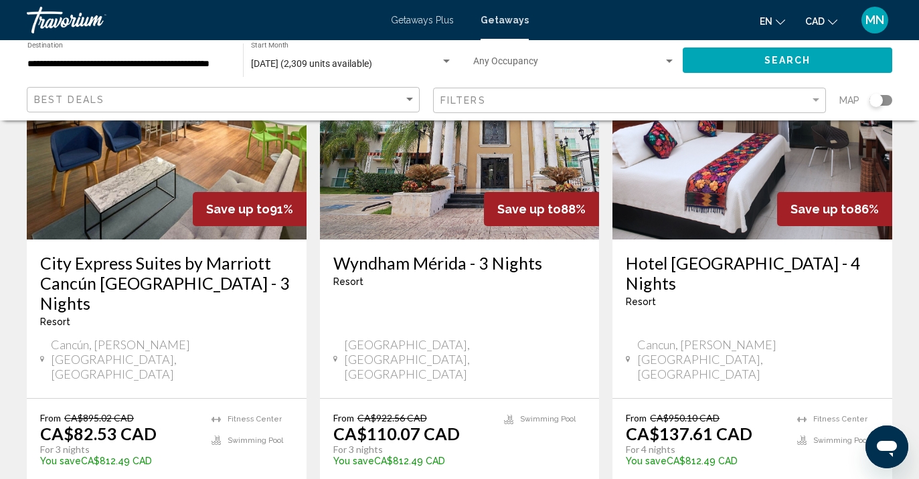
scroll to position [156, 0]
click at [122, 62] on input "**********" at bounding box center [128, 64] width 202 height 11
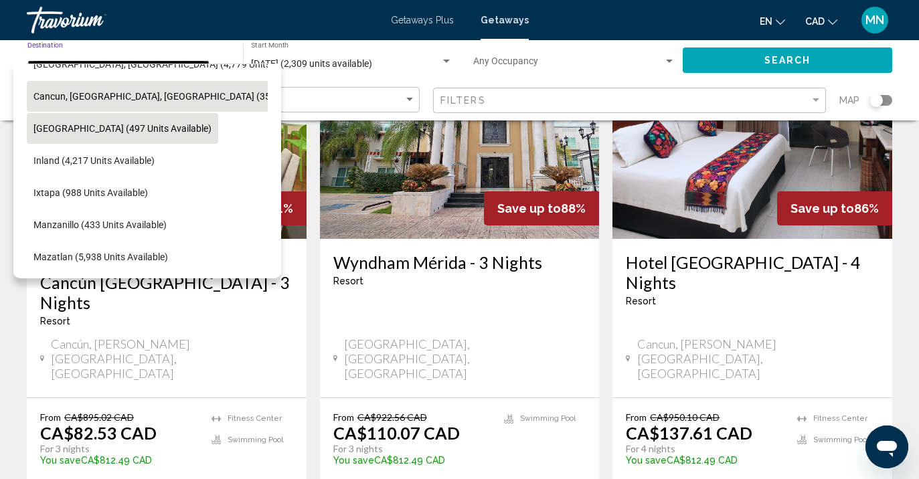
scroll to position [155, 13]
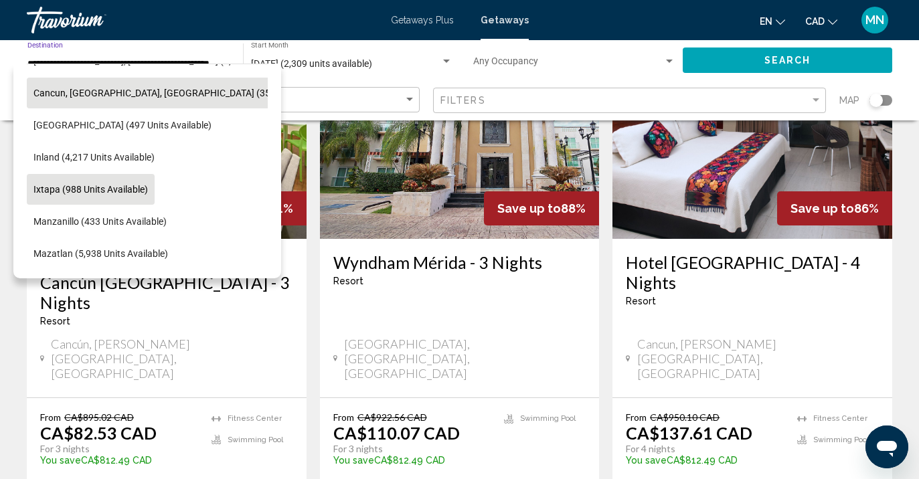
click at [125, 185] on span "Ixtapa (988 units available)" at bounding box center [90, 189] width 114 height 11
type input "**********"
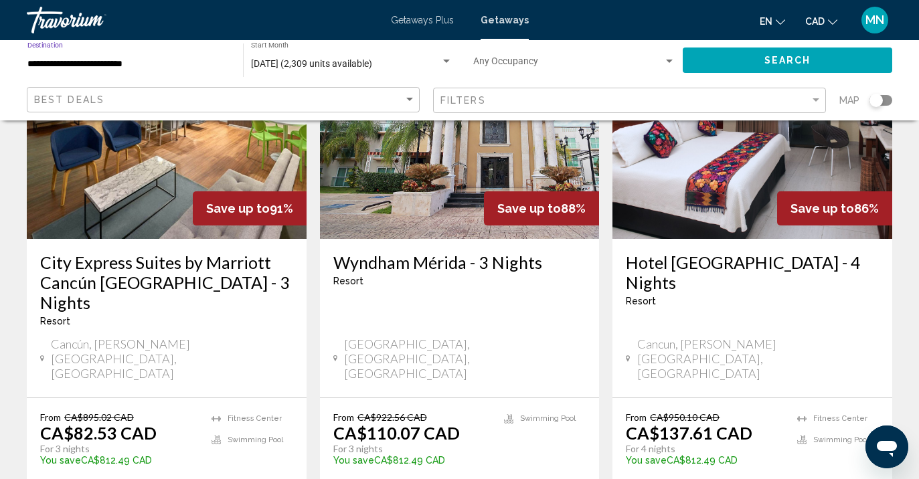
click at [740, 60] on button "Search" at bounding box center [786, 60] width 209 height 25
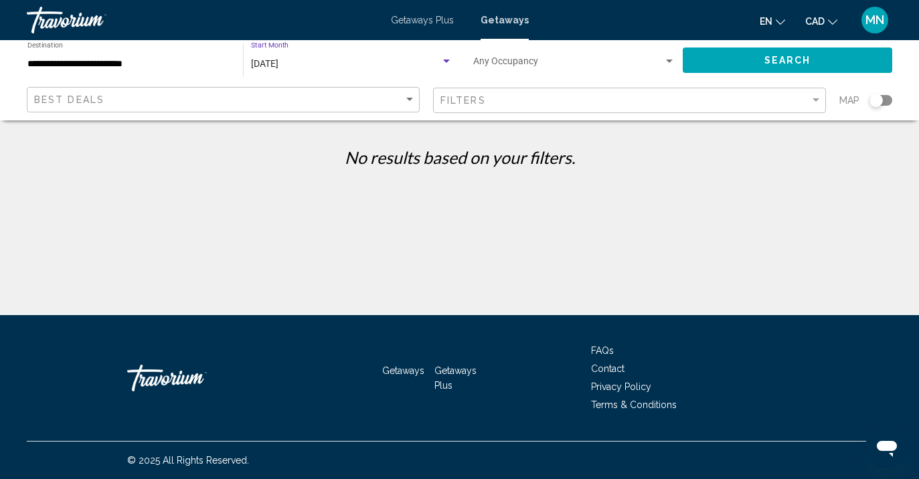
click at [278, 59] on span "[DATE]" at bounding box center [264, 63] width 27 height 11
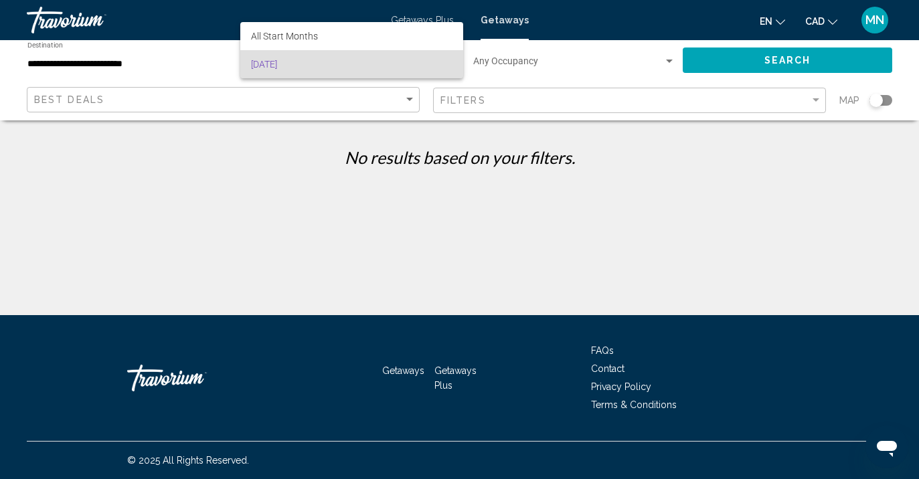
click at [125, 62] on div at bounding box center [459, 239] width 919 height 479
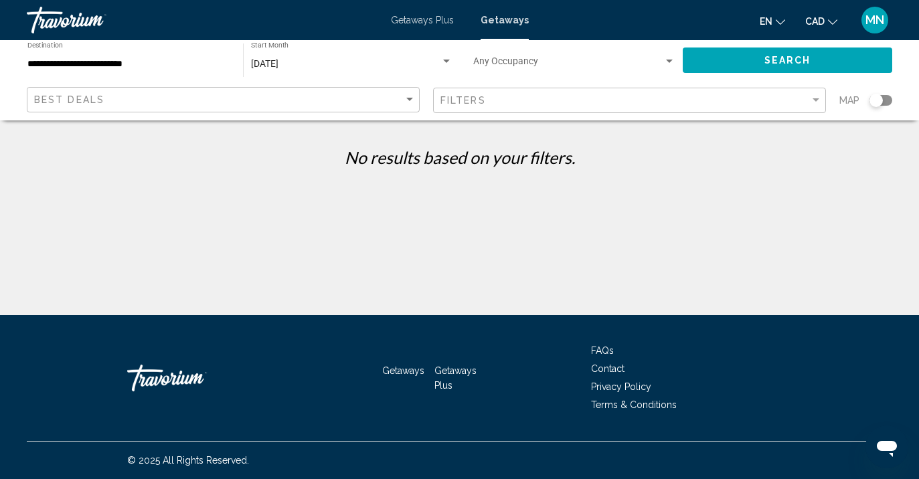
click at [278, 63] on span "[DATE]" at bounding box center [264, 63] width 27 height 11
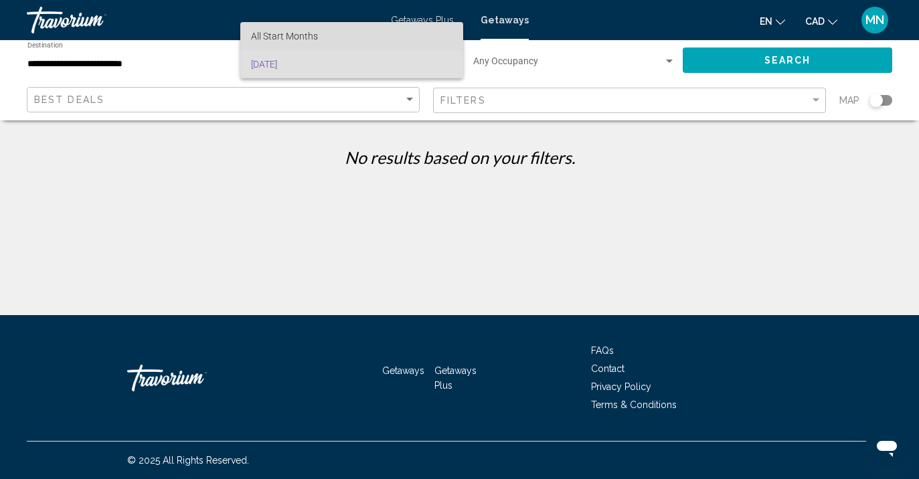
click at [293, 35] on span "All Start Months" at bounding box center [284, 36] width 67 height 11
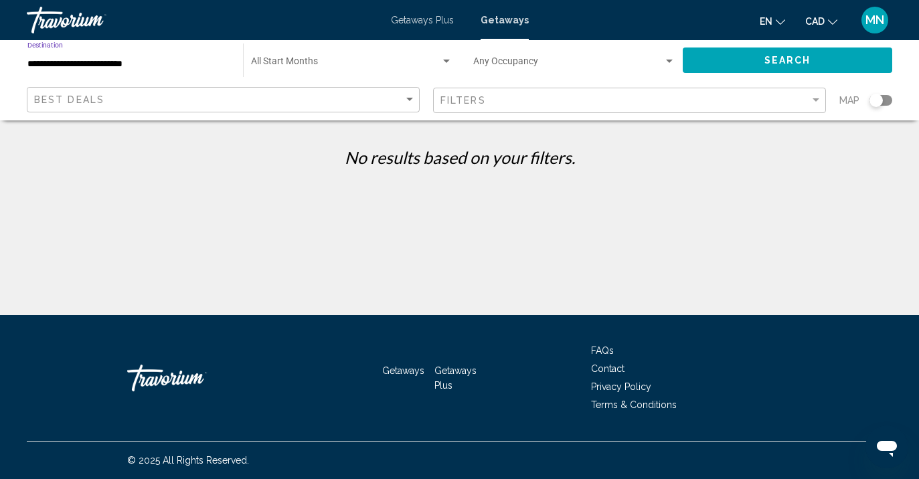
click at [124, 64] on input "**********" at bounding box center [128, 64] width 202 height 11
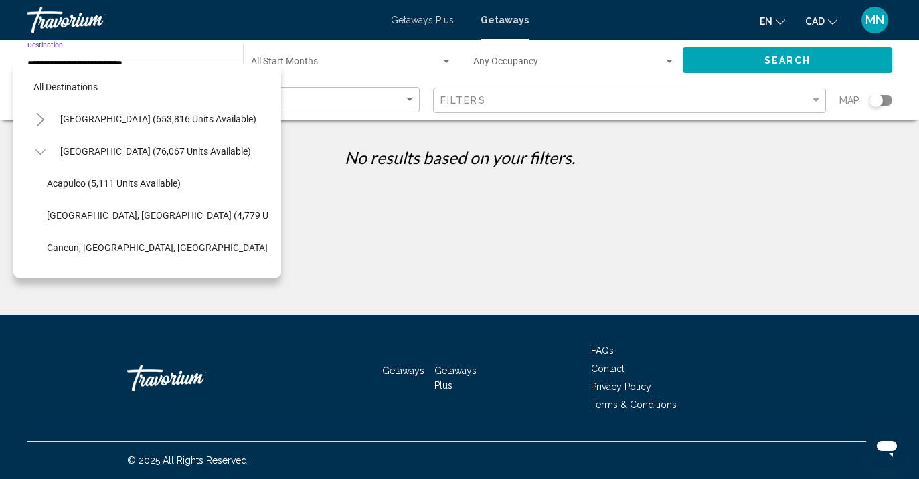
scroll to position [176, 0]
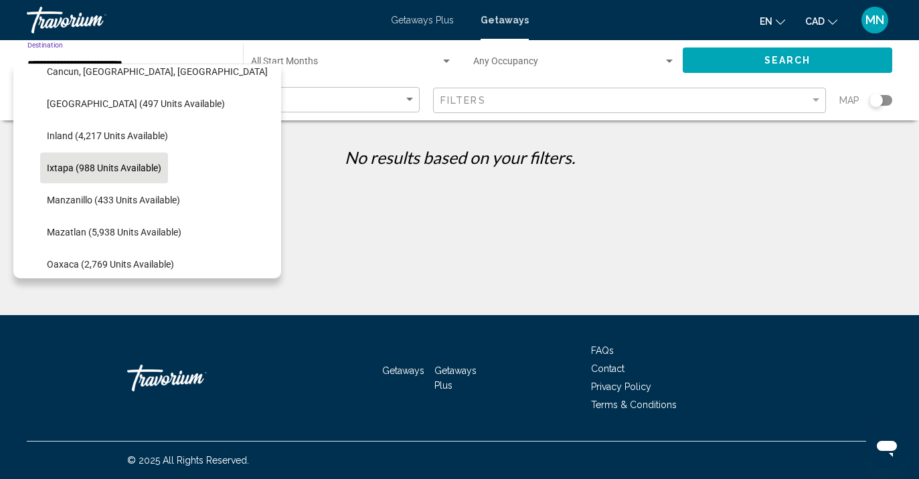
click at [145, 167] on span "Ixtapa (988 units available)" at bounding box center [104, 168] width 114 height 11
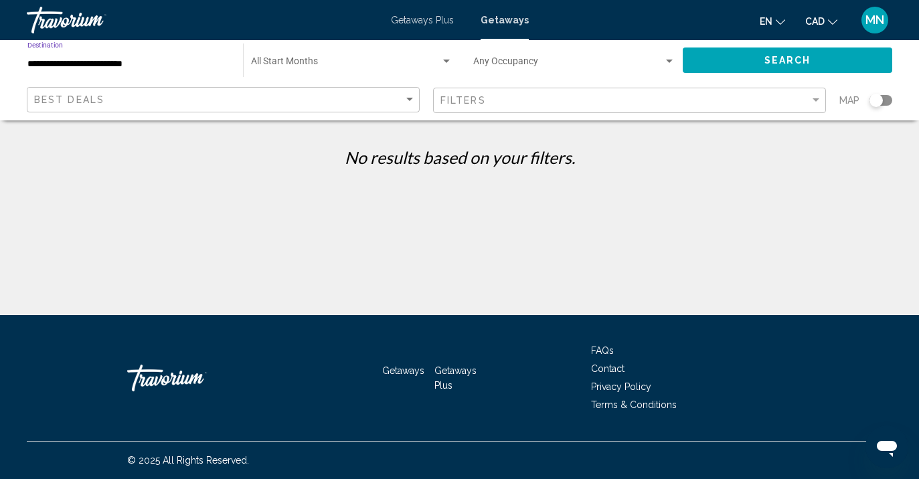
click at [721, 58] on button "Search" at bounding box center [786, 60] width 209 height 25
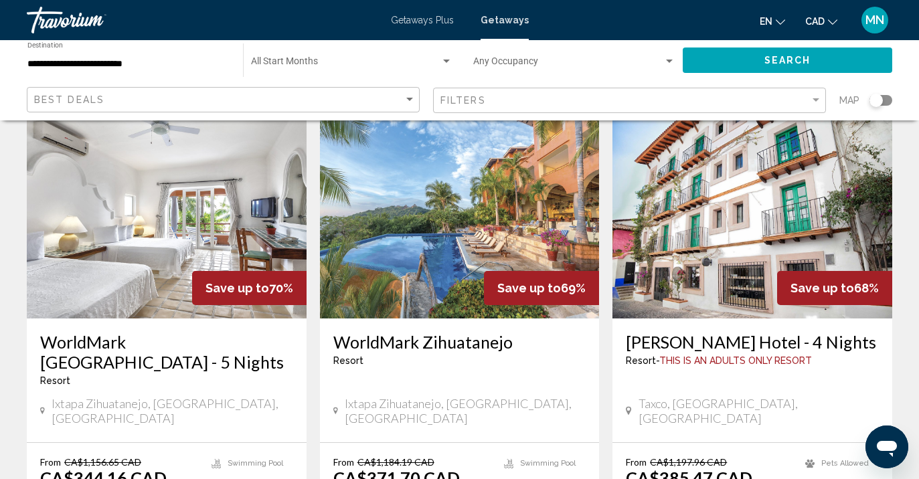
scroll to position [1039, 0]
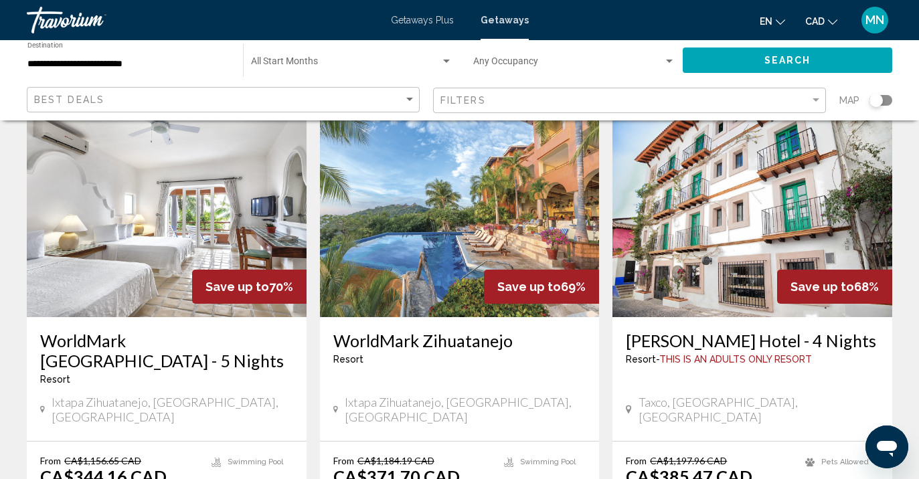
click at [464, 224] on img "Main content" at bounding box center [460, 210] width 280 height 214
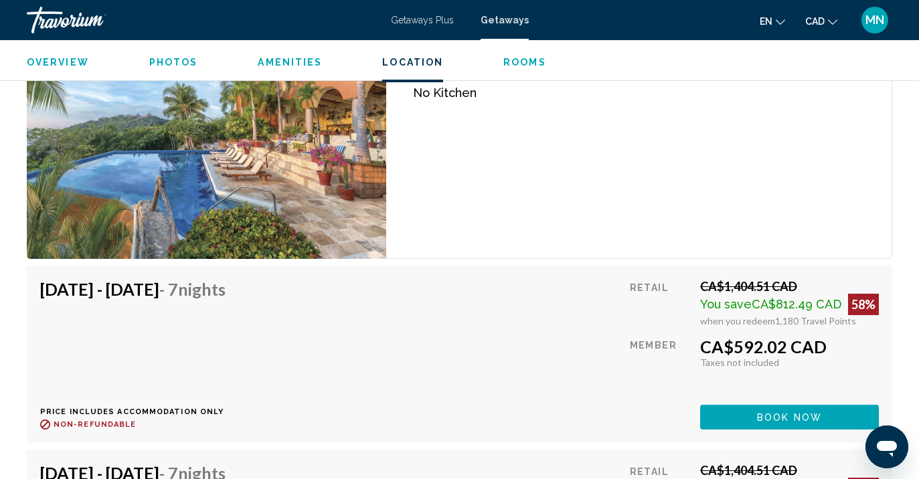
scroll to position [2831, 0]
